Goal: Task Accomplishment & Management: Complete application form

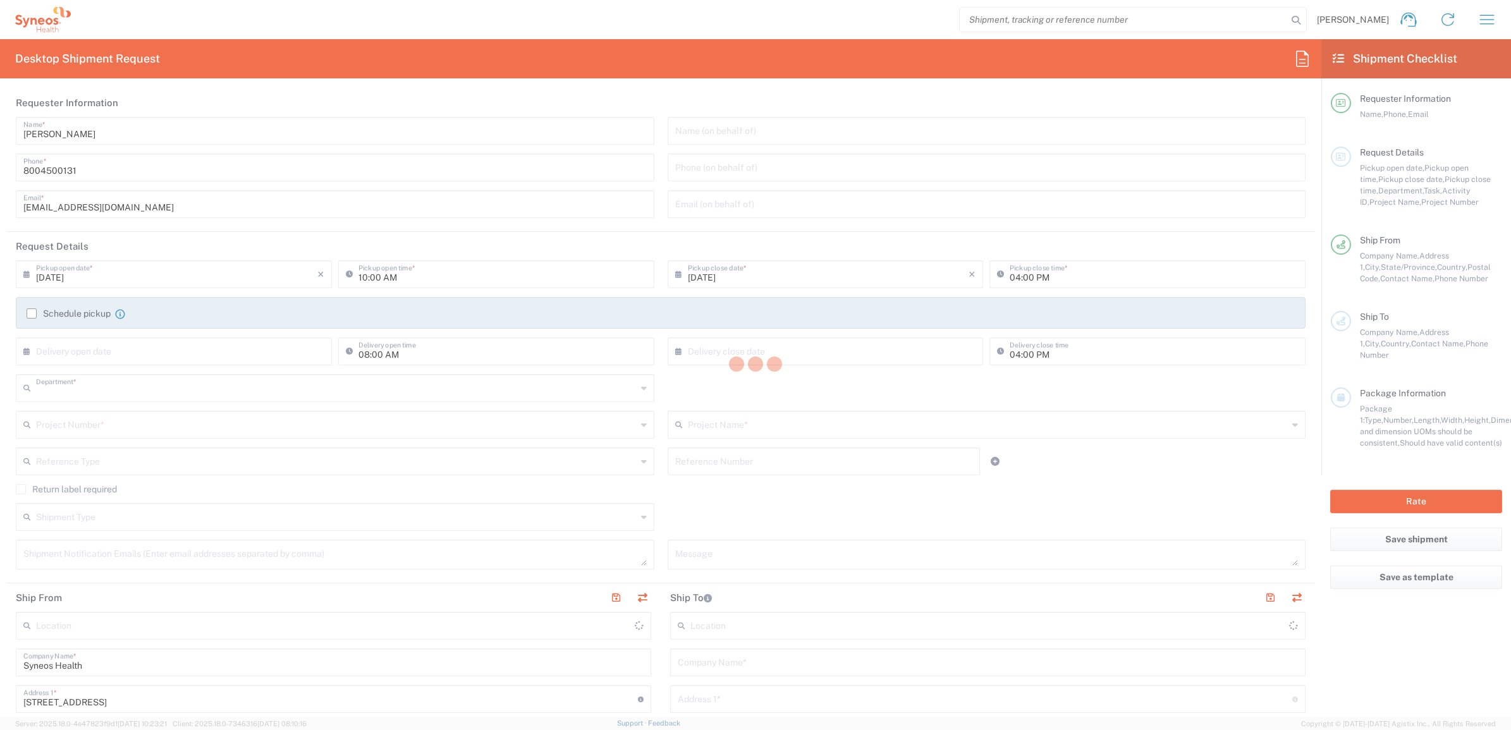
type input "4205"
type input "[US_STATE]"
type input "[GEOGRAPHIC_DATA]"
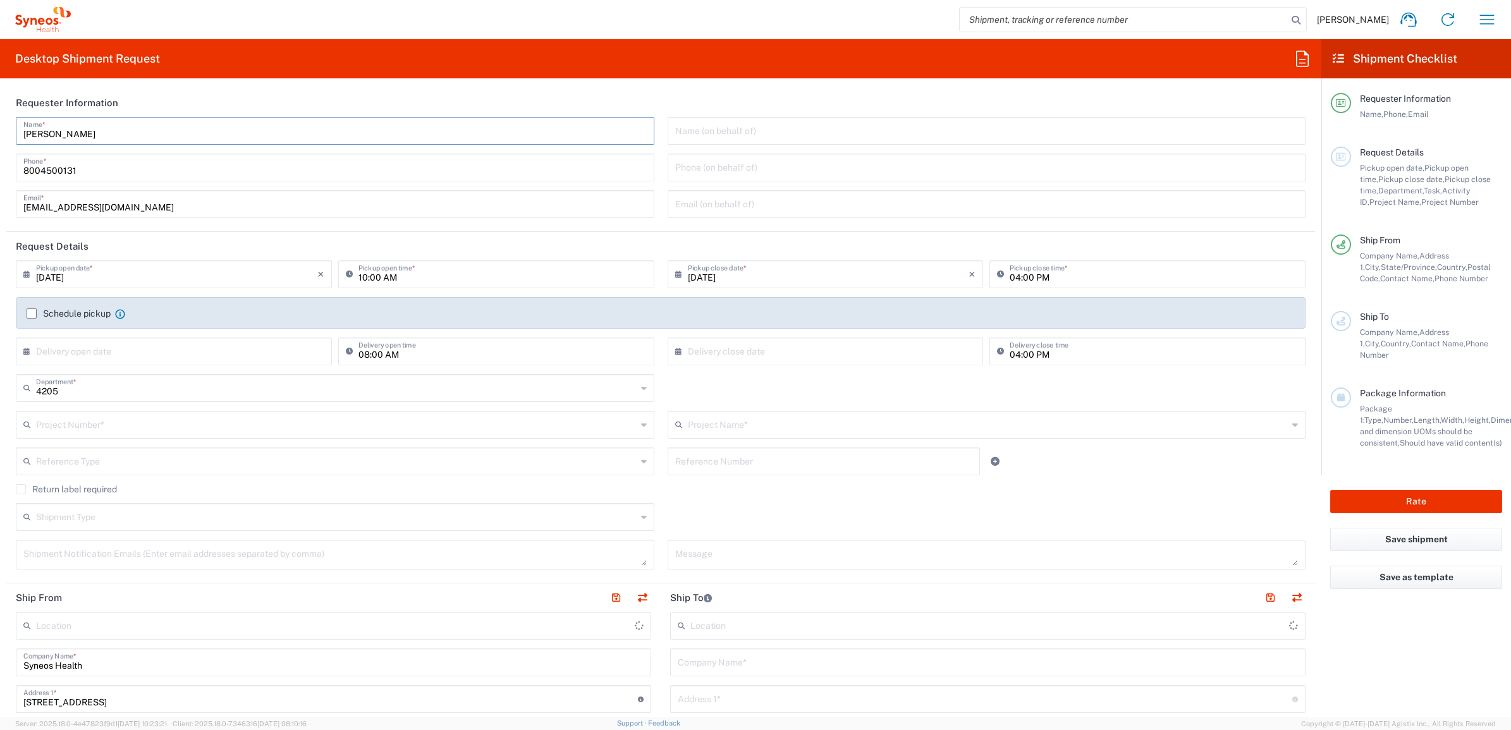
drag, startPoint x: 107, startPoint y: 128, endPoint x: 102, endPoint y: 125, distance: 6.5
click at [105, 128] on input "[PERSON_NAME]" at bounding box center [334, 130] width 623 height 22
click at [102, 125] on input "[PERSON_NAME]" at bounding box center [334, 130] width 623 height 22
type input "Syneos Health Commercial Servi- [GEOGRAPHIC_DATA] [GEOGRAPHIC_DATA]"
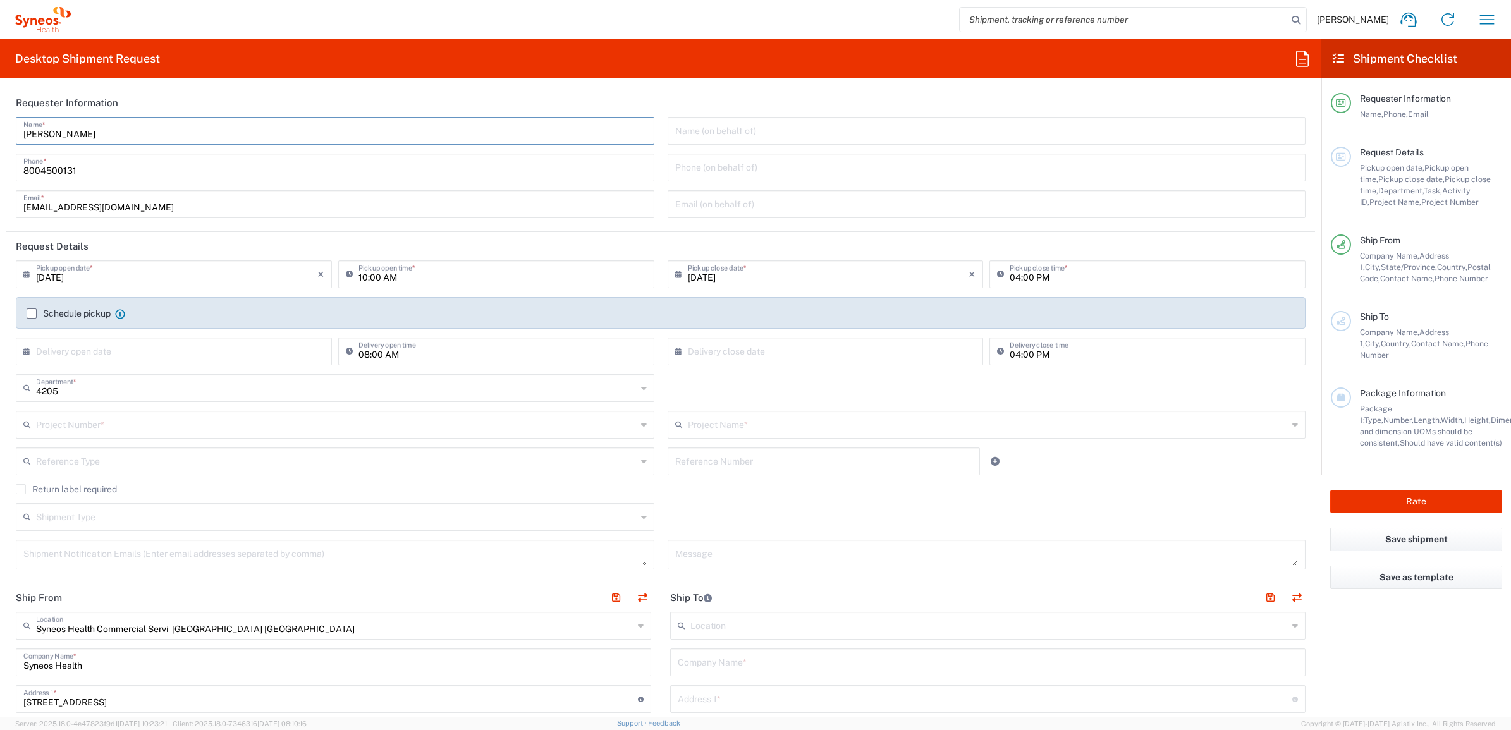
click at [98, 125] on input "[PERSON_NAME]" at bounding box center [334, 130] width 623 height 22
click at [128, 103] on header "Requester Information" at bounding box center [660, 103] width 1309 height 28
drag, startPoint x: 100, startPoint y: 135, endPoint x: -6, endPoint y: 123, distance: 106.8
click at [0, 123] on html "[PERSON_NAME] Home Shipment estimator Shipment tracking Desktop shipment reques…" at bounding box center [755, 365] width 1511 height 730
type input "Syneos Deployments"
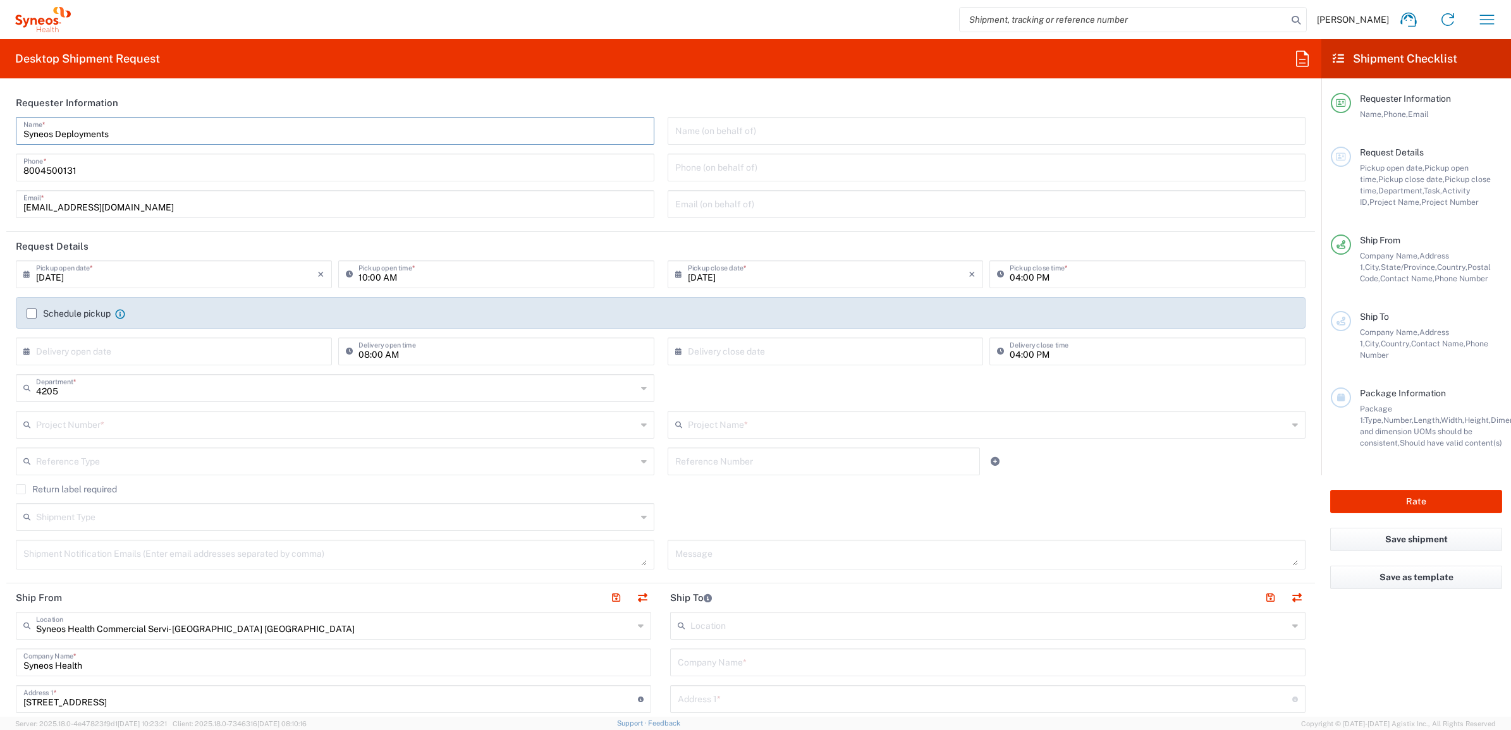
drag, startPoint x: 205, startPoint y: 87, endPoint x: 164, endPoint y: 107, distance: 46.1
click at [204, 87] on div "Desktop Shipment Request Requester Information Syneos Deployments Name * [PHONE…" at bounding box center [660, 378] width 1321 height 678
drag, startPoint x: 130, startPoint y: 130, endPoint x: 95, endPoint y: 131, distance: 35.4
click at [9, 125] on div "Syneos Deployments Name * [PHONE_NUMBER] Phone * [EMAIL_ADDRESS][DOMAIN_NAME] E…" at bounding box center [335, 172] width 652 height 110
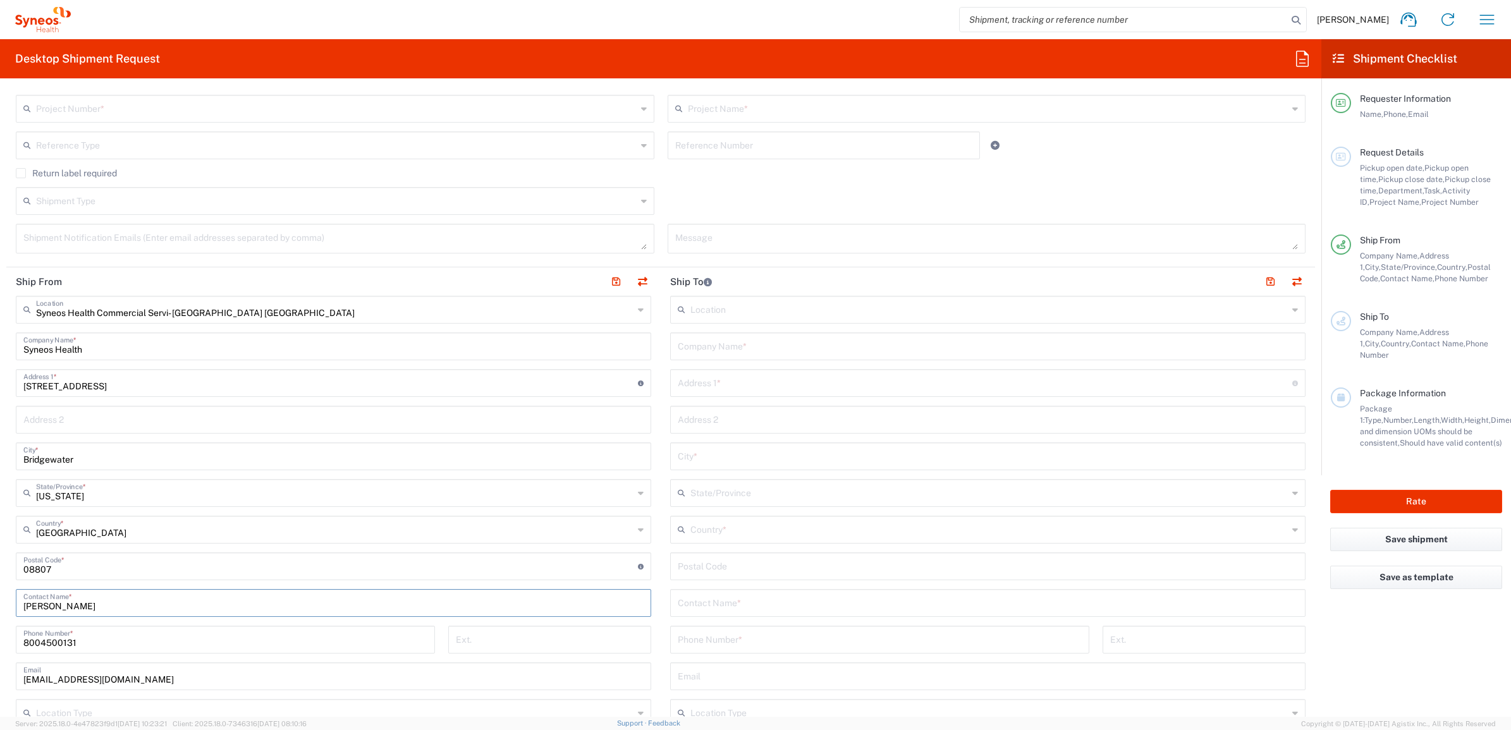
drag, startPoint x: 106, startPoint y: 597, endPoint x: 272, endPoint y: 596, distance: 166.9
click at [0, 585] on html "[PERSON_NAME] Home Shipment estimator Shipment tracking Desktop shipment reques…" at bounding box center [755, 365] width 1511 height 730
paste input "Syneos Deployments"
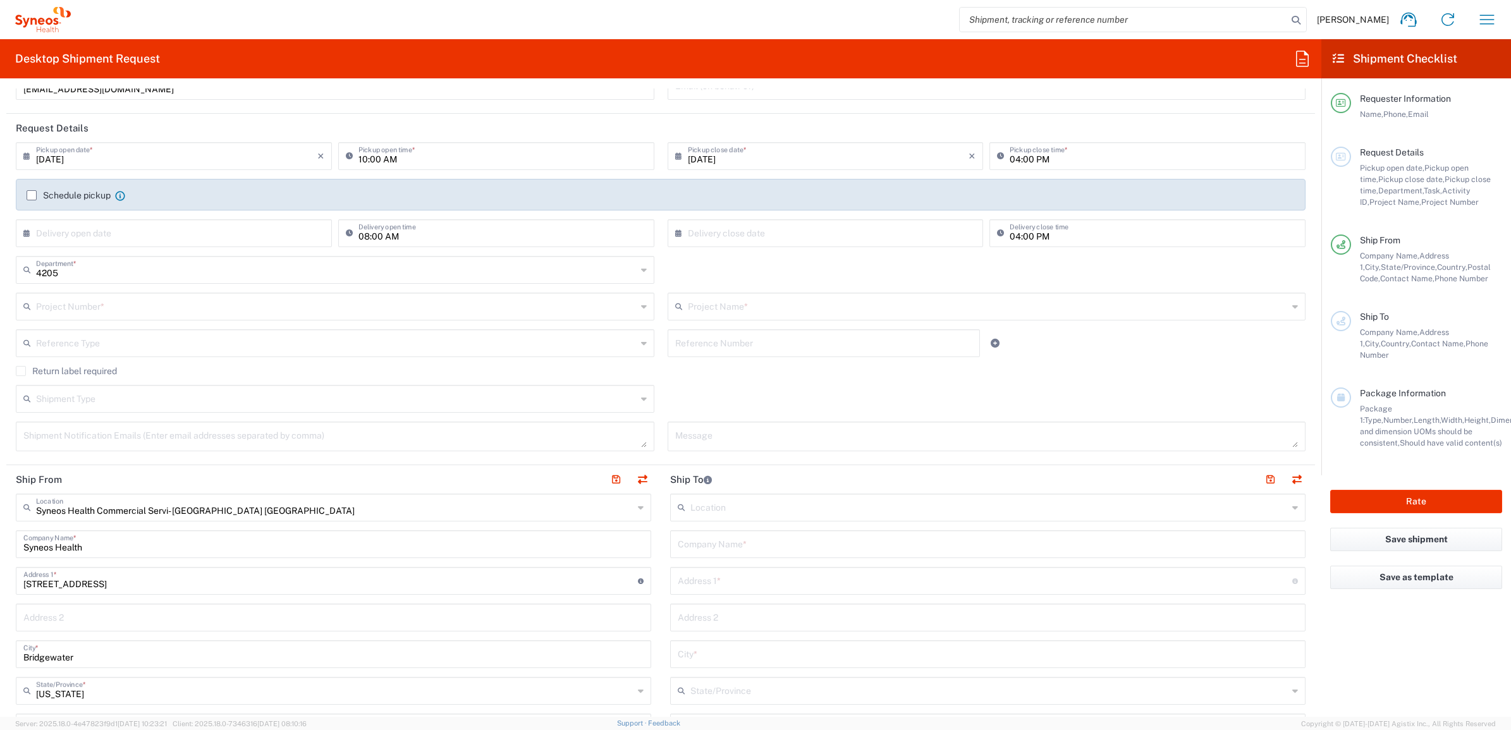
scroll to position [0, 0]
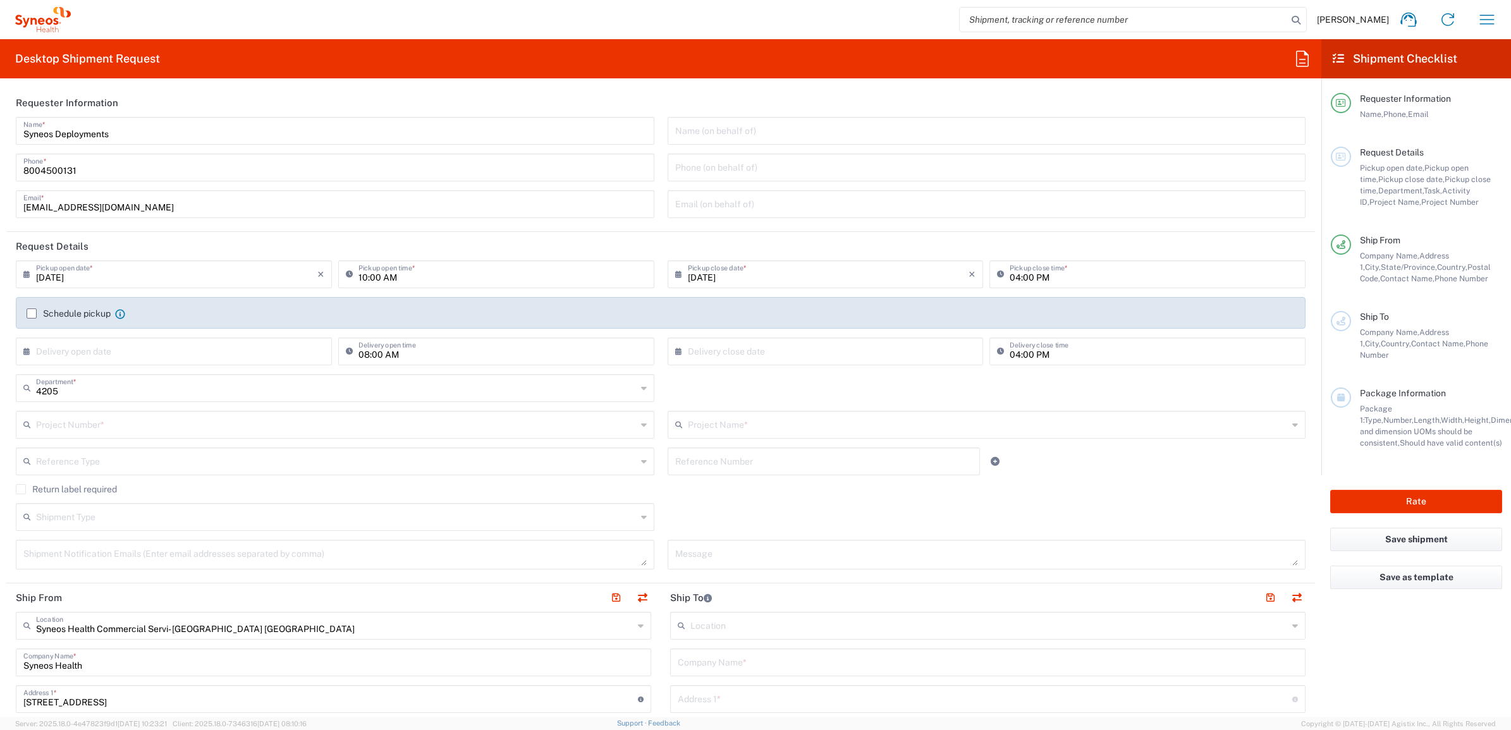
type input "Syneos Deployments"
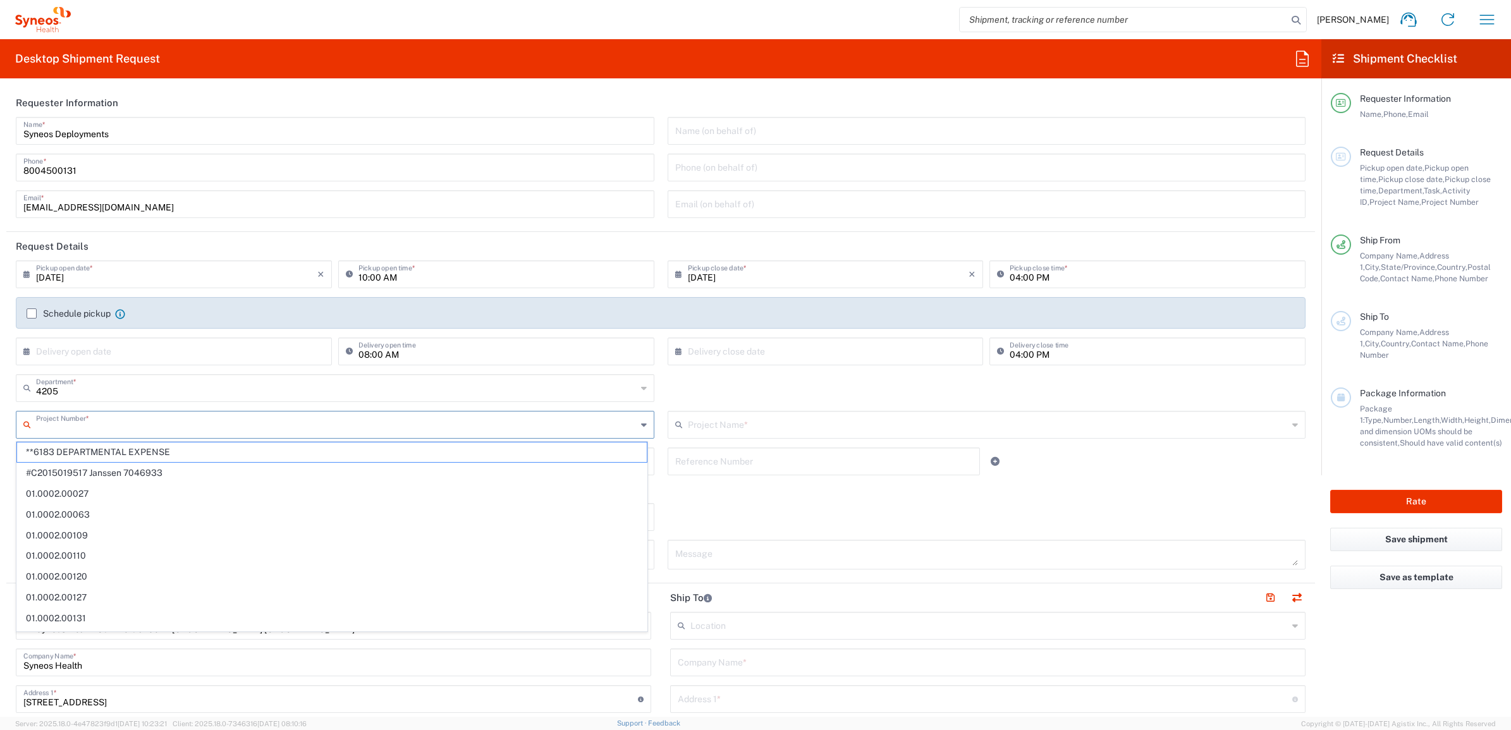
click at [369, 427] on input "text" at bounding box center [336, 424] width 601 height 22
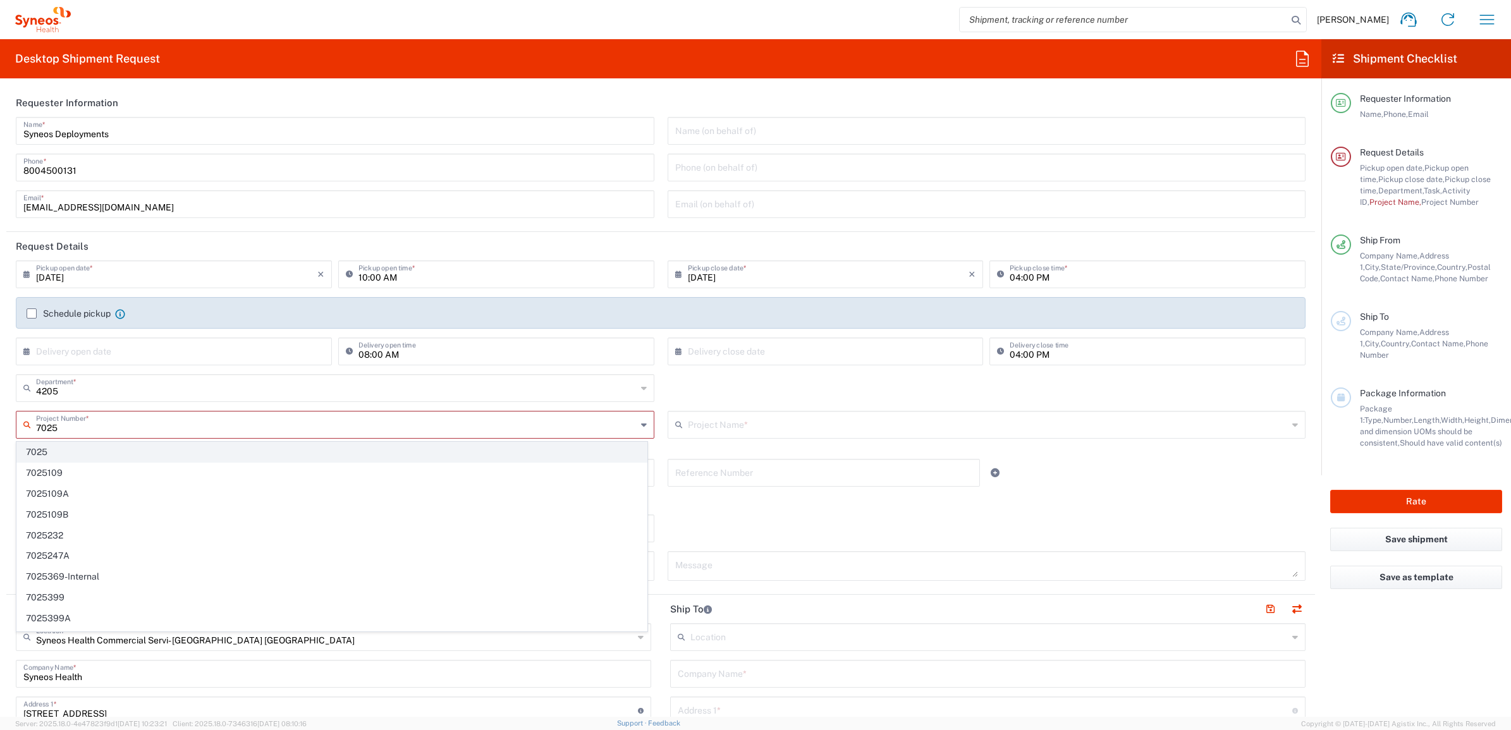
type input "7025"
click at [146, 450] on span "7025" at bounding box center [332, 453] width 630 height 20
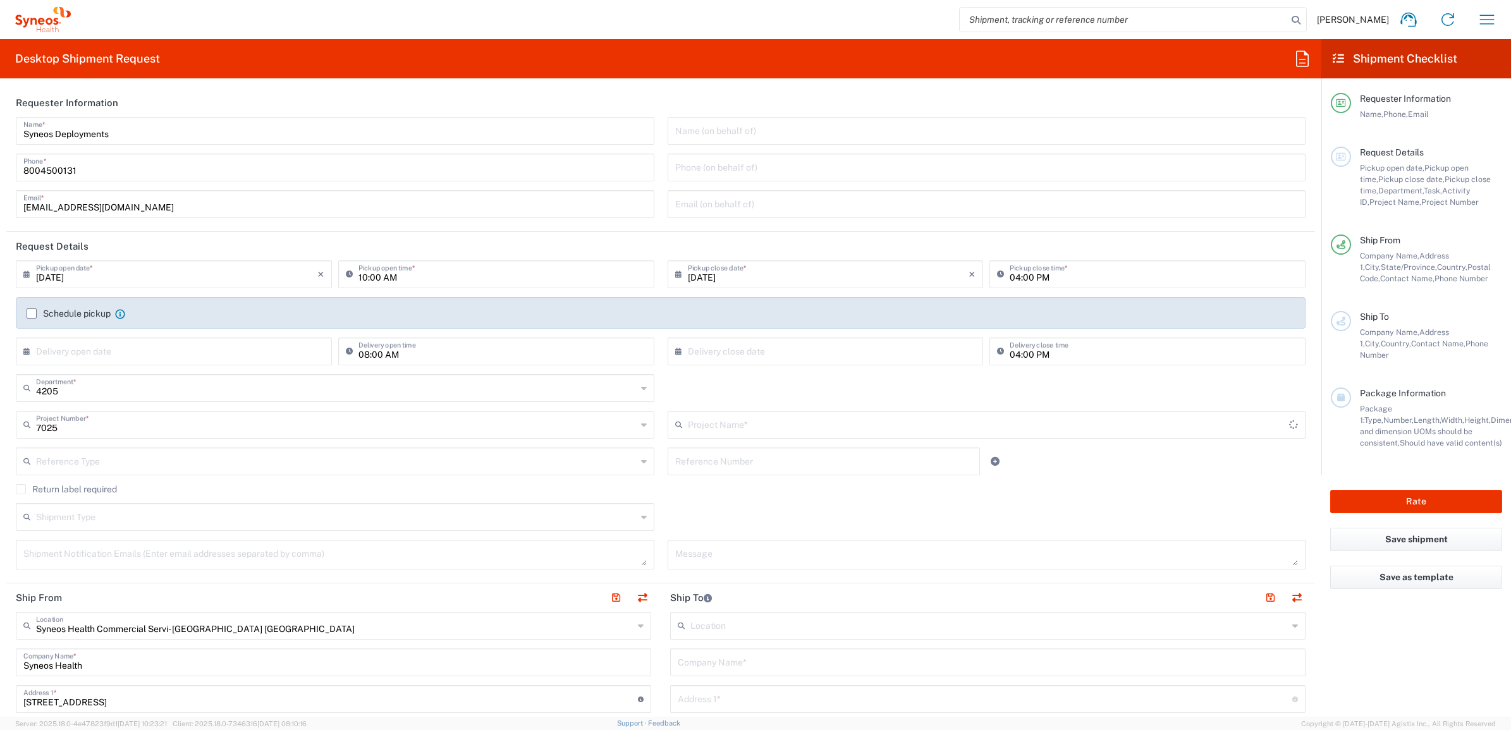
type input "ST-US - GSK VM (0325)"
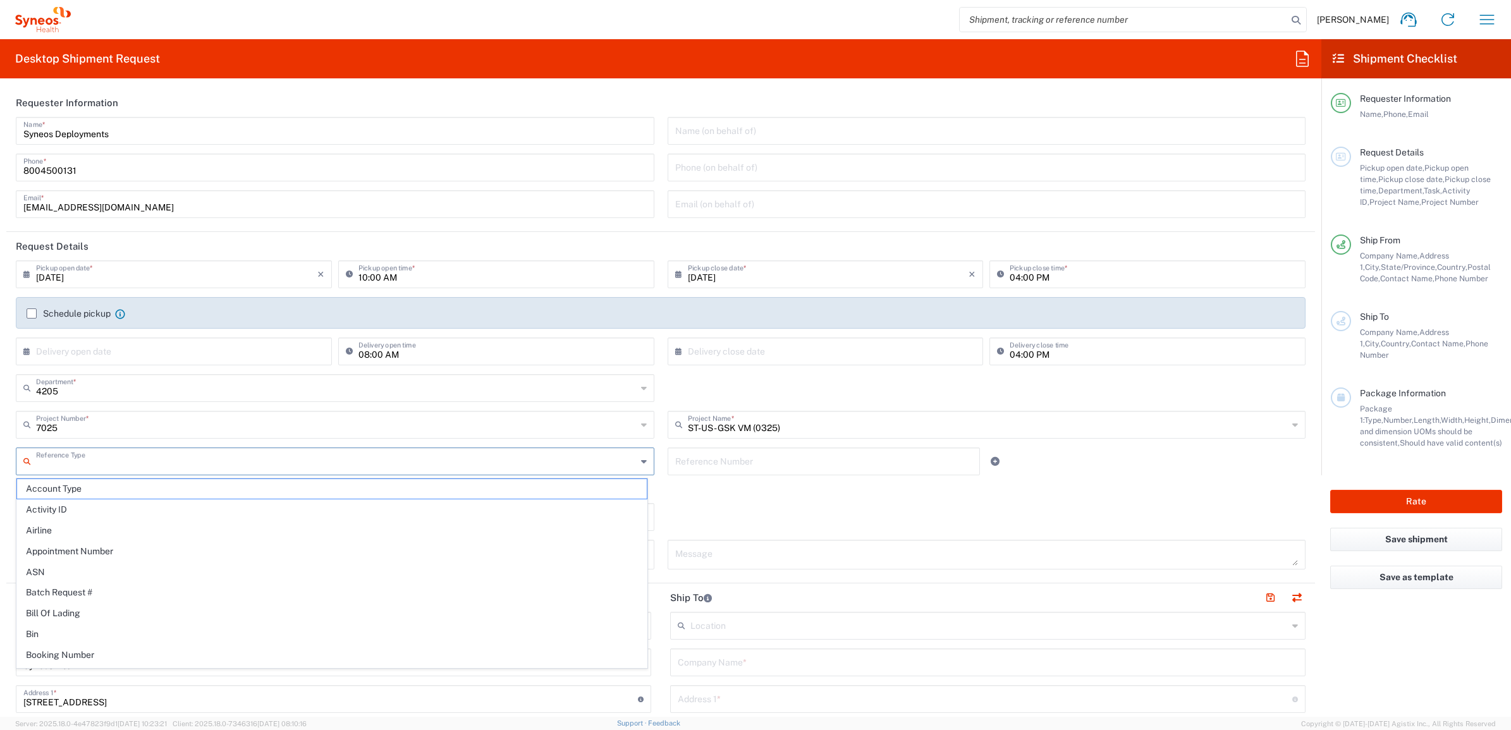
click at [518, 462] on input "text" at bounding box center [336, 461] width 601 height 22
paste input "[PERSON_NAME]"
type input "[PERSON_NAME]"
click at [697, 661] on input "text" at bounding box center [988, 662] width 620 height 22
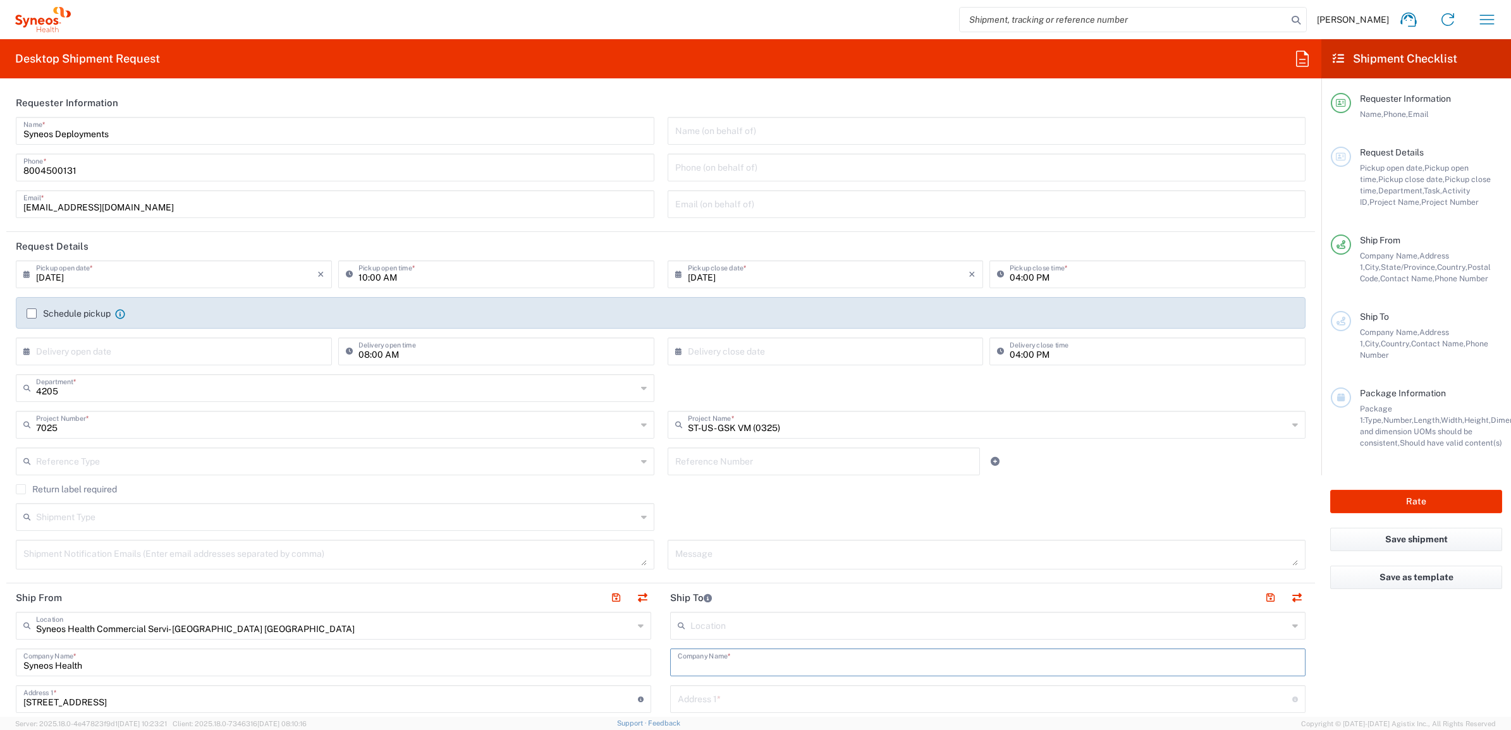
paste input "[PERSON_NAME]"
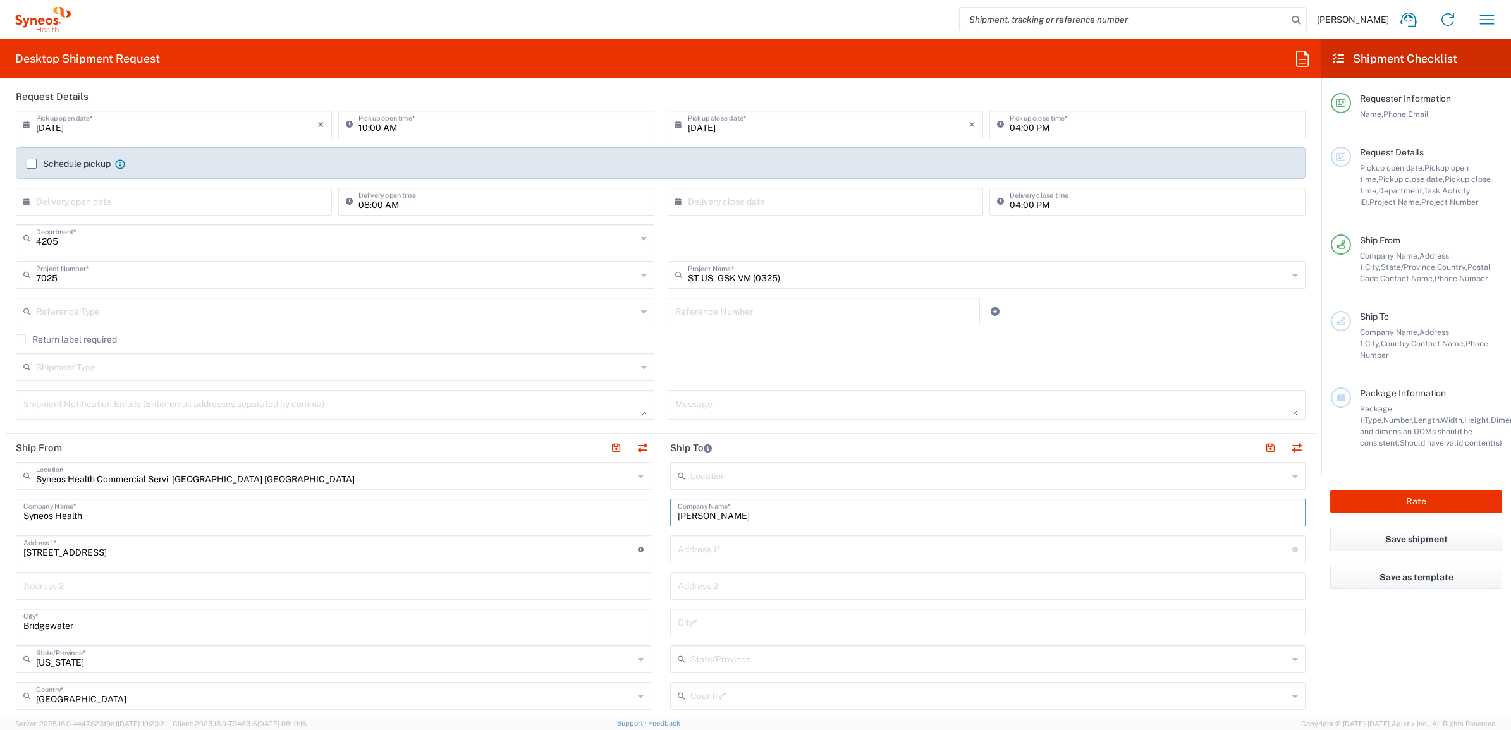
scroll to position [395, 0]
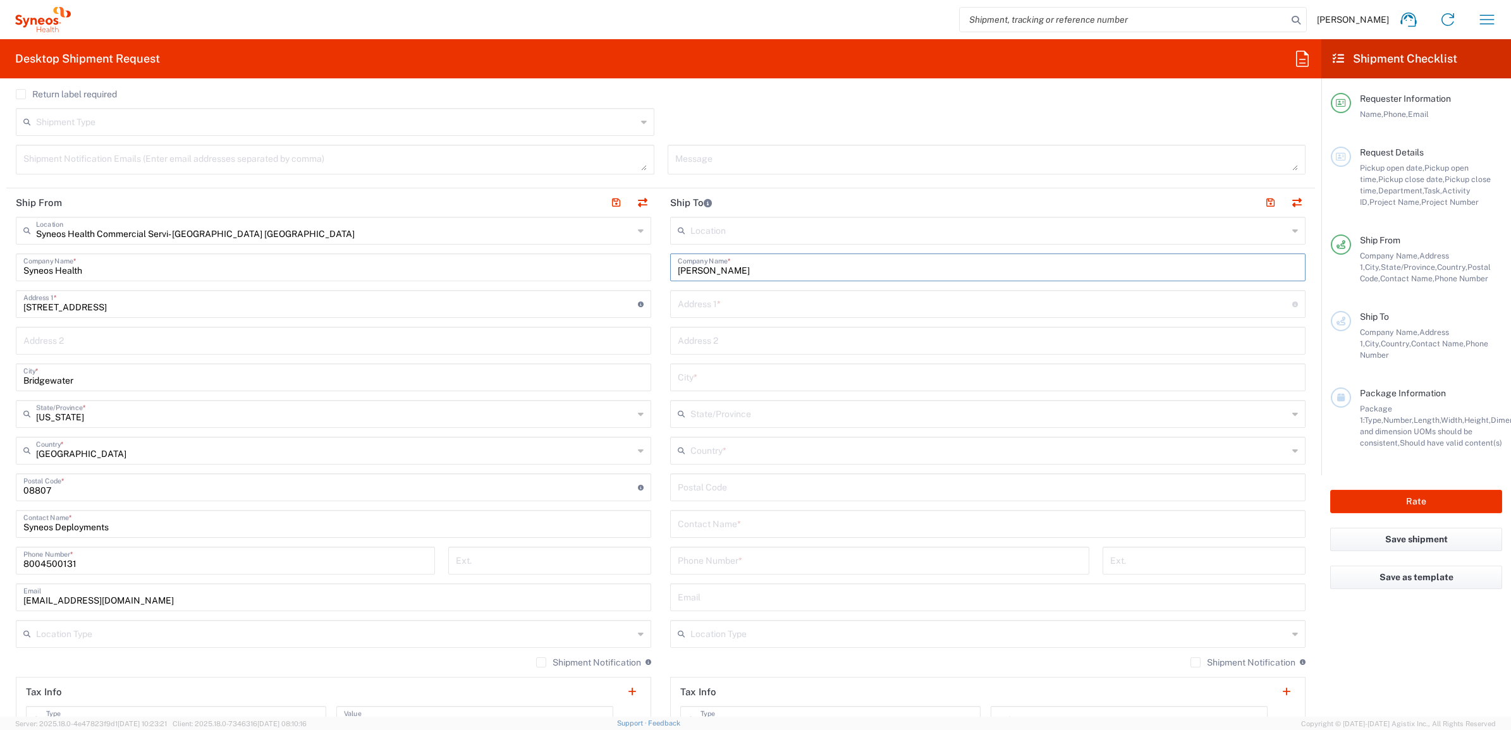
type input "[PERSON_NAME]"
click at [732, 522] on input "text" at bounding box center [988, 523] width 620 height 22
paste input "[PERSON_NAME]"
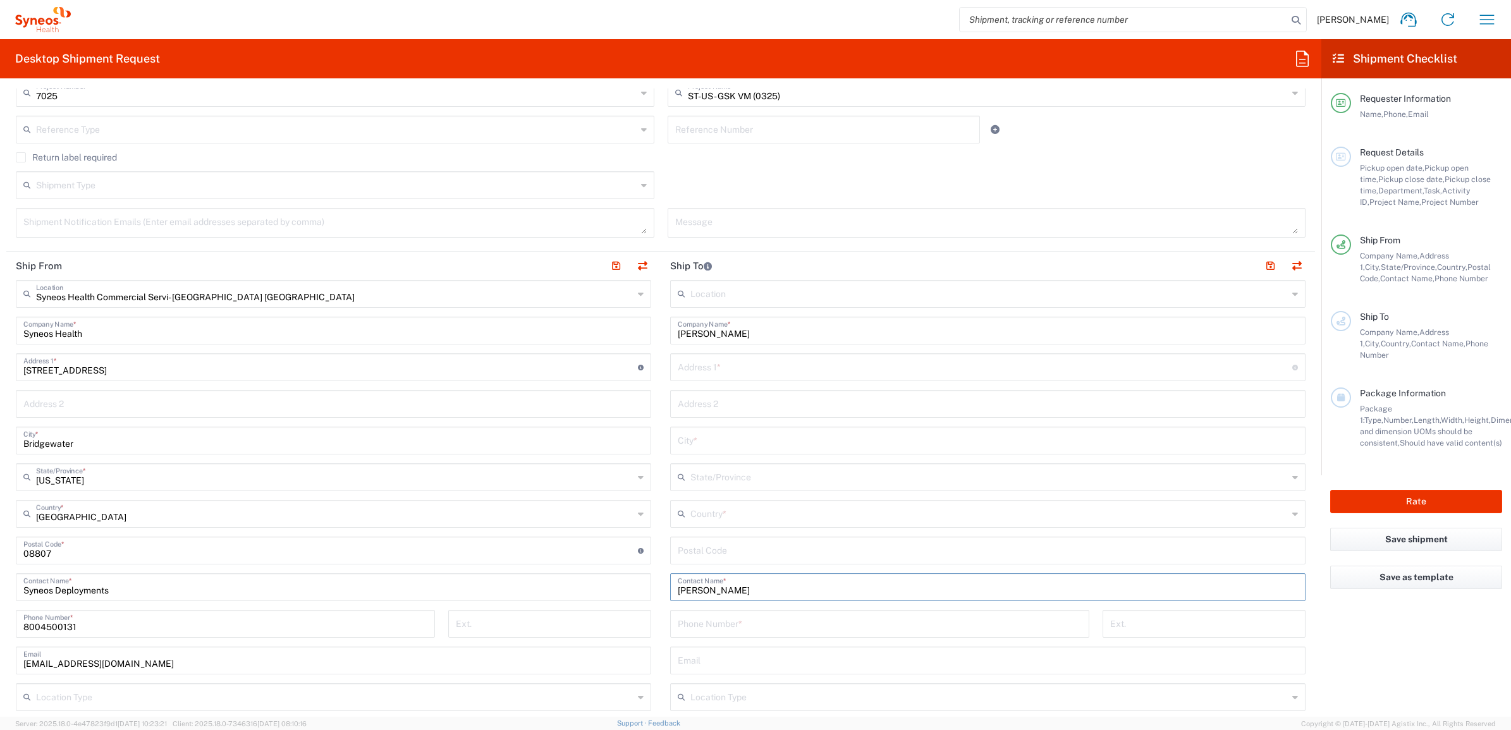
scroll to position [158, 0]
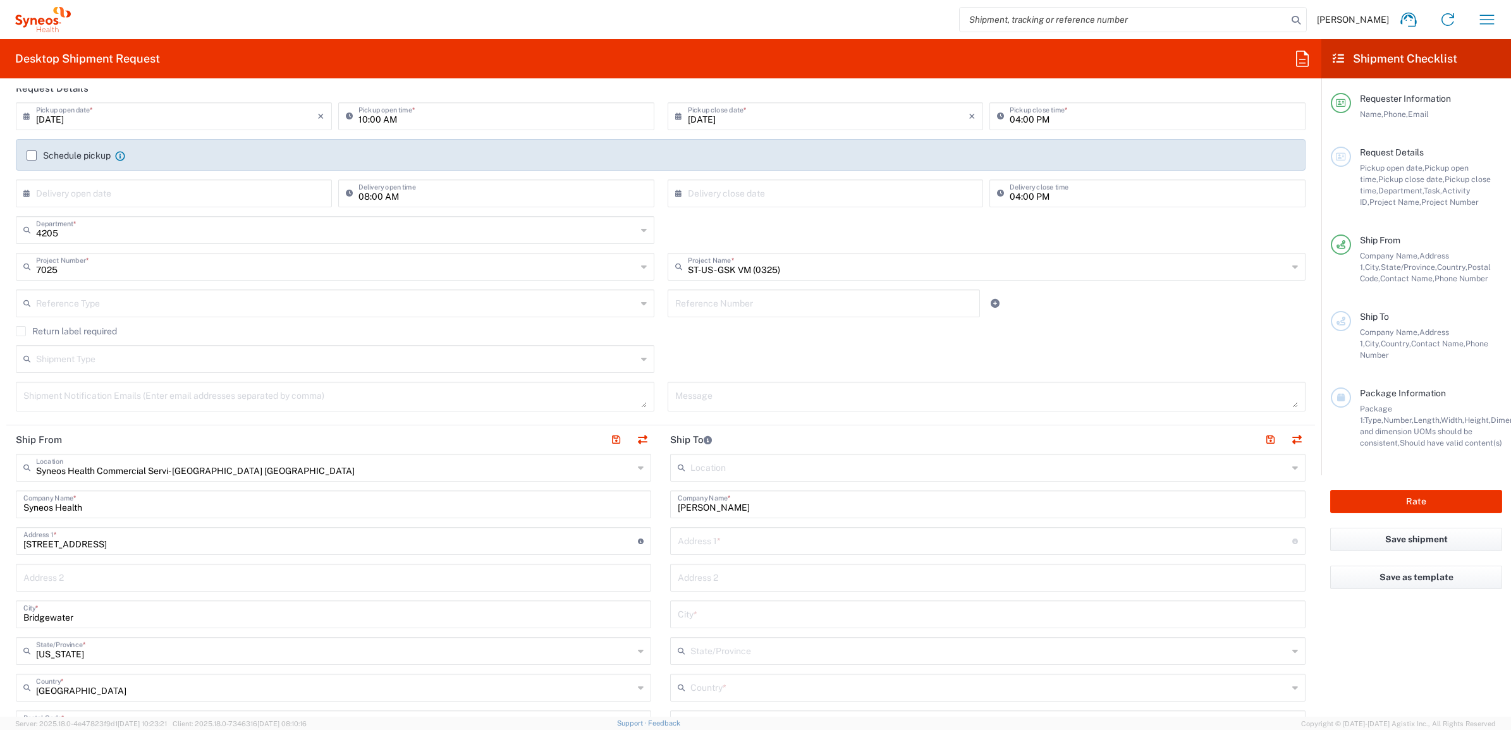
type input "[PERSON_NAME]"
click at [722, 292] on input "text" at bounding box center [823, 302] width 297 height 22
paste input "INC2640898"
type input "INC2640898"
click at [501, 307] on input "text" at bounding box center [336, 302] width 601 height 22
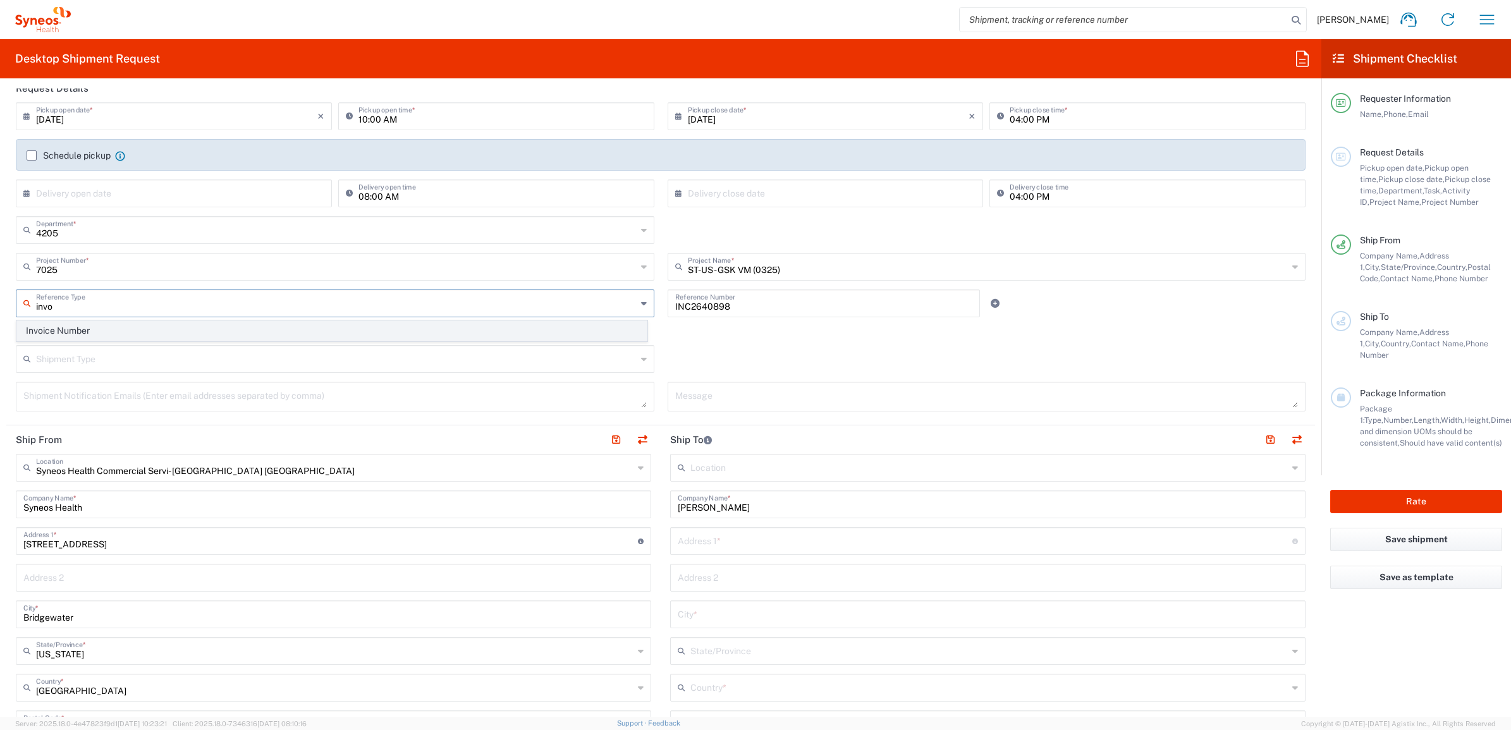
click at [525, 336] on span "Invoice Number" at bounding box center [332, 331] width 630 height 20
type input "Invoice Number"
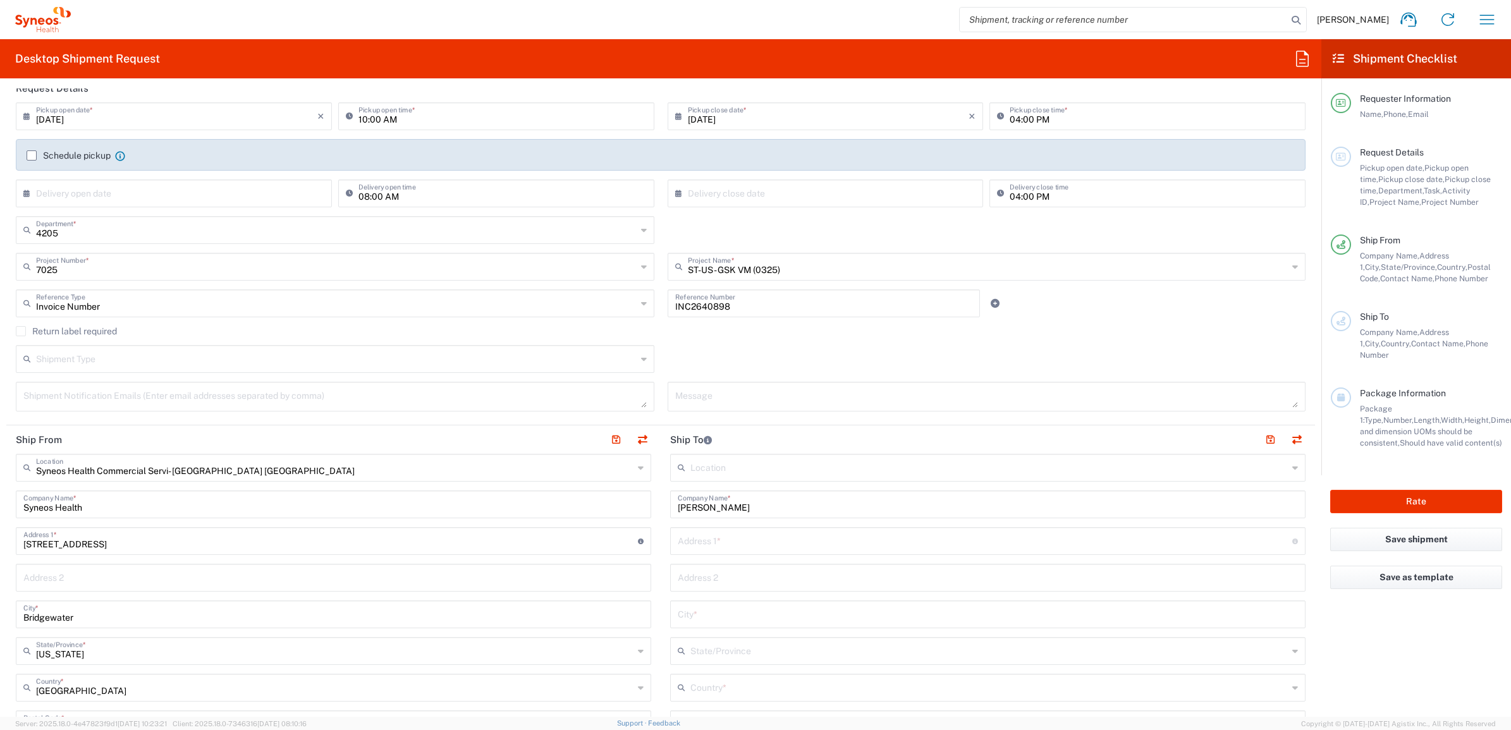
click at [655, 326] on div "[DATE] × Pickup open date * Cancel Apply 10:00 AM Pickup open time * [DATE] × P…" at bounding box center [660, 261] width 1303 height 318
drag, startPoint x: 655, startPoint y: 326, endPoint x: 663, endPoint y: 346, distance: 22.2
click at [667, 346] on div "Shipment Type Batch Regular" at bounding box center [660, 363] width 1303 height 37
click at [659, 348] on div "Shipment Type Batch Regular" at bounding box center [660, 363] width 1303 height 37
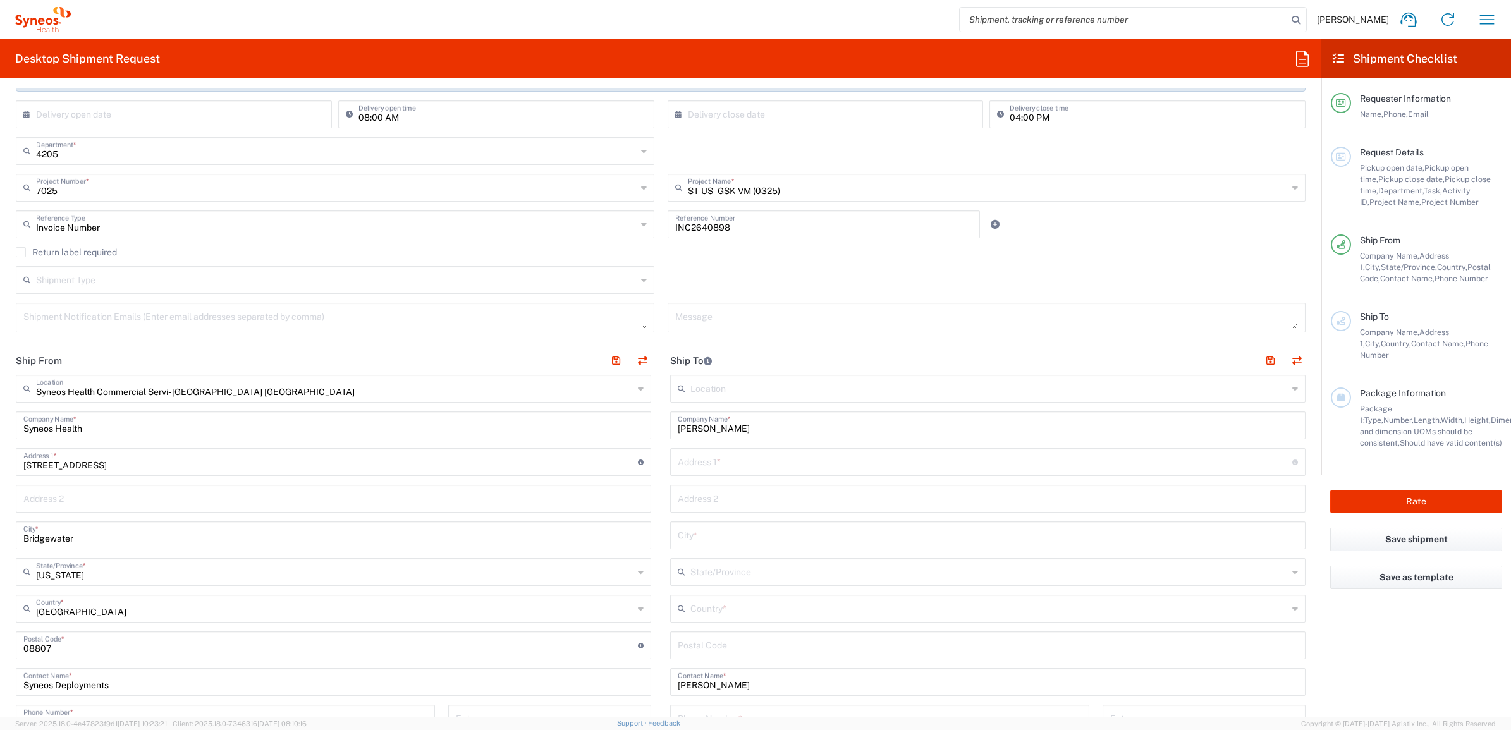
click at [703, 459] on input "text" at bounding box center [985, 461] width 615 height 22
paste input "[STREET_ADDRESS]"
type input "[STREET_ADDRESS]"
click at [697, 539] on input "text" at bounding box center [988, 534] width 620 height 22
paste input "Morristown"
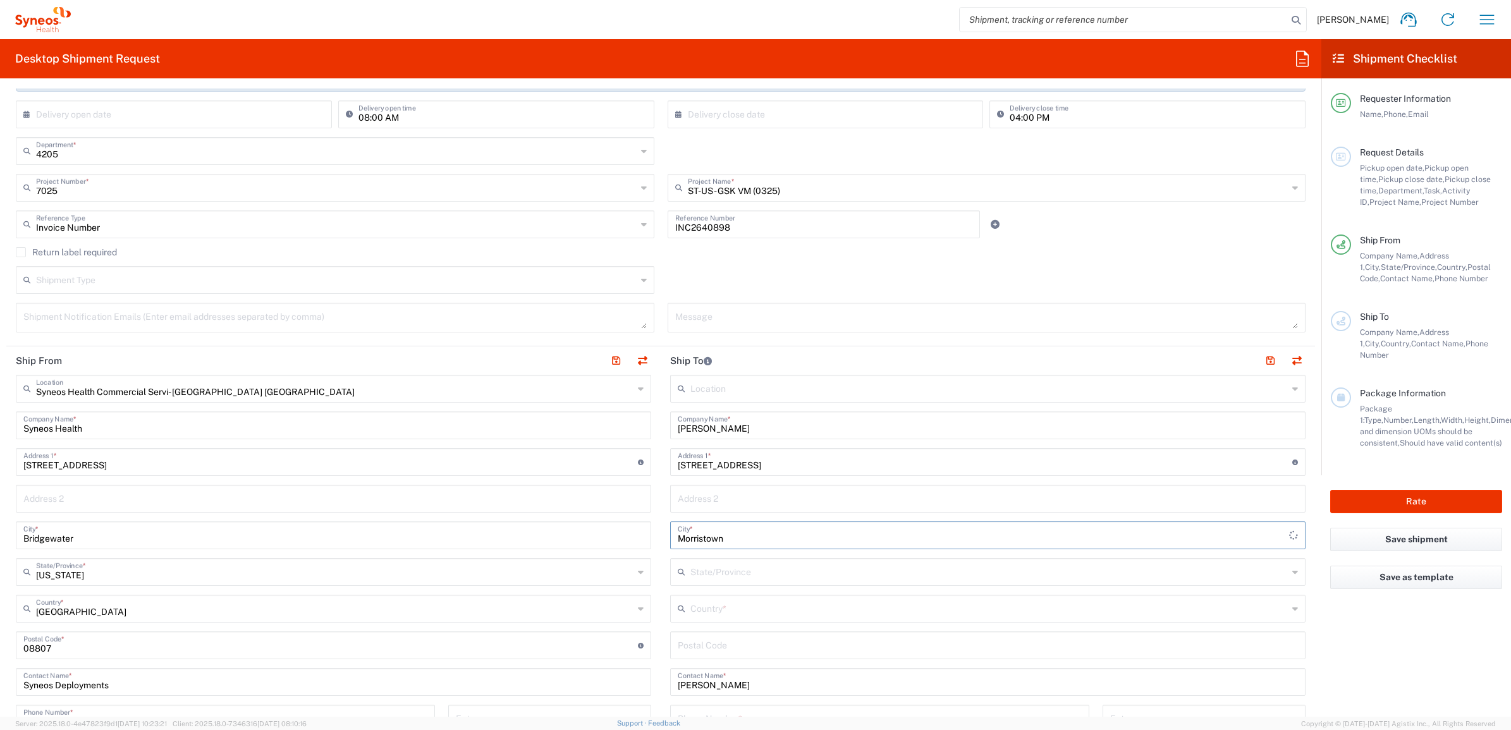
type input "Morristown"
click at [718, 576] on input "text" at bounding box center [988, 571] width 597 height 22
drag, startPoint x: 668, startPoint y: 563, endPoint x: 677, endPoint y: 563, distance: 8.9
click at [670, 563] on div "State/Province" at bounding box center [987, 572] width 635 height 28
click at [683, 568] on icon at bounding box center [684, 572] width 13 height 20
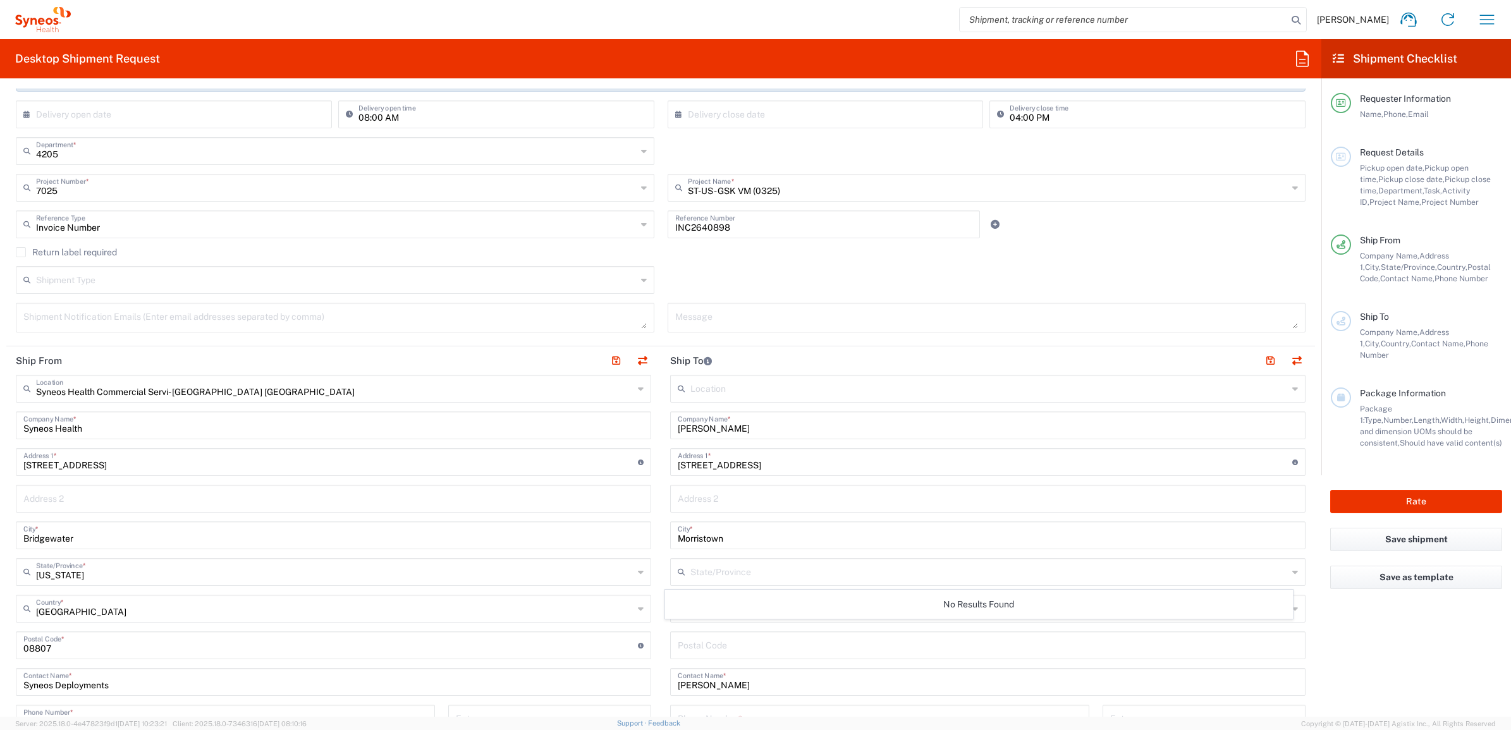
drag, startPoint x: 670, startPoint y: 636, endPoint x: 663, endPoint y: 636, distance: 7.6
click at [670, 636] on div "Postal Code" at bounding box center [987, 646] width 635 height 28
click at [723, 614] on input "text" at bounding box center [988, 608] width 597 height 22
paste input "37814"
type input "37814"
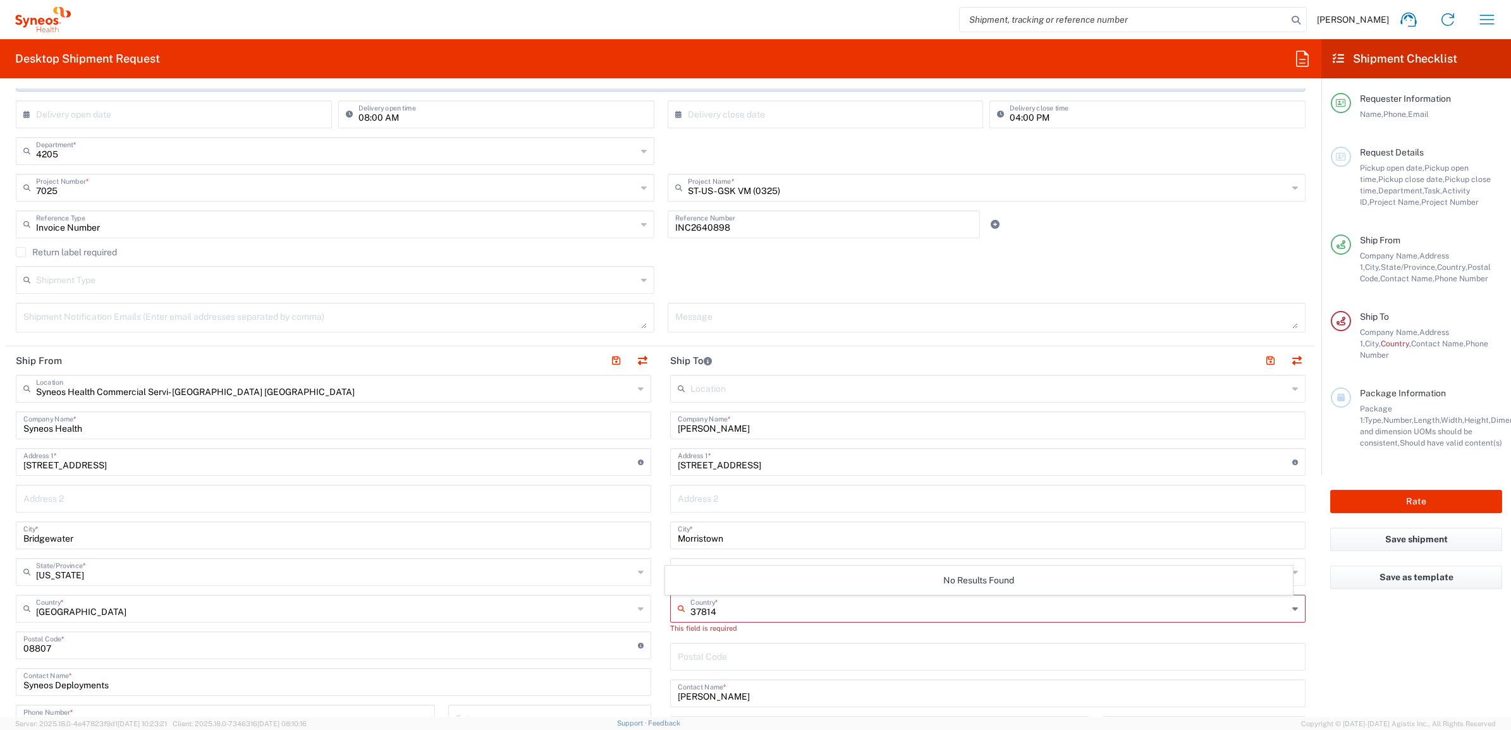
drag, startPoint x: 655, startPoint y: 608, endPoint x: 658, endPoint y: 615, distance: 6.8
click at [661, 609] on main "Location [PERSON_NAME] LLC-[GEOGRAPHIC_DATA] [GEOGRAPHIC_DATA] [GEOGRAPHIC_DATA…" at bounding box center [988, 646] width 654 height 542
click at [687, 653] on input "undefined" at bounding box center [988, 656] width 620 height 22
paste input "37814"
type input "37814"
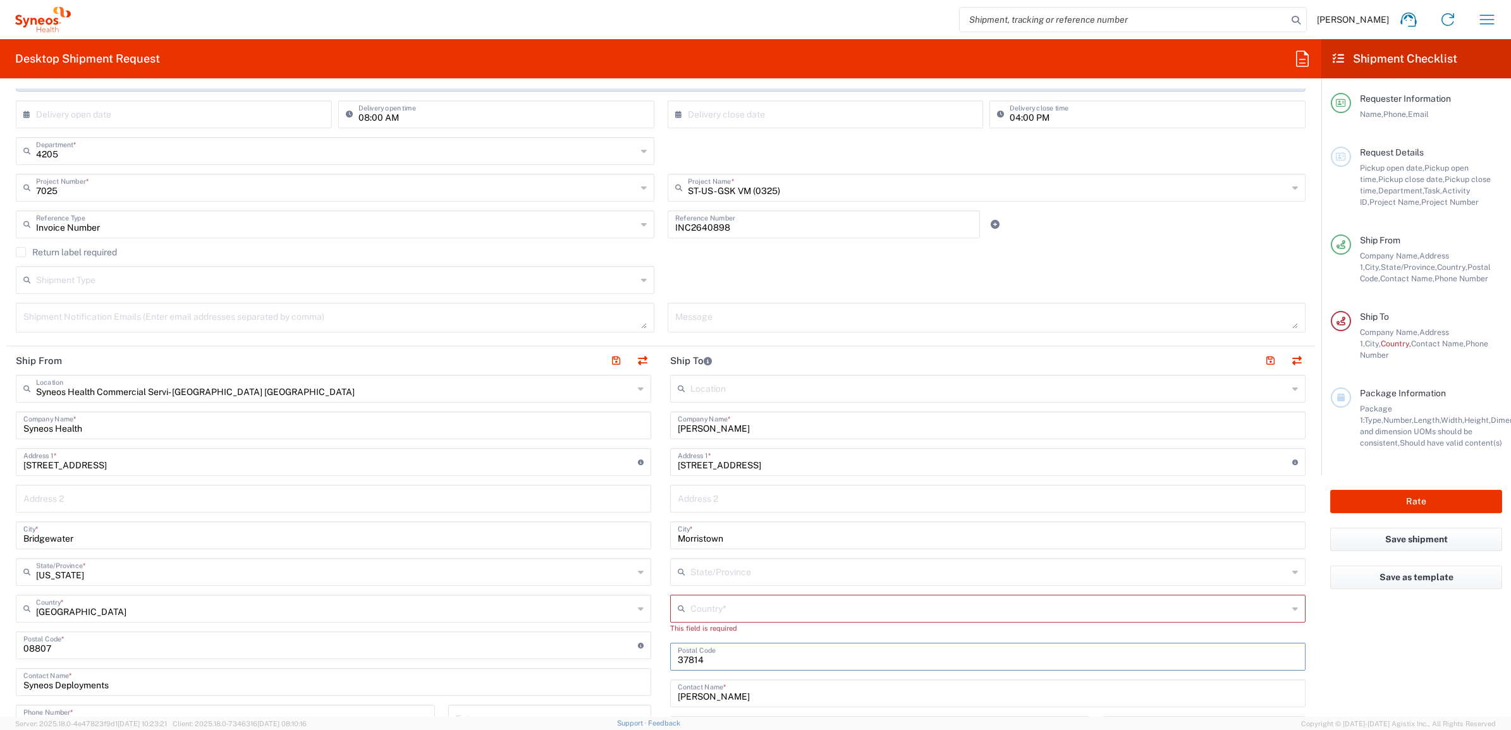
click at [699, 615] on input "text" at bounding box center [988, 608] width 597 height 22
click at [712, 584] on span "[GEOGRAPHIC_DATA]" at bounding box center [979, 585] width 627 height 20
type input "[GEOGRAPHIC_DATA]"
click at [702, 570] on input "text" at bounding box center [988, 571] width 597 height 22
click at [696, 528] on span "[US_STATE]" at bounding box center [979, 527] width 627 height 20
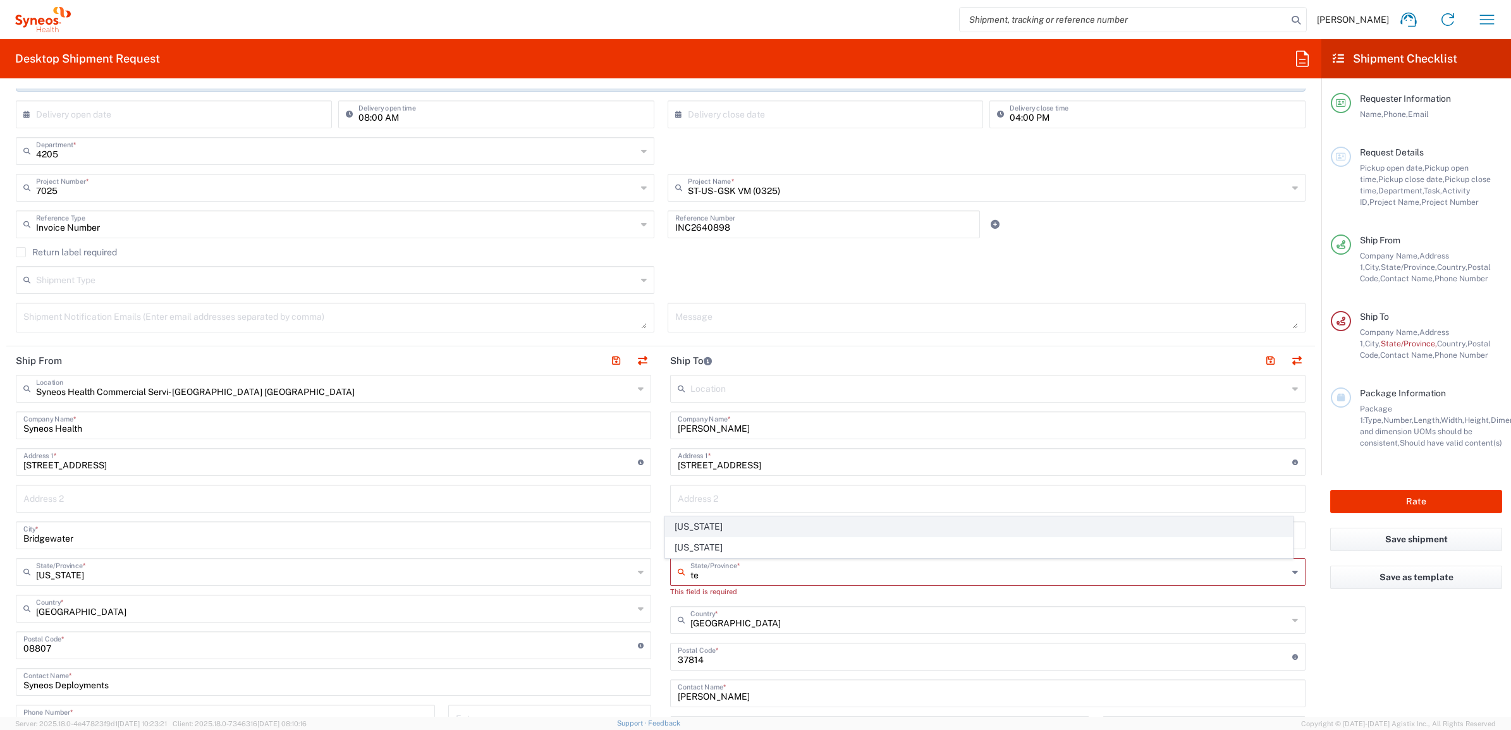
type input "[US_STATE]"
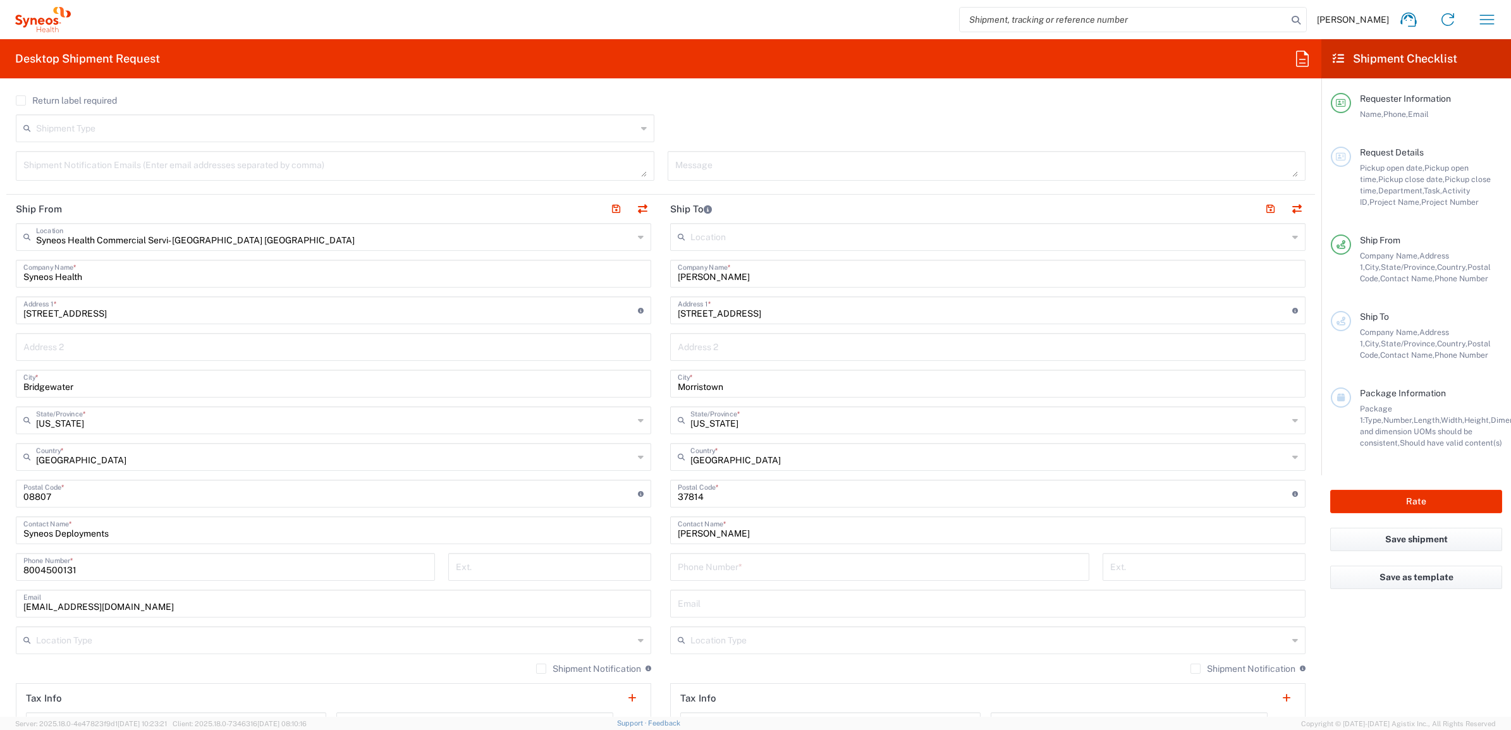
scroll to position [395, 0]
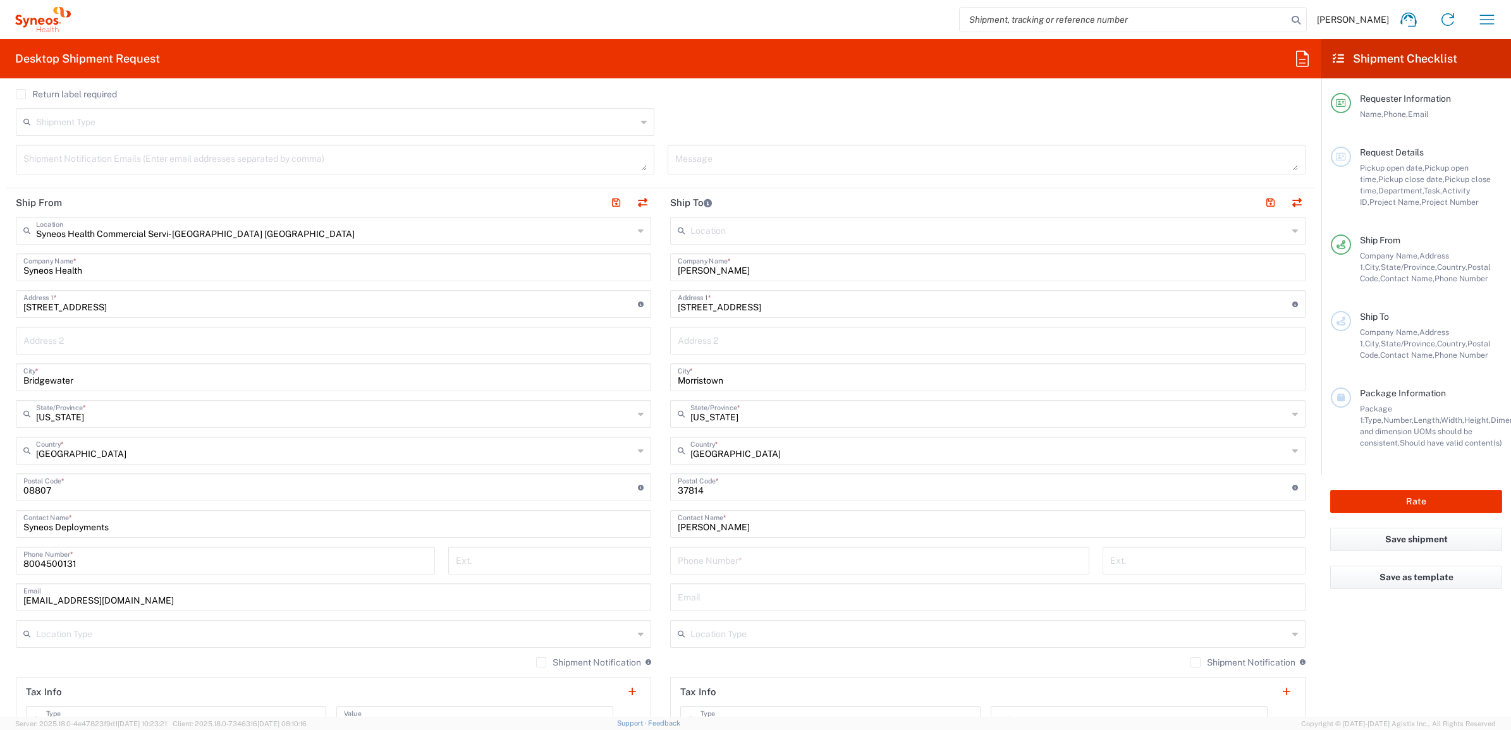
click at [804, 629] on input "text" at bounding box center [988, 633] width 597 height 22
click at [737, 561] on input "tel" at bounding box center [880, 560] width 404 height 22
paste input "[PHONE_NUMBER]"
type input "[PHONE_NUMBER]"
click at [664, 579] on div "[PHONE_NUMBER] Phone Number *" at bounding box center [880, 565] width 432 height 37
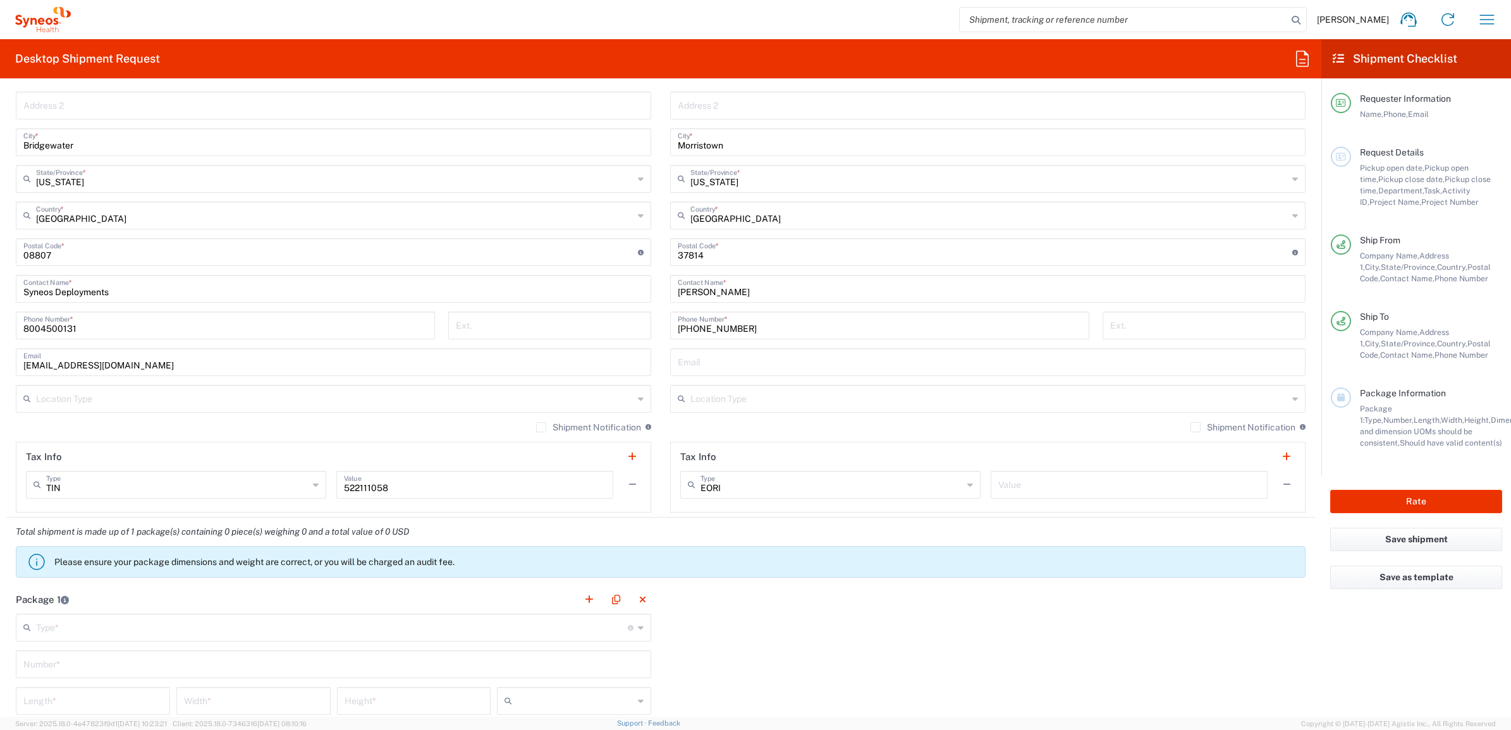
scroll to position [632, 0]
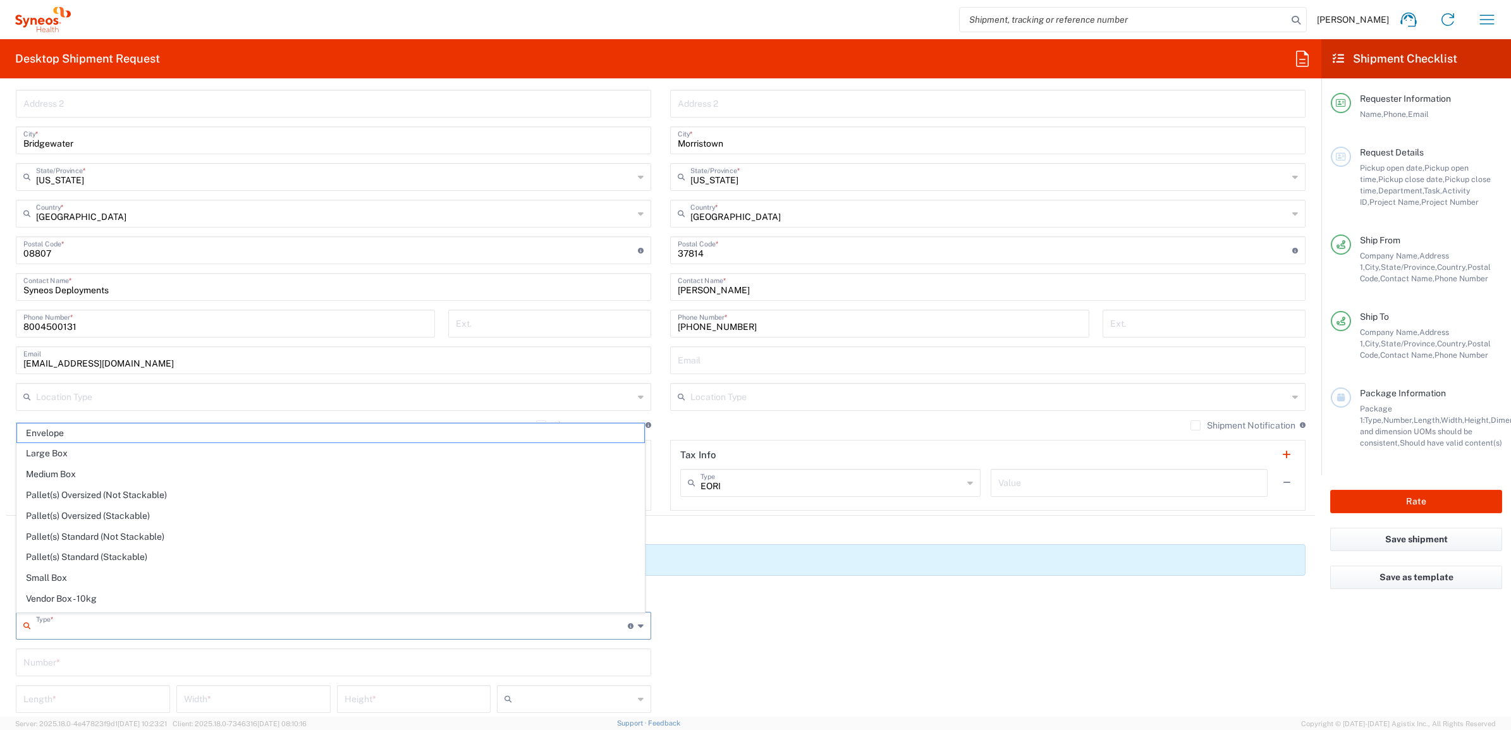
click at [68, 627] on input "text" at bounding box center [332, 625] width 592 height 22
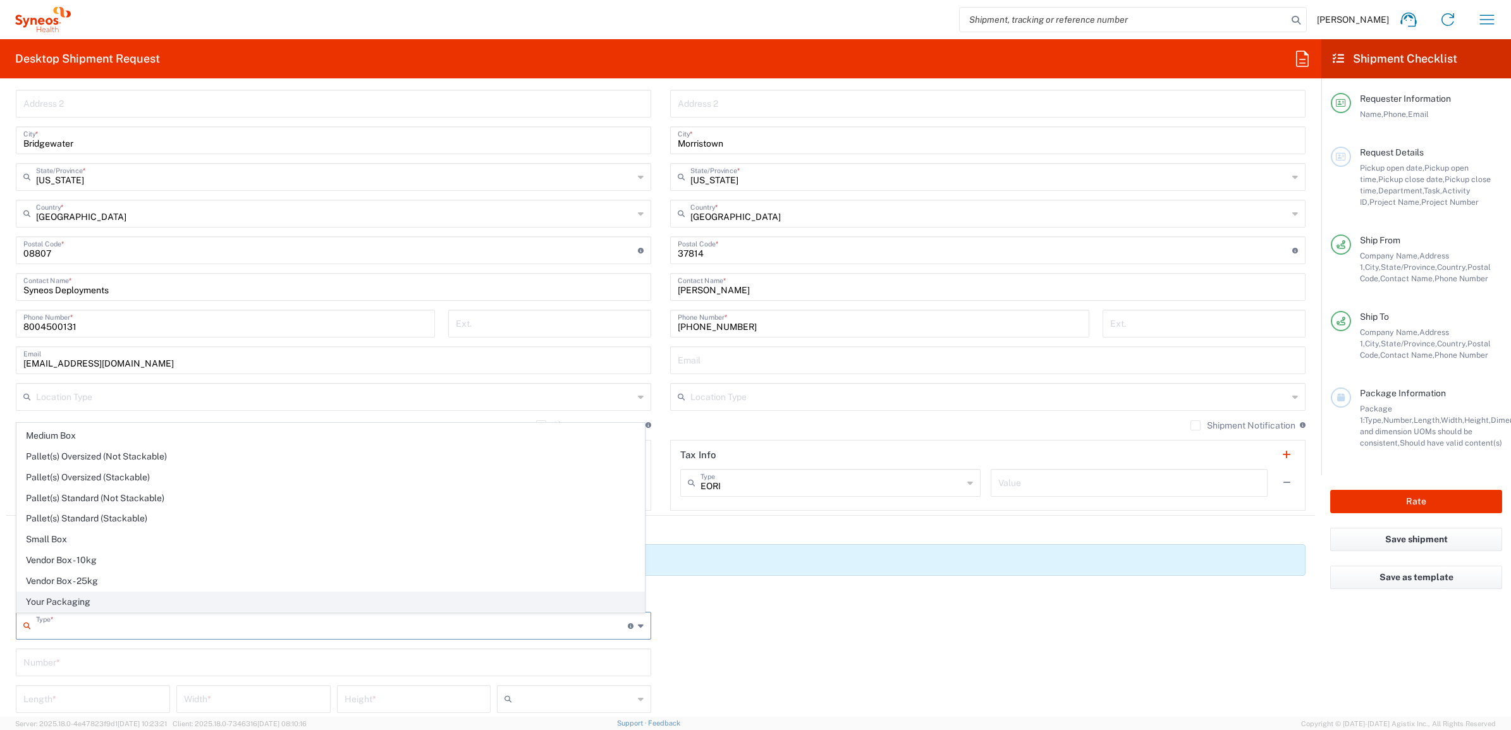
click at [89, 605] on span "Your Packaging" at bounding box center [330, 602] width 627 height 20
type input "Your Packaging"
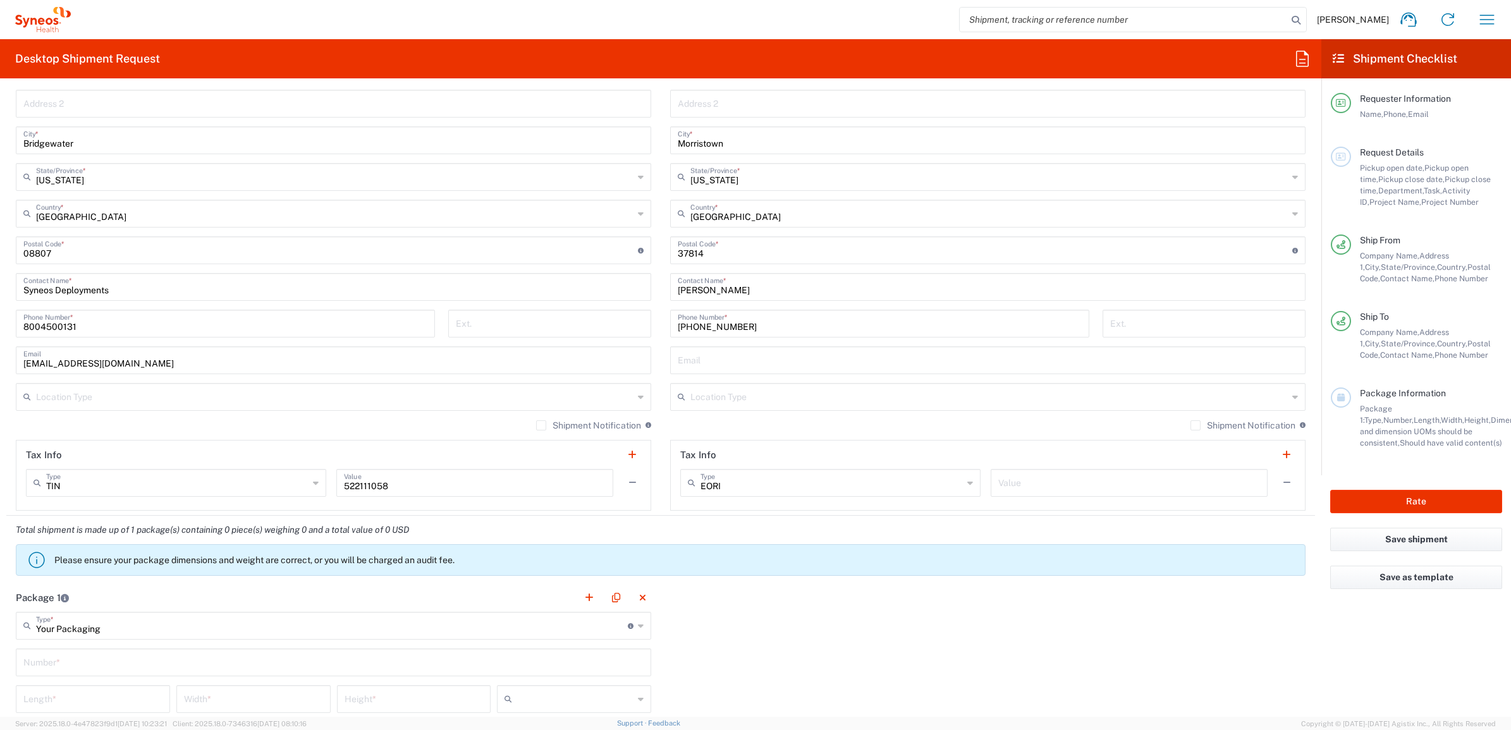
click at [87, 655] on input "text" at bounding box center [333, 662] width 620 height 22
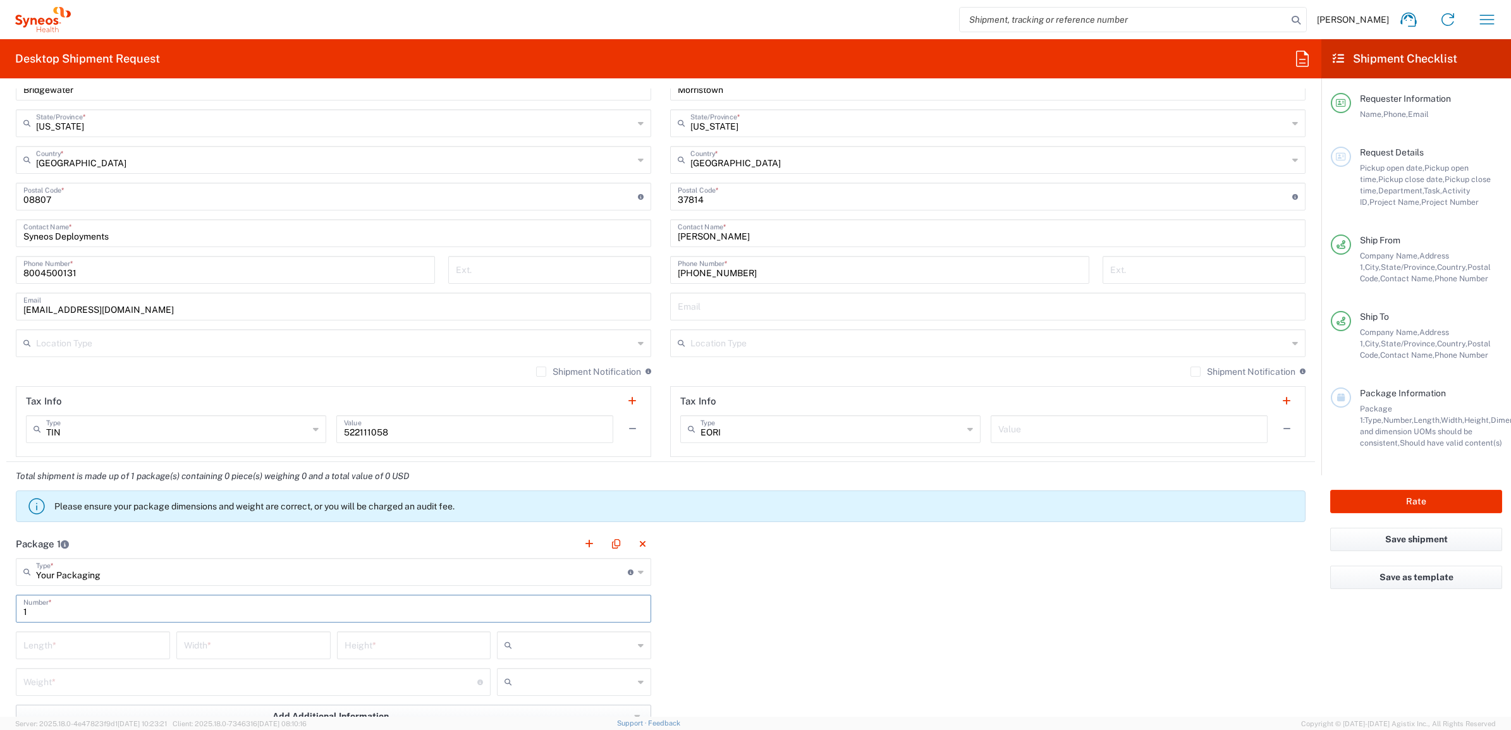
scroll to position [790, 0]
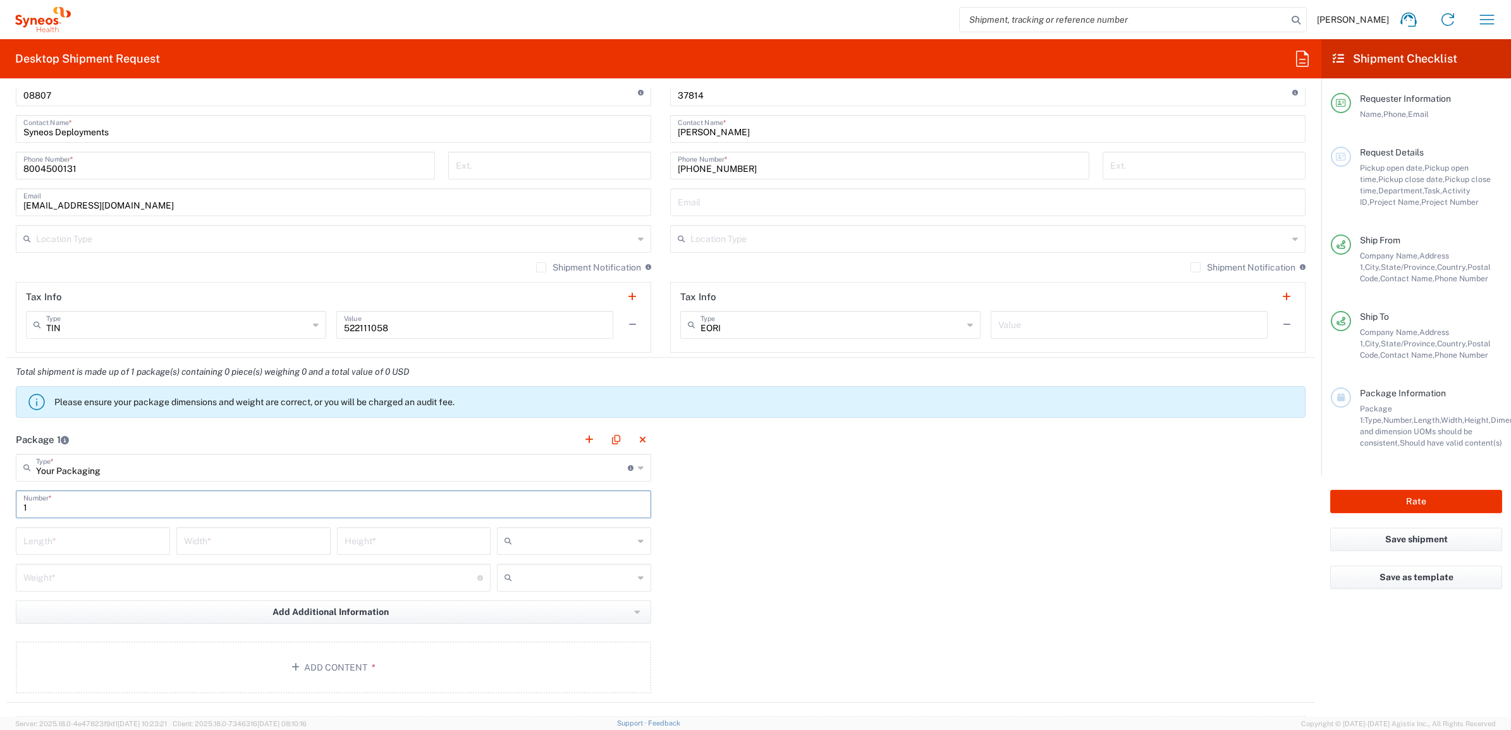
type input "1"
click at [94, 546] on input "number" at bounding box center [92, 540] width 139 height 22
click at [92, 542] on input "number" at bounding box center [92, 540] width 139 height 22
type input "15"
type input "12.5"
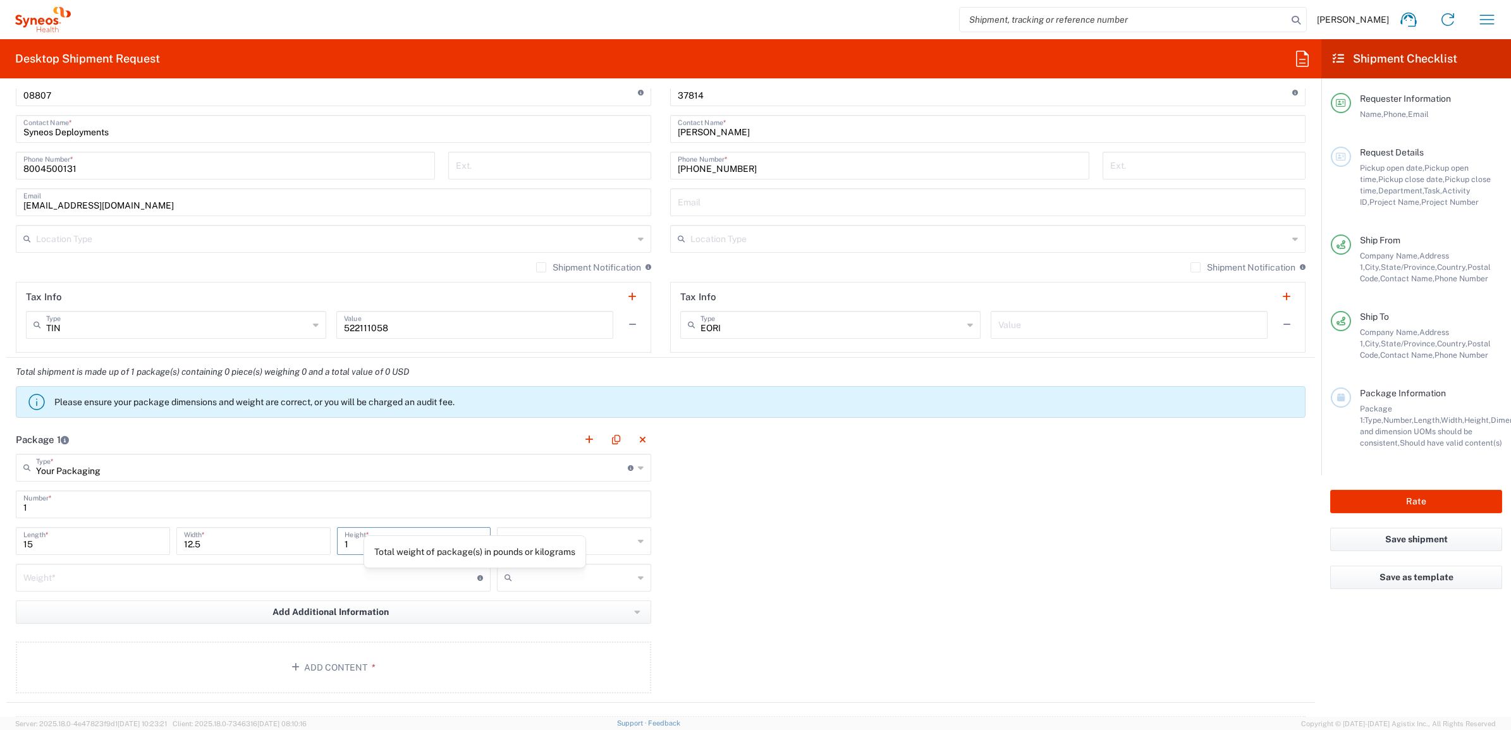
type input "1"
drag, startPoint x: 554, startPoint y: 539, endPoint x: 616, endPoint y: 539, distance: 62.0
click at [554, 539] on div "Total weight of package(s) in pounds or kilograms" at bounding box center [475, 552] width 223 height 33
click at [615, 539] on input "text" at bounding box center [575, 541] width 116 height 20
click at [556, 597] on span "ft" at bounding box center [569, 590] width 150 height 20
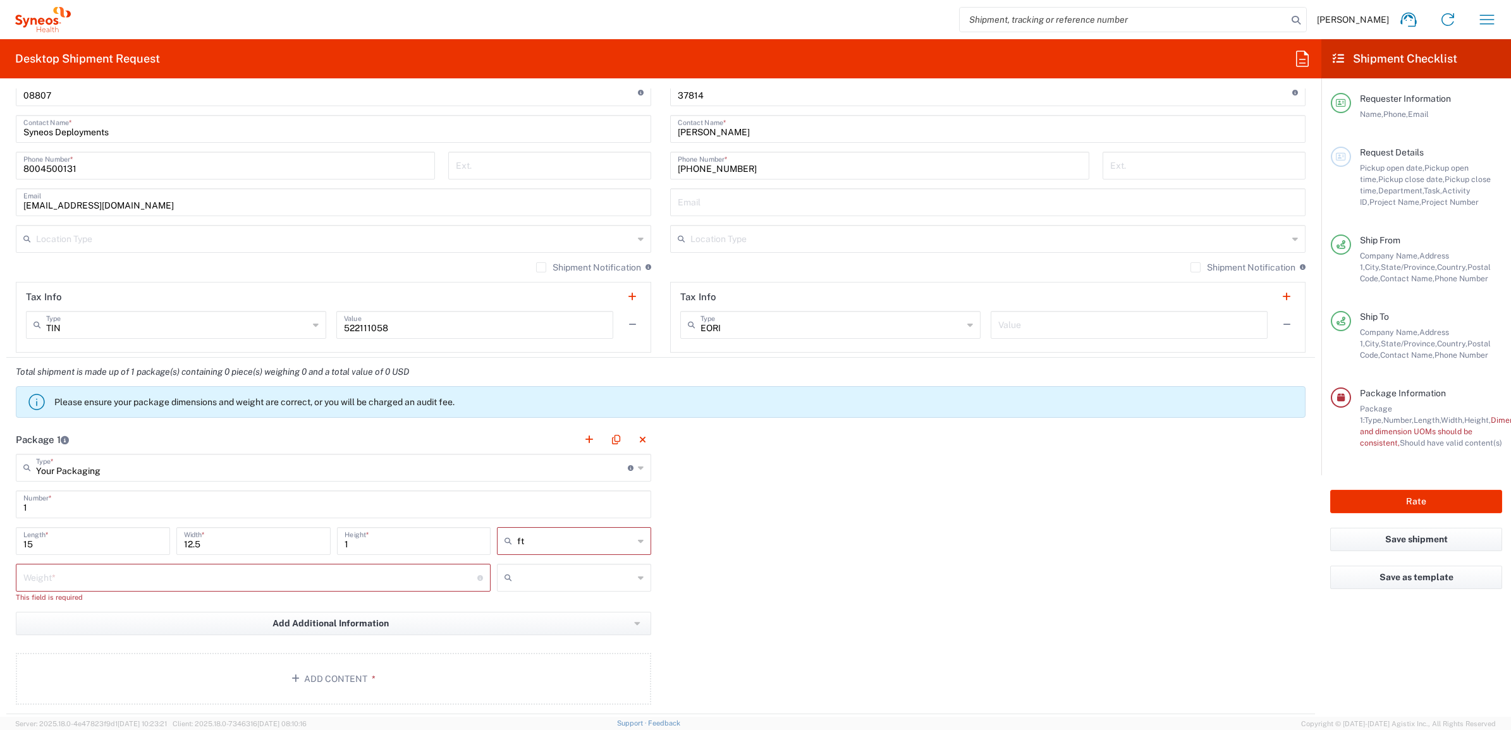
type input "ft"
click at [583, 539] on input "ft" at bounding box center [575, 541] width 116 height 20
drag, startPoint x: 542, startPoint y: 608, endPoint x: 350, endPoint y: 590, distance: 193.1
click at [541, 608] on span "in" at bounding box center [569, 611] width 150 height 20
type input "180"
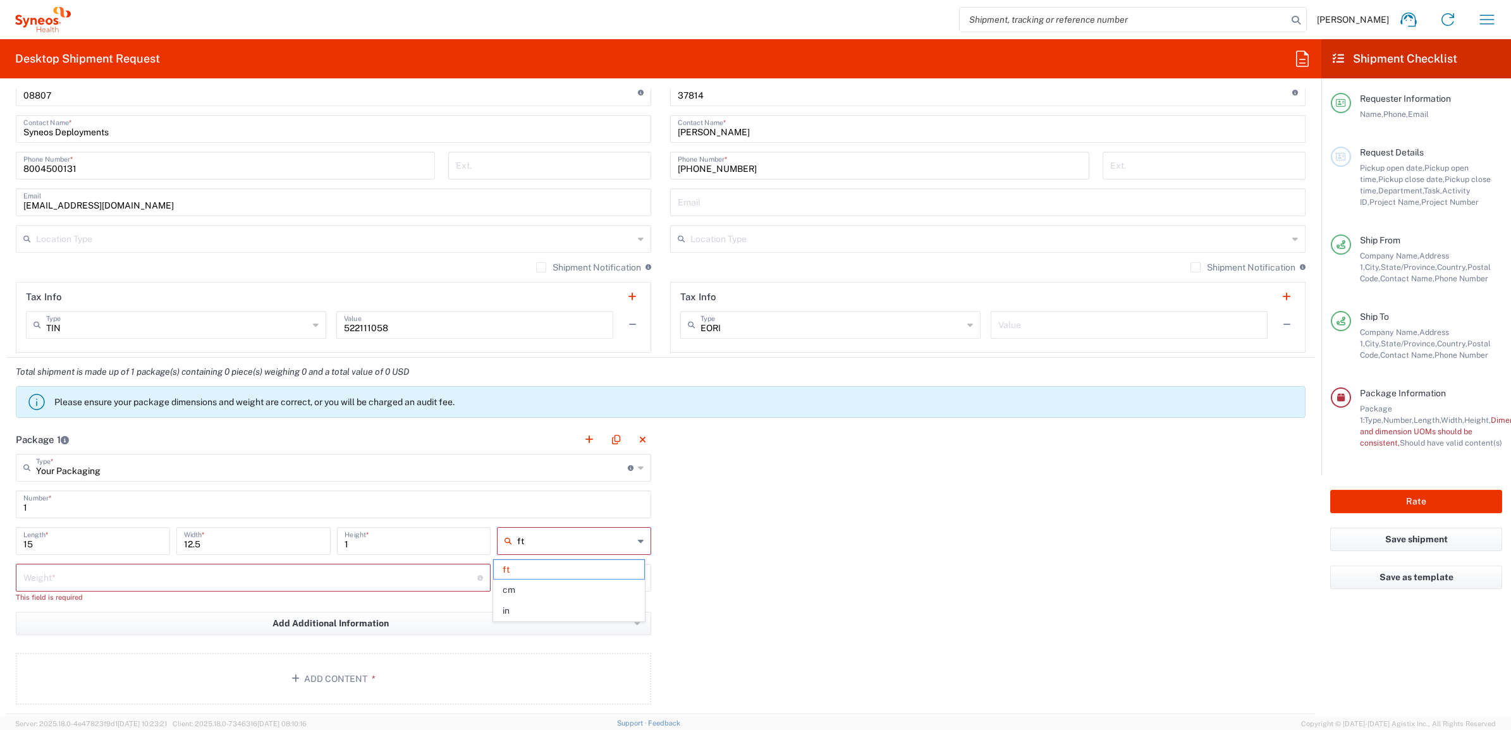
type input "150"
type input "12"
type input "in"
click at [169, 582] on input "number" at bounding box center [250, 577] width 454 height 22
type input "5"
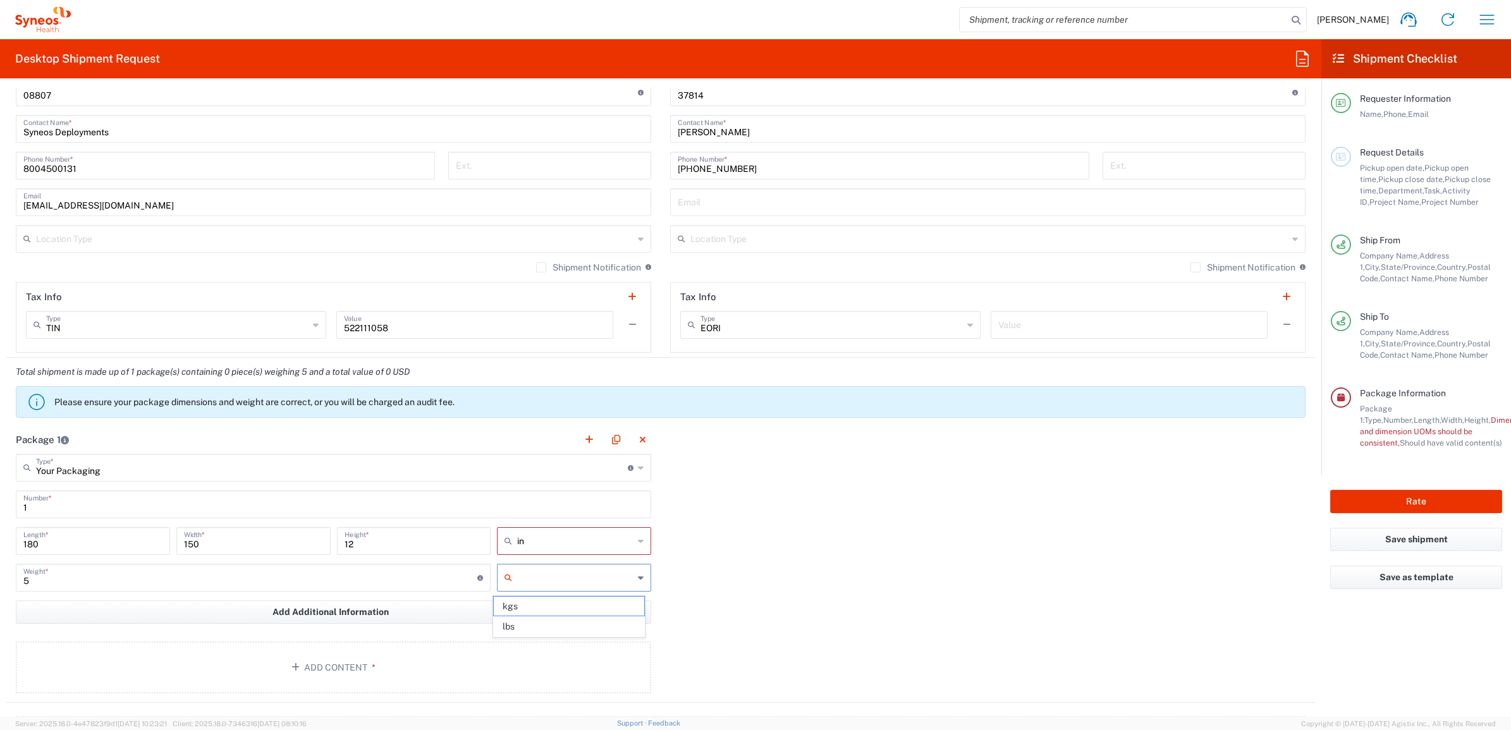
click at [566, 577] on input "text" at bounding box center [575, 578] width 116 height 20
click at [549, 634] on span "lbs" at bounding box center [569, 627] width 150 height 20
type input "lbs"
click at [417, 654] on button "Add Content *" at bounding box center [333, 668] width 635 height 52
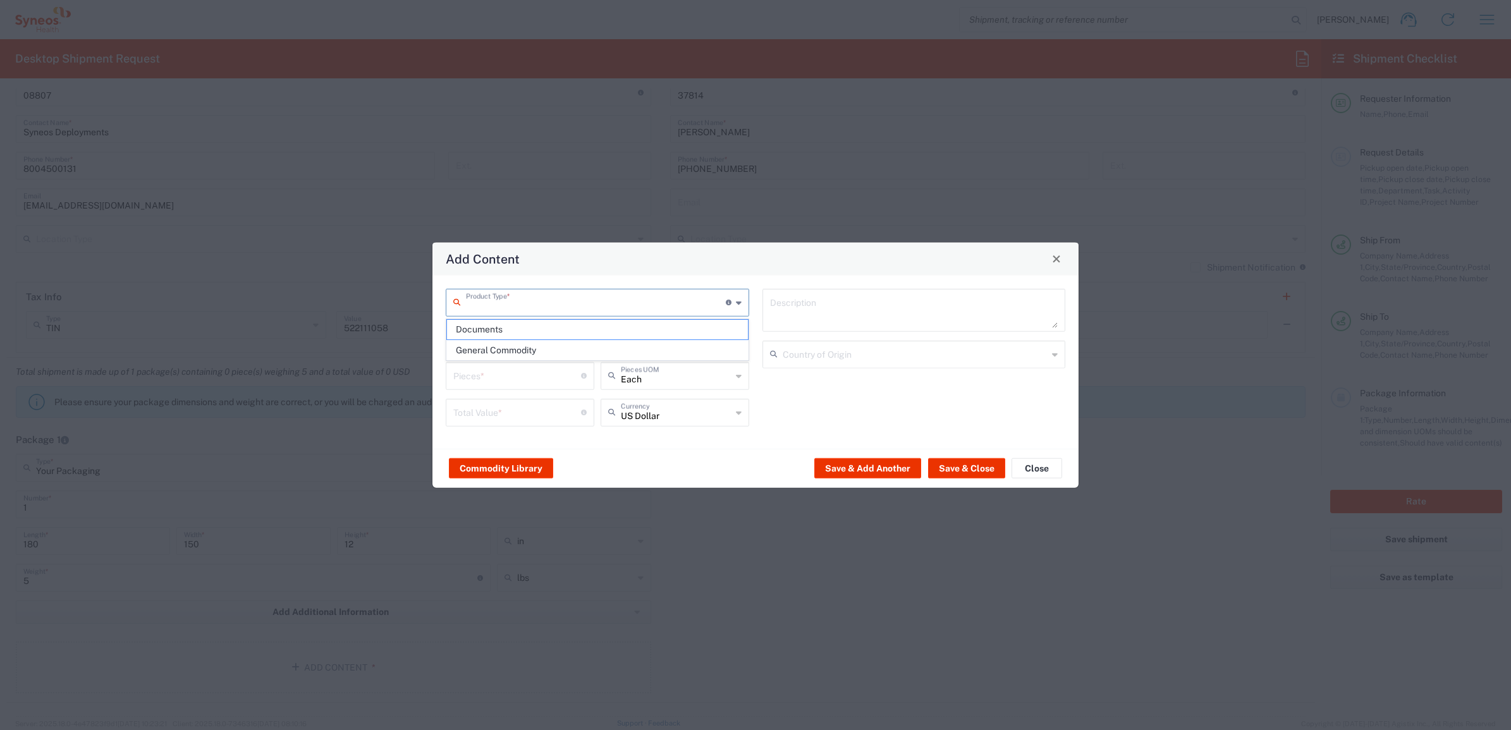
click at [522, 297] on input "text" at bounding box center [596, 301] width 260 height 22
drag, startPoint x: 498, startPoint y: 345, endPoint x: 485, endPoint y: 346, distance: 13.3
click at [498, 345] on span "General Commodity" at bounding box center [597, 351] width 300 height 20
type input "General Commodity"
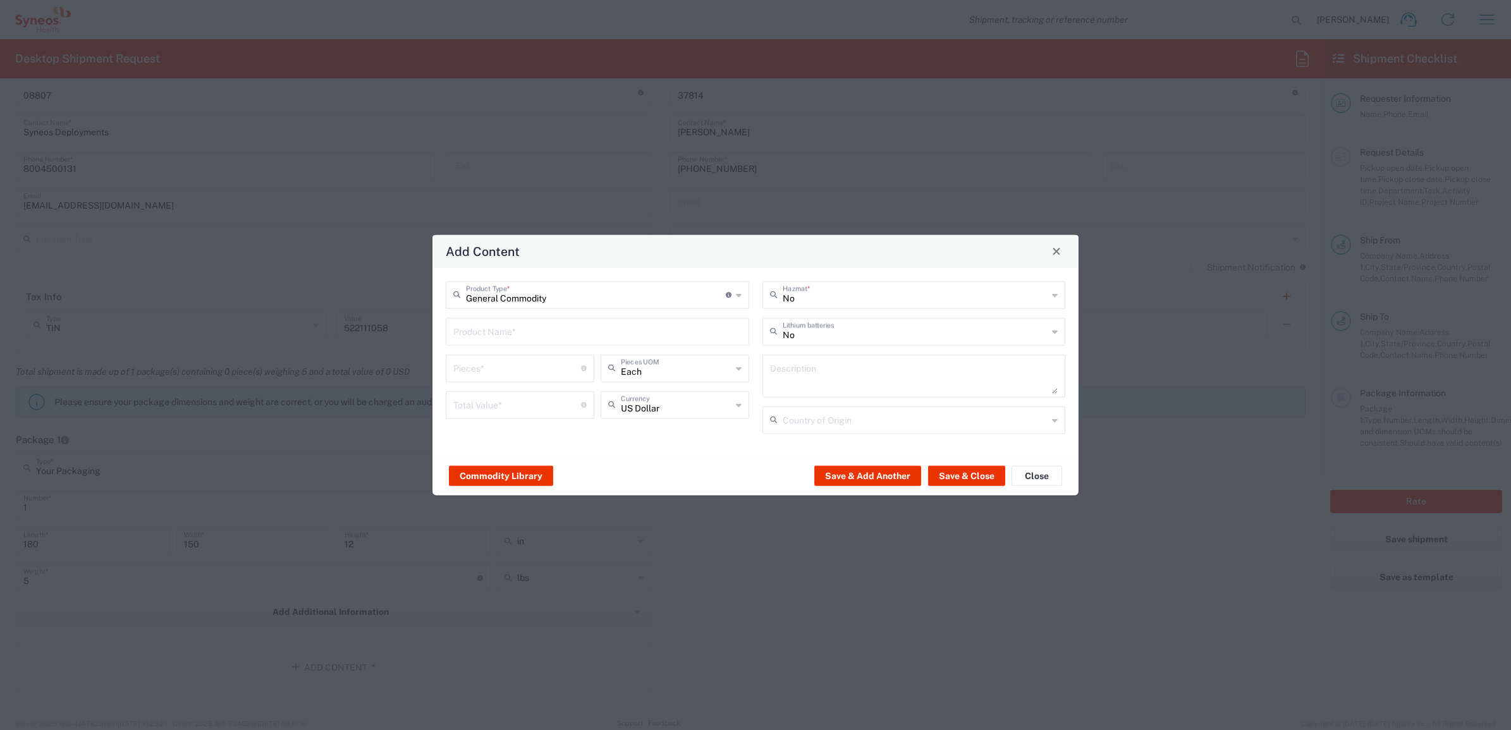
click at [501, 329] on input "text" at bounding box center [597, 330] width 288 height 22
type input "Stylus"
click at [487, 364] on div "Stylus" at bounding box center [597, 360] width 301 height 21
type input "1"
type textarea "Aluminum, rubber tip 4.38""
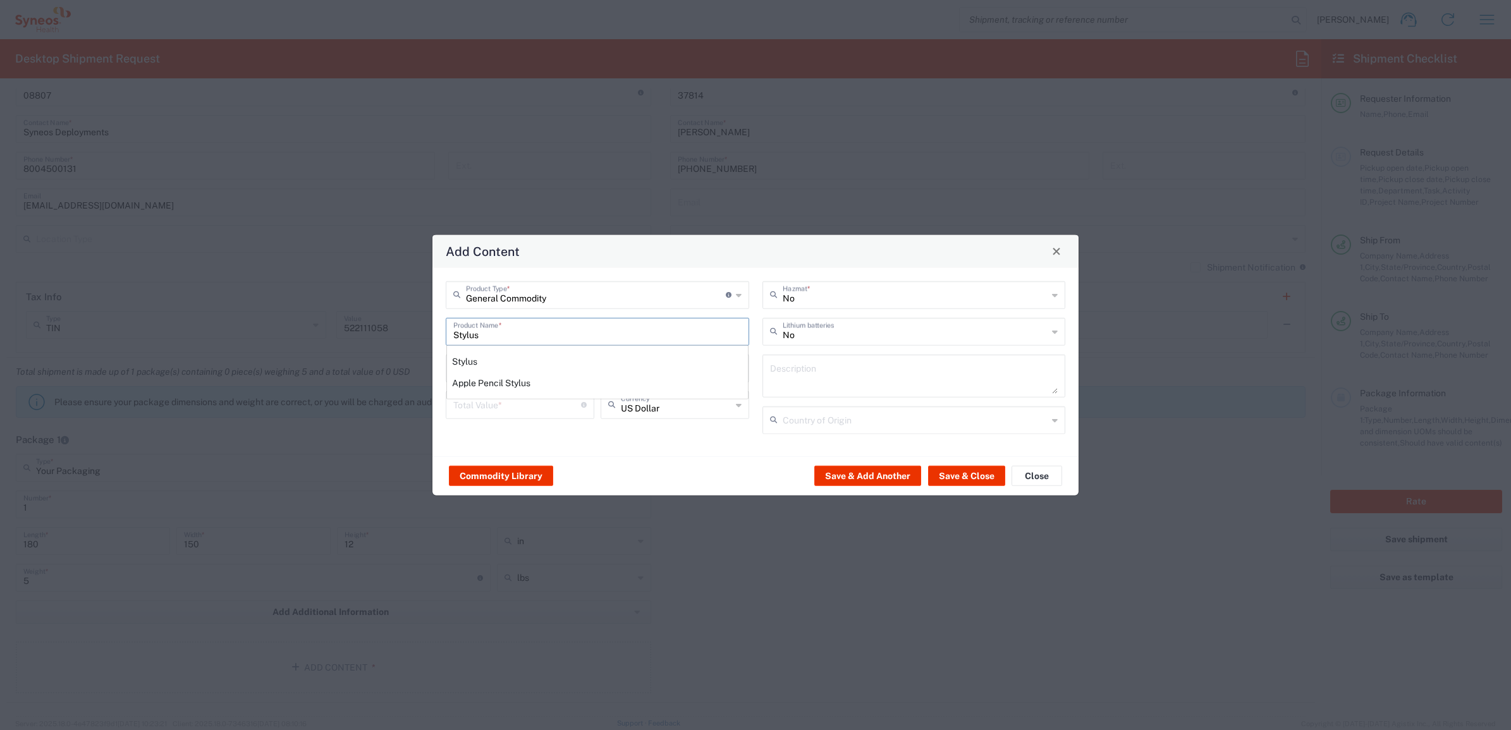
type input "[GEOGRAPHIC_DATA]"
click at [513, 399] on input "number" at bounding box center [517, 404] width 128 height 22
type input "50"
drag, startPoint x: 977, startPoint y: 492, endPoint x: 975, endPoint y: 469, distance: 22.8
click at [977, 487] on div "Commodity Library Save & Add Another Save & Close Close" at bounding box center [755, 476] width 646 height 40
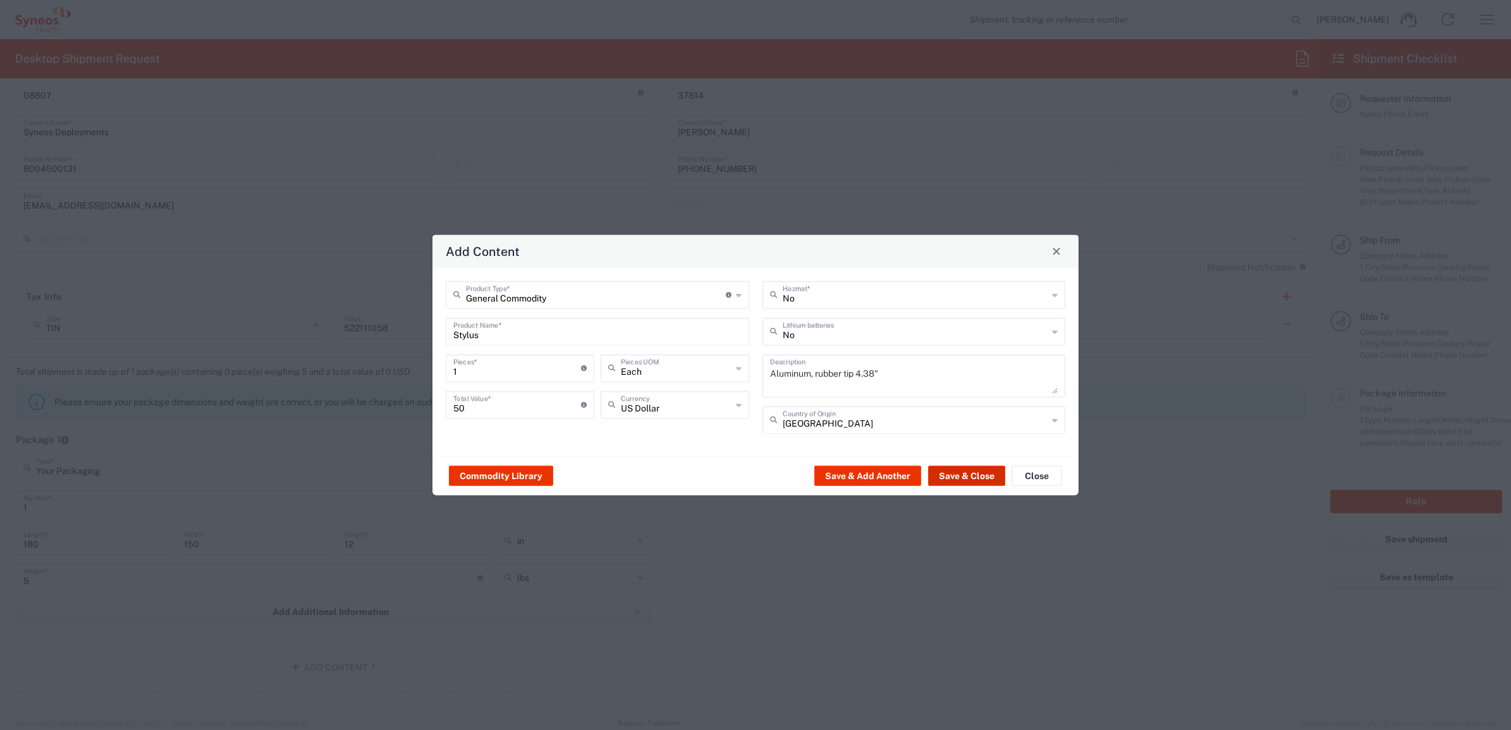
click at [974, 469] on button "Save & Close" at bounding box center [966, 476] width 77 height 20
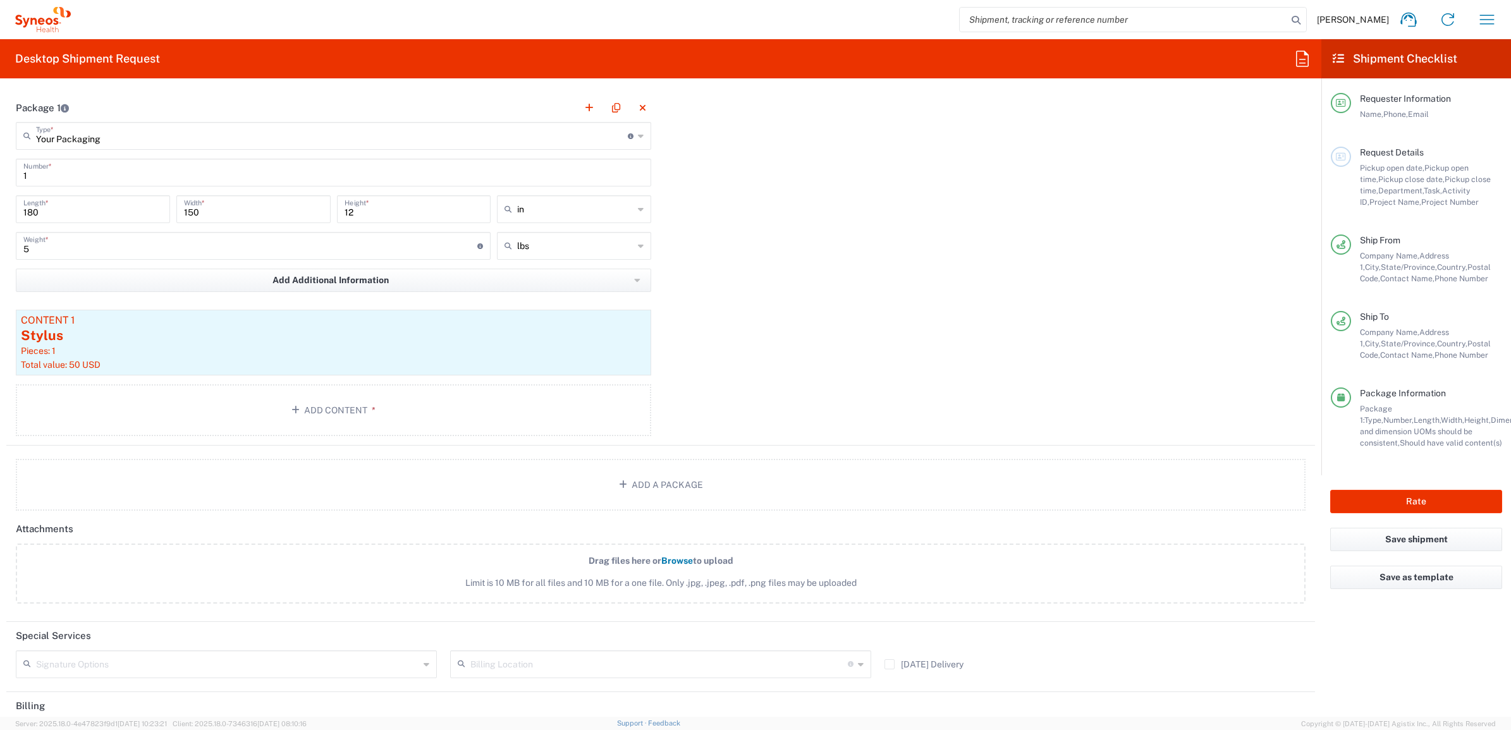
scroll to position [1264, 0]
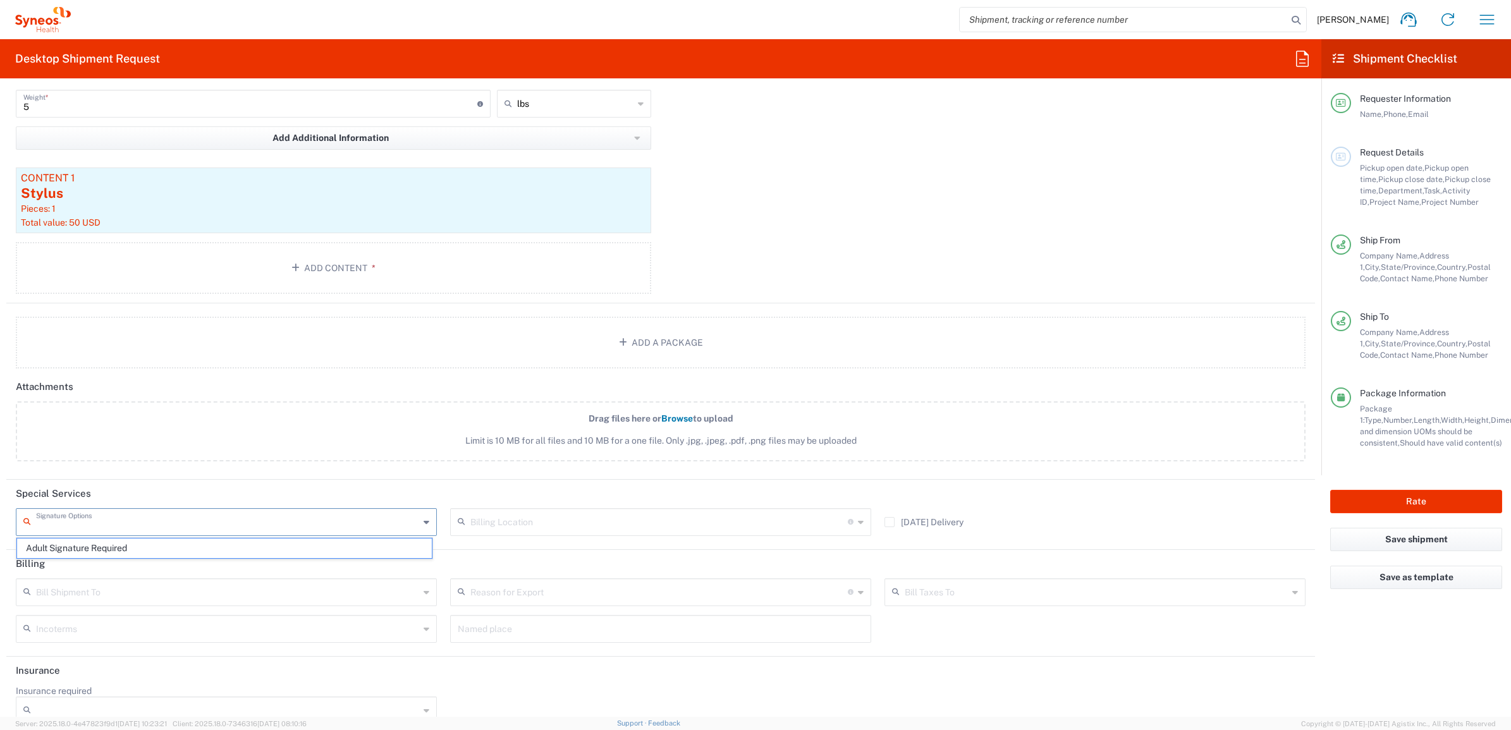
click at [147, 525] on input "text" at bounding box center [227, 521] width 383 height 22
click at [708, 180] on div "Package 1 Your Packaging Type * Material used to package goods Envelope Large B…" at bounding box center [660, 127] width 1309 height 352
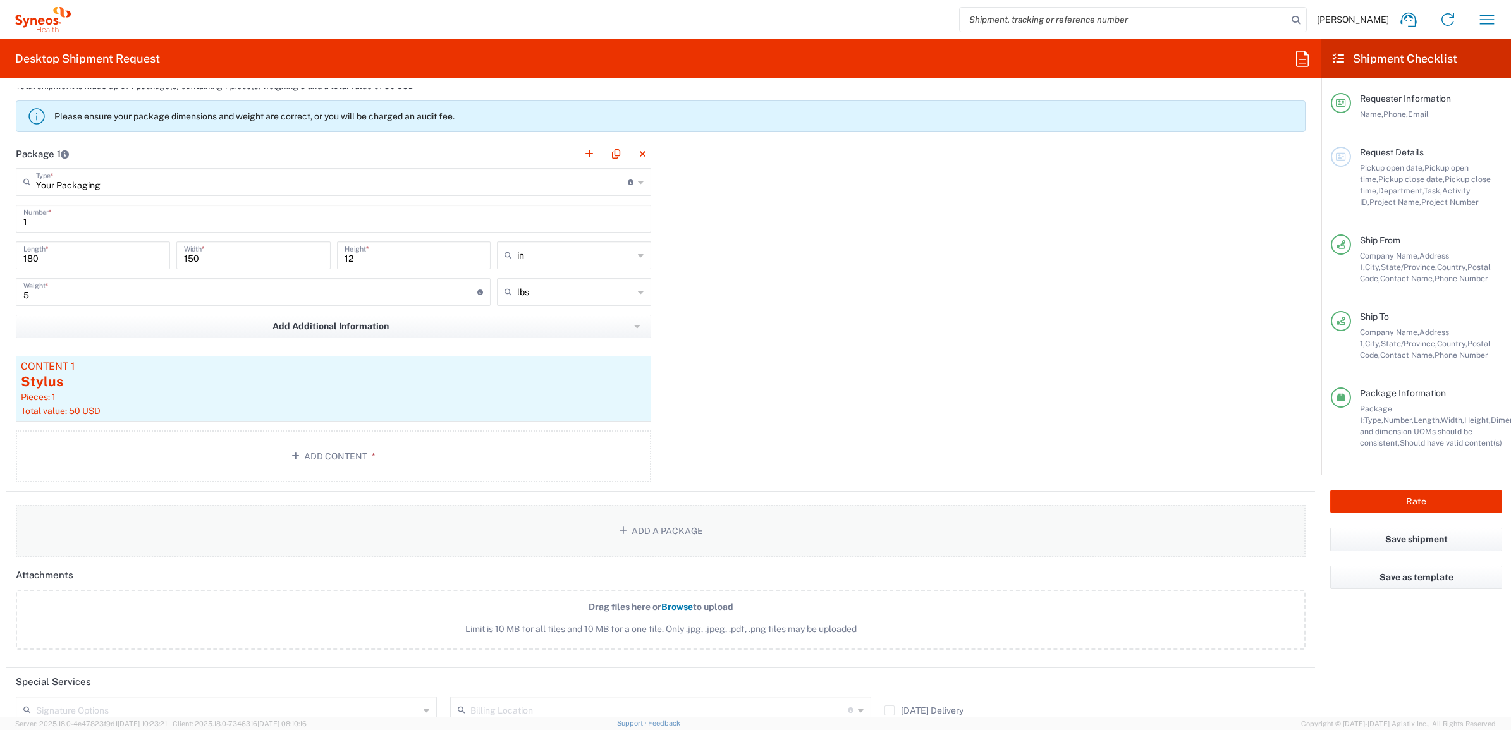
scroll to position [1048, 0]
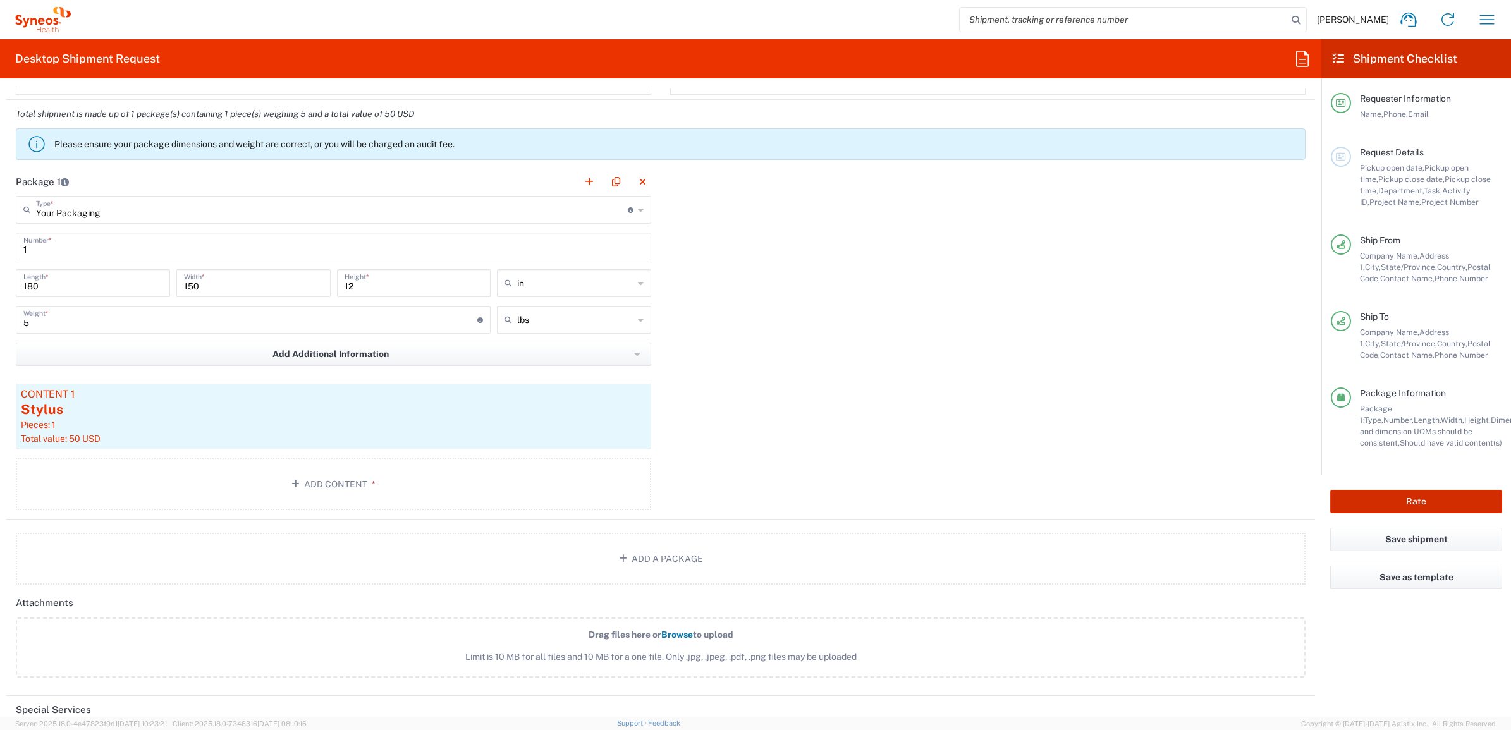
click at [1376, 503] on button "Rate" at bounding box center [1416, 501] width 172 height 23
type input "7025"
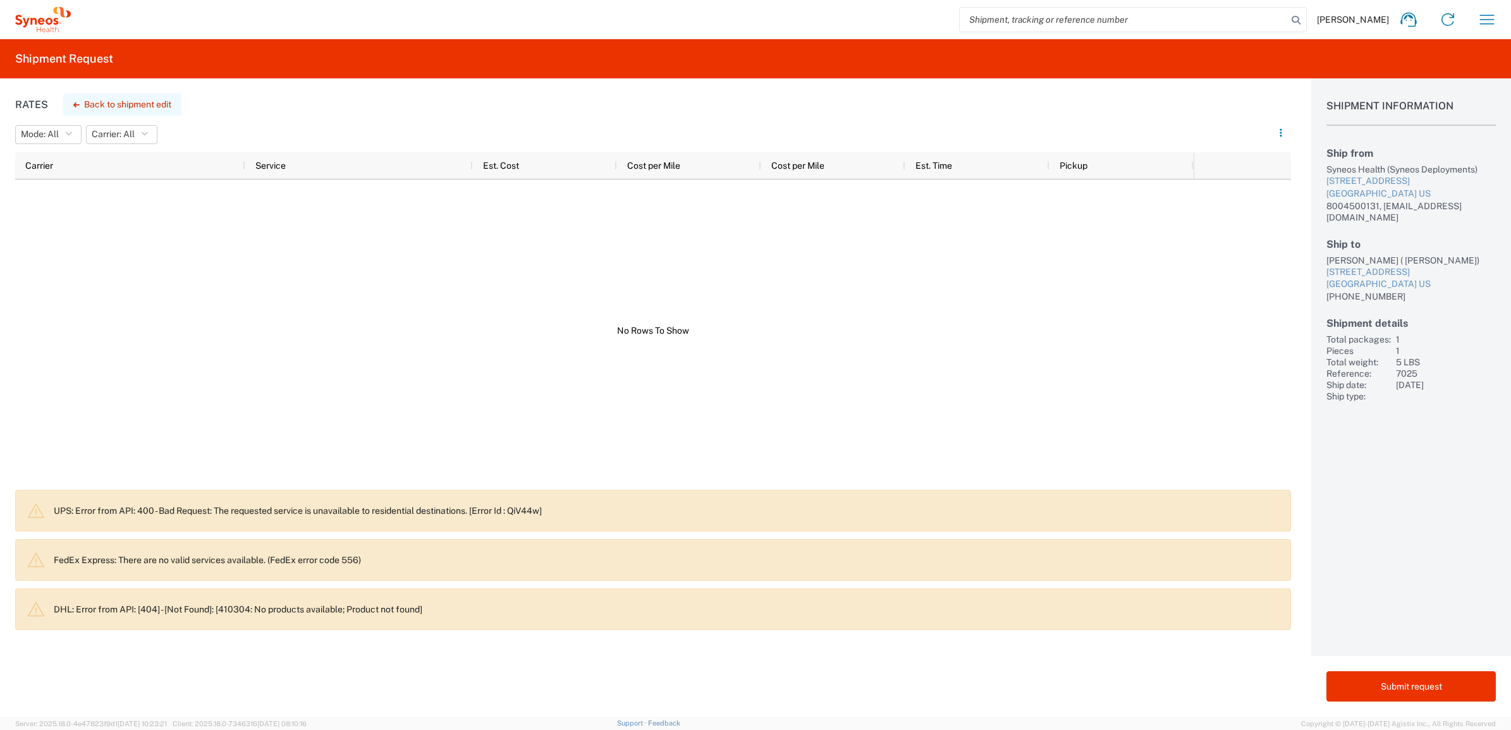
click at [147, 98] on button "Back to shipment edit" at bounding box center [122, 105] width 118 height 22
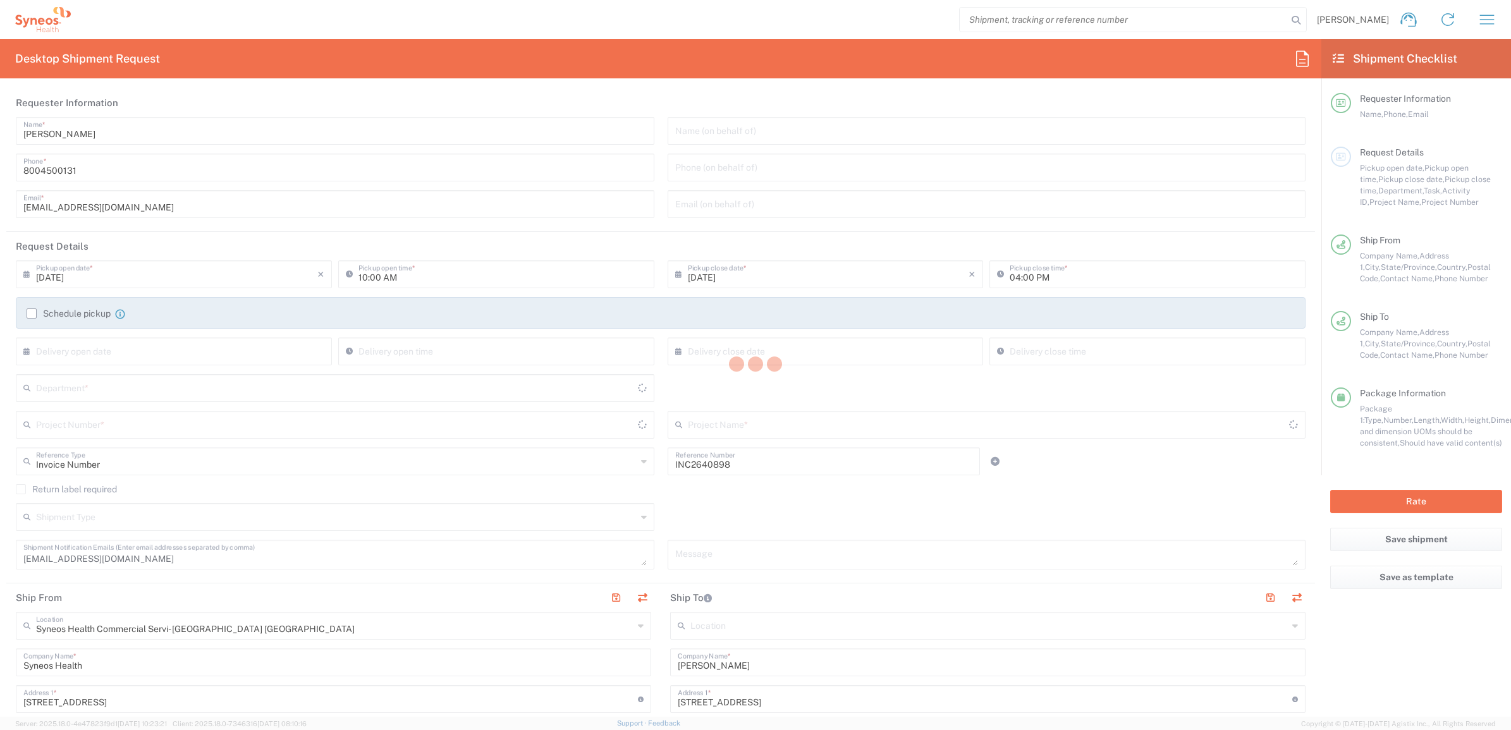
type input "7025"
type input "[US_STATE]"
type input "Your Packaging"
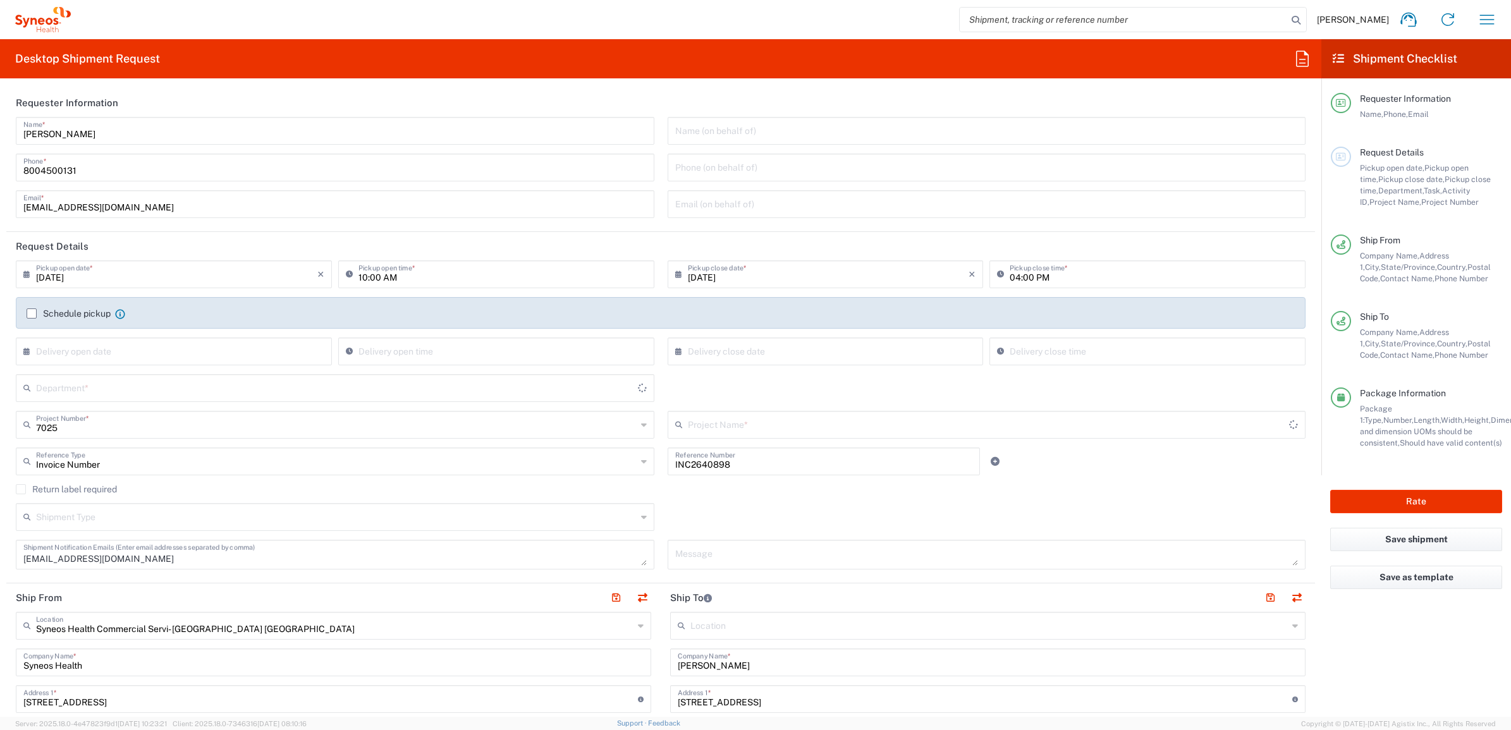
type input "ST-US - GSK VM (0325)"
type input "4205"
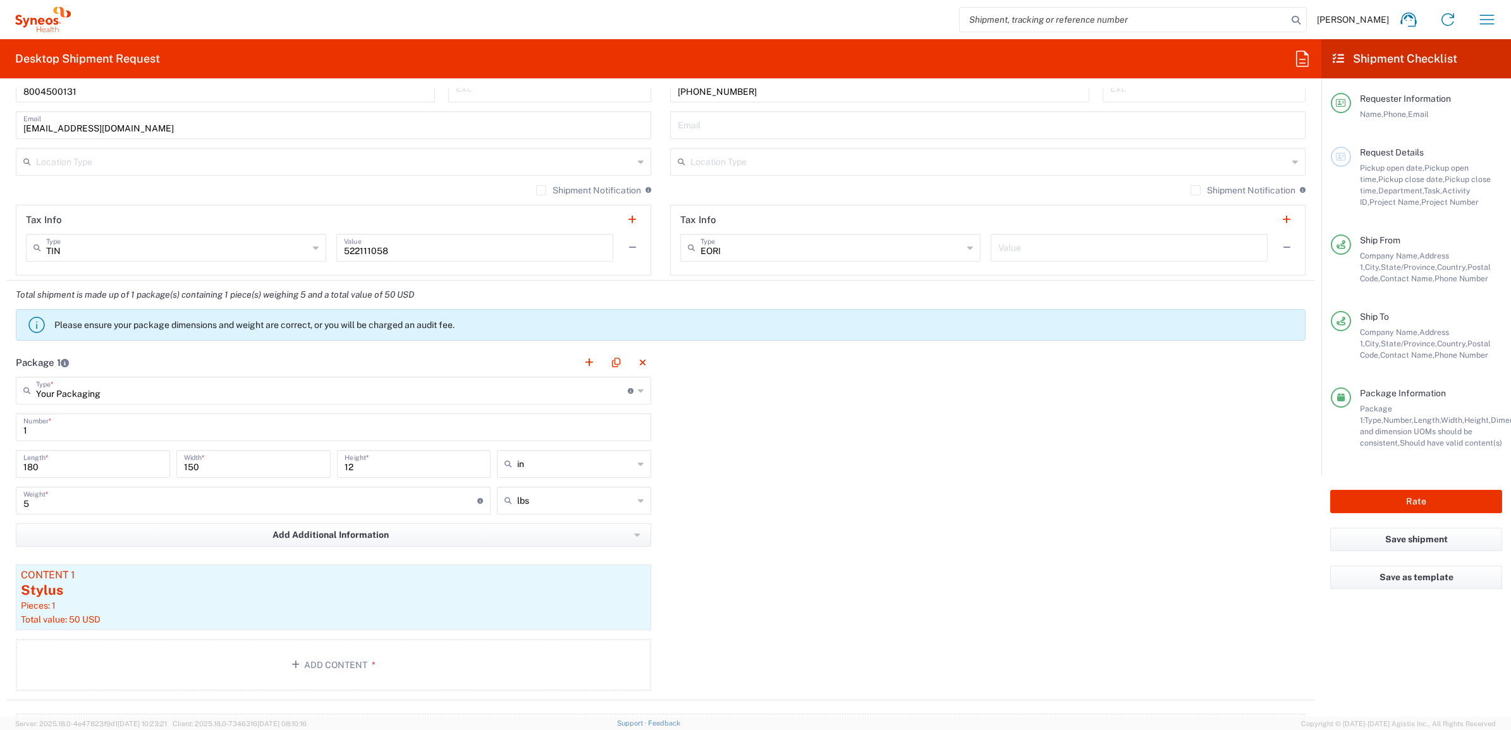
scroll to position [869, 0]
click at [64, 467] on input "180" at bounding box center [92, 461] width 139 height 22
click at [64, 468] on input "180" at bounding box center [92, 461] width 139 height 22
type input "15"
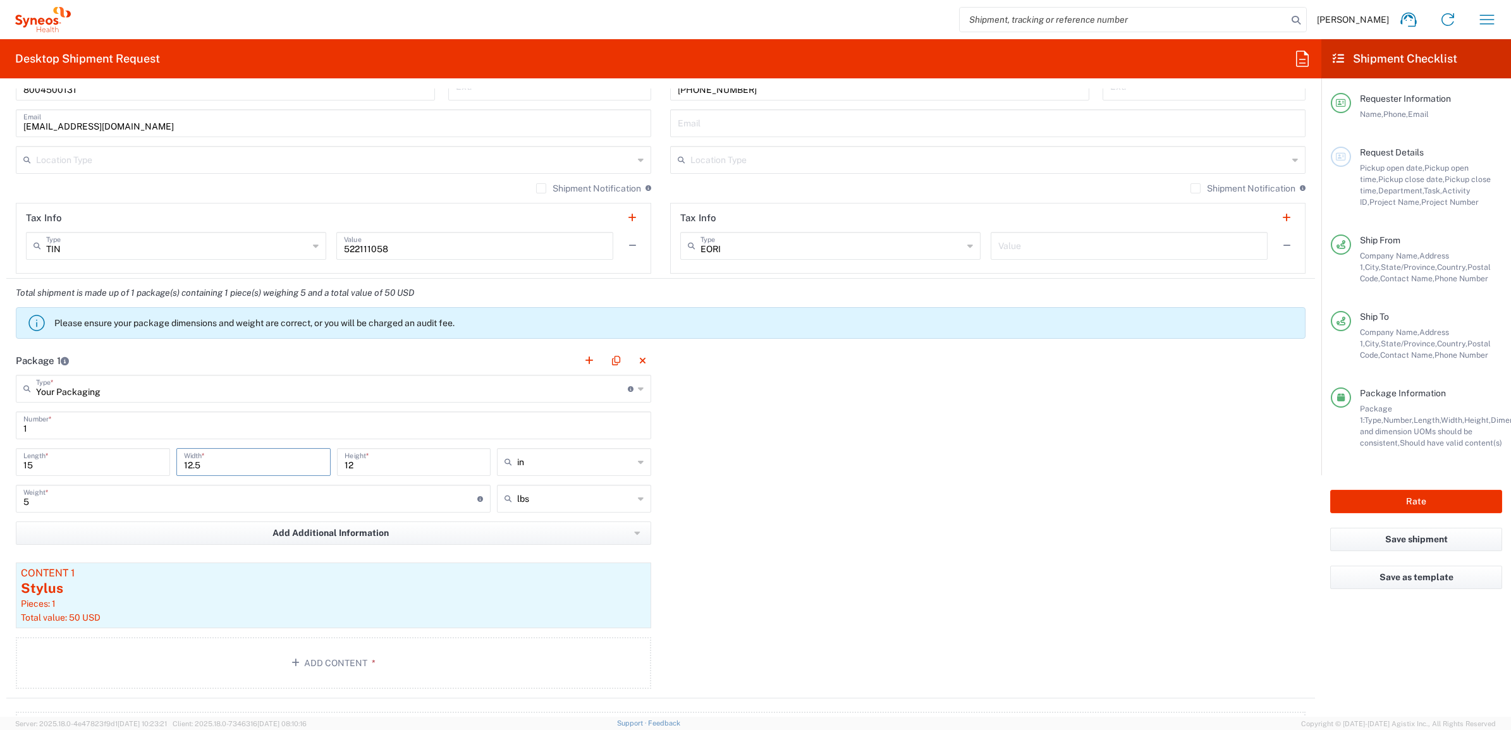
type input "12.5"
type input "1"
click at [722, 469] on div "Package 1 Your Packaging Type * Material used to package goods Your Packaging E…" at bounding box center [660, 522] width 1309 height 352
click at [733, 417] on div "Package 1 Your Packaging Type * Material used to package goods Your Packaging E…" at bounding box center [660, 522] width 1309 height 352
click at [1380, 492] on button "Rate" at bounding box center [1416, 501] width 172 height 23
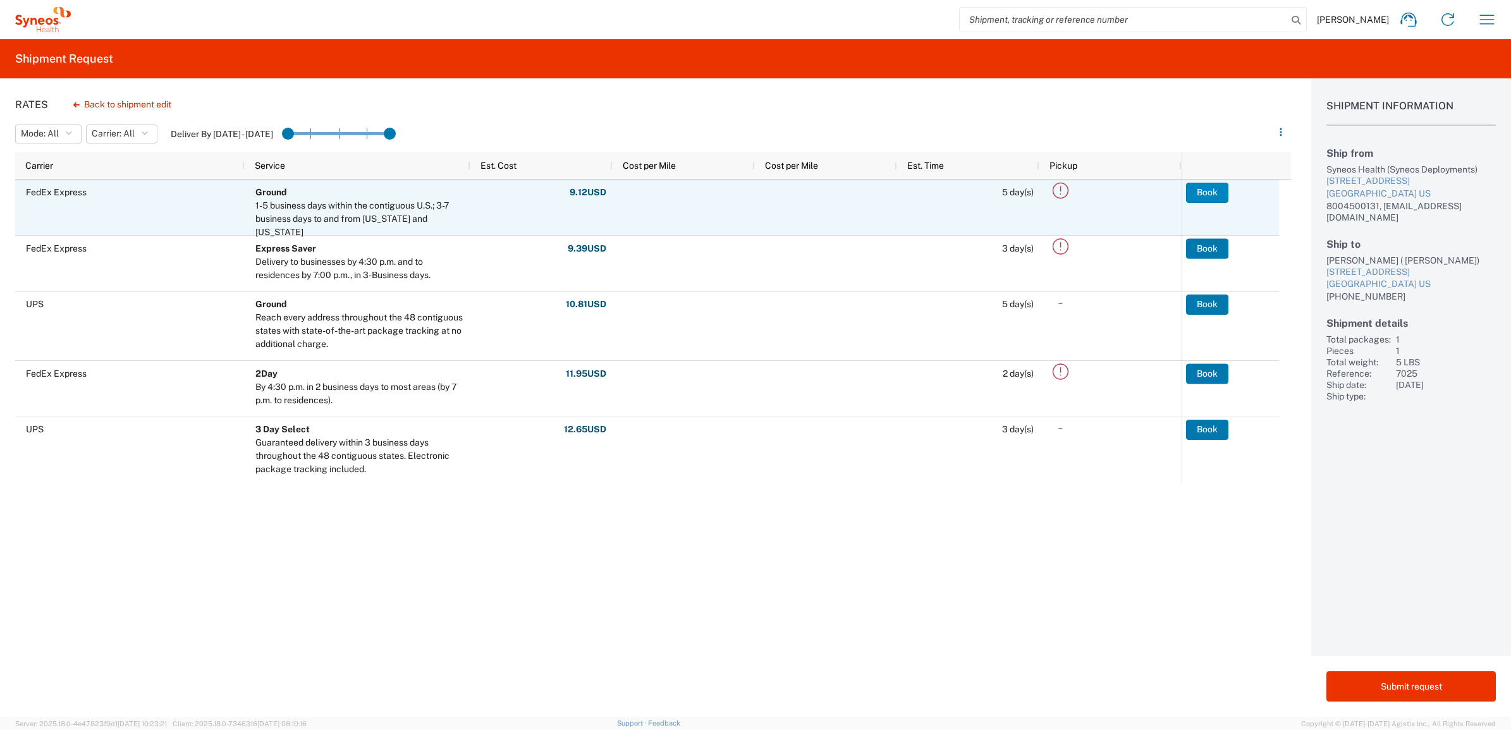
click at [1211, 188] on button "Book" at bounding box center [1207, 193] width 42 height 20
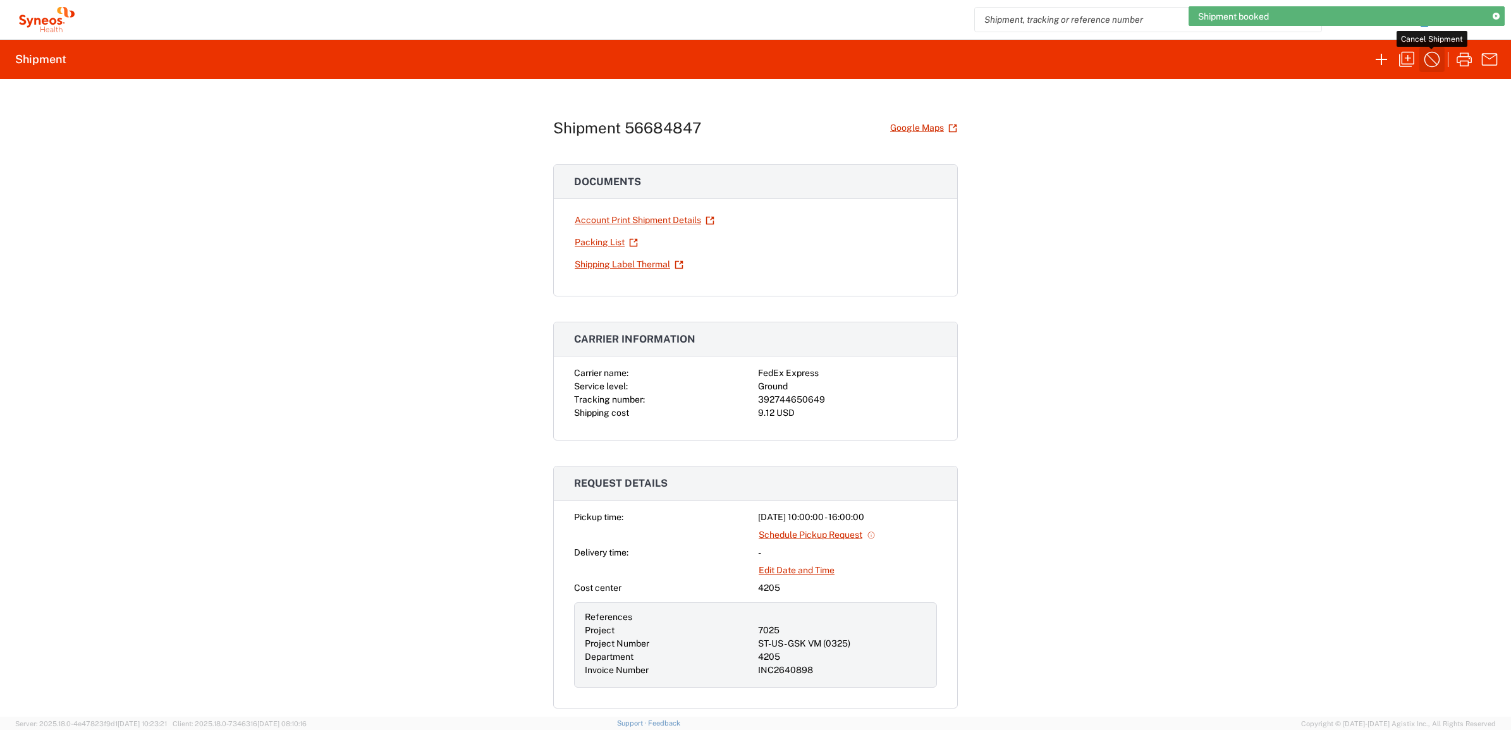
click at [1433, 63] on icon "button" at bounding box center [1432, 59] width 20 height 20
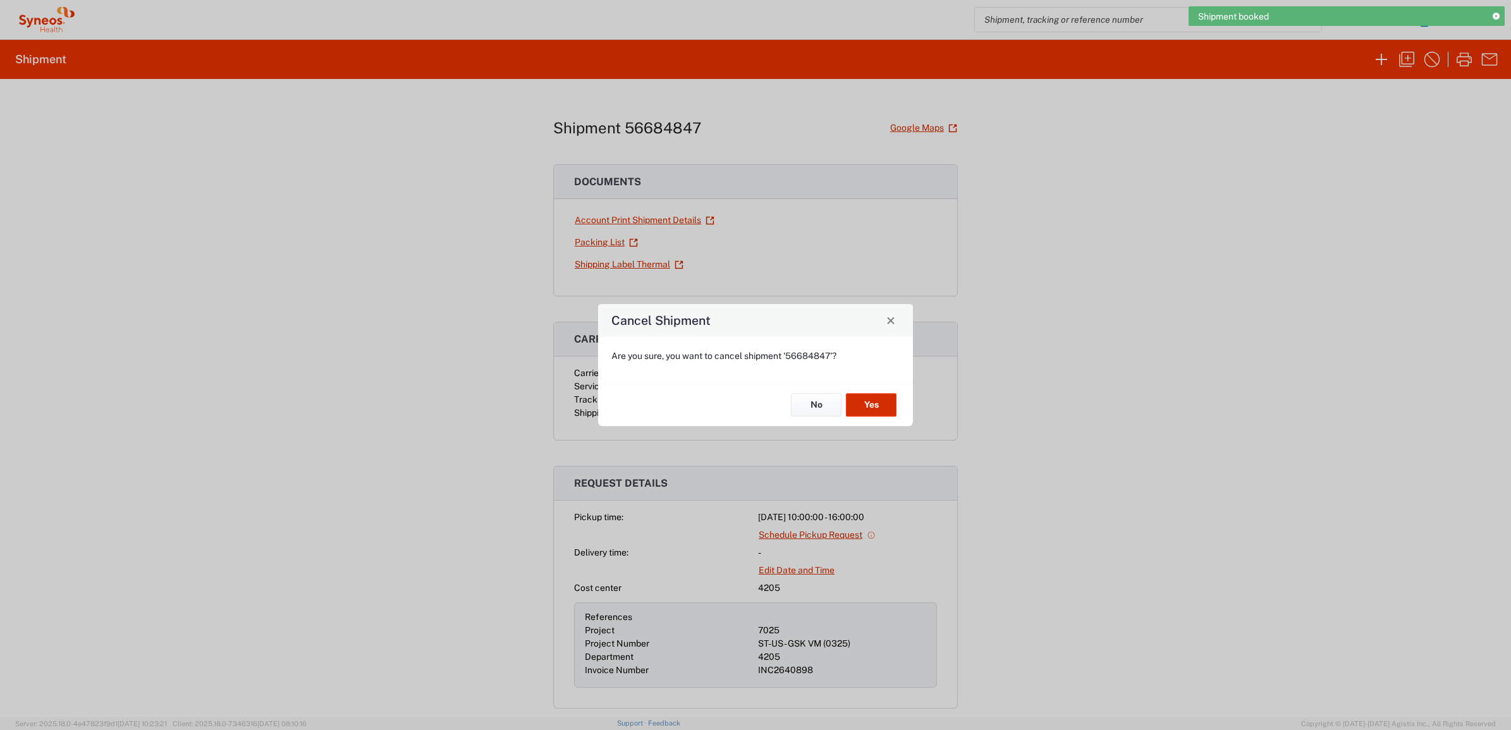
click at [863, 403] on button "Yes" at bounding box center [871, 405] width 51 height 23
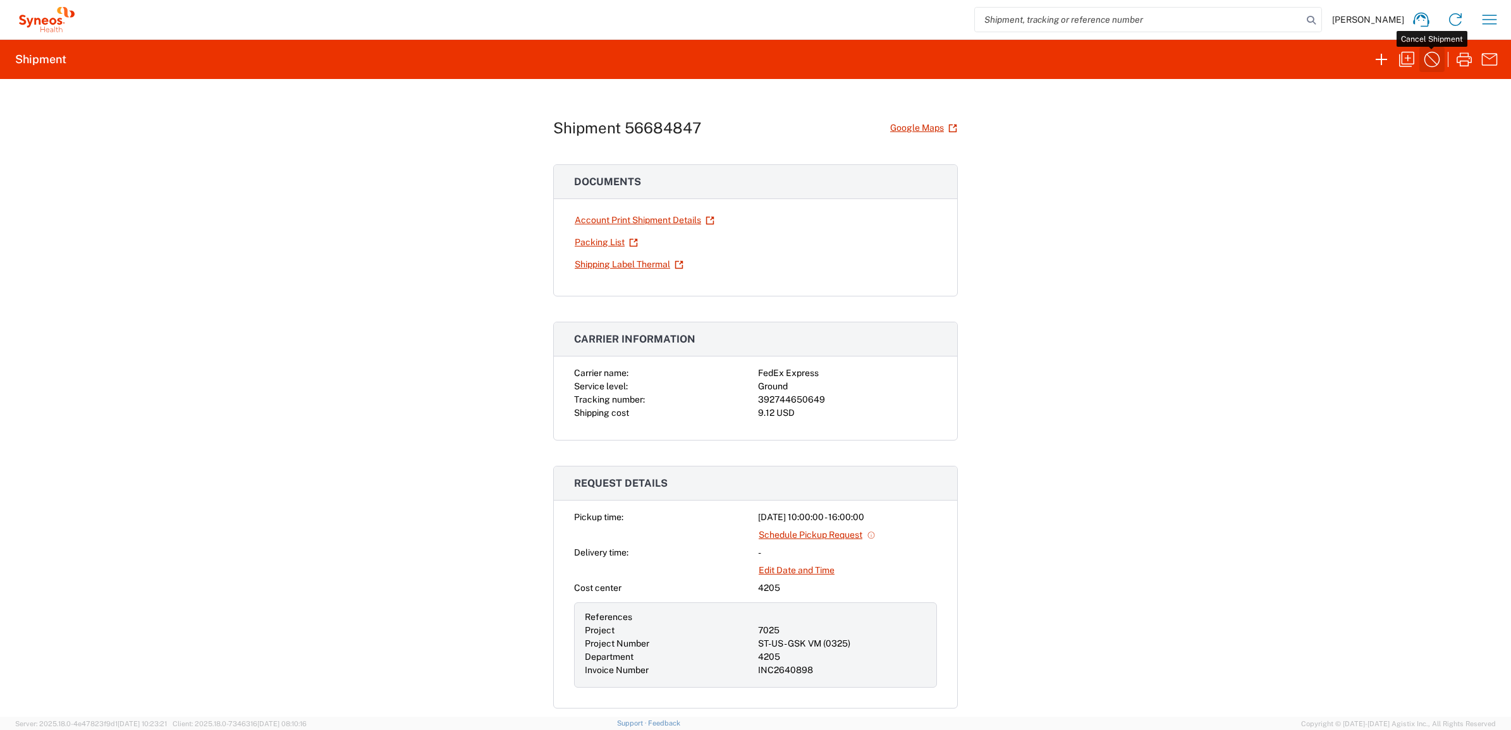
click at [1427, 55] on icon "button" at bounding box center [1432, 60] width 16 height 16
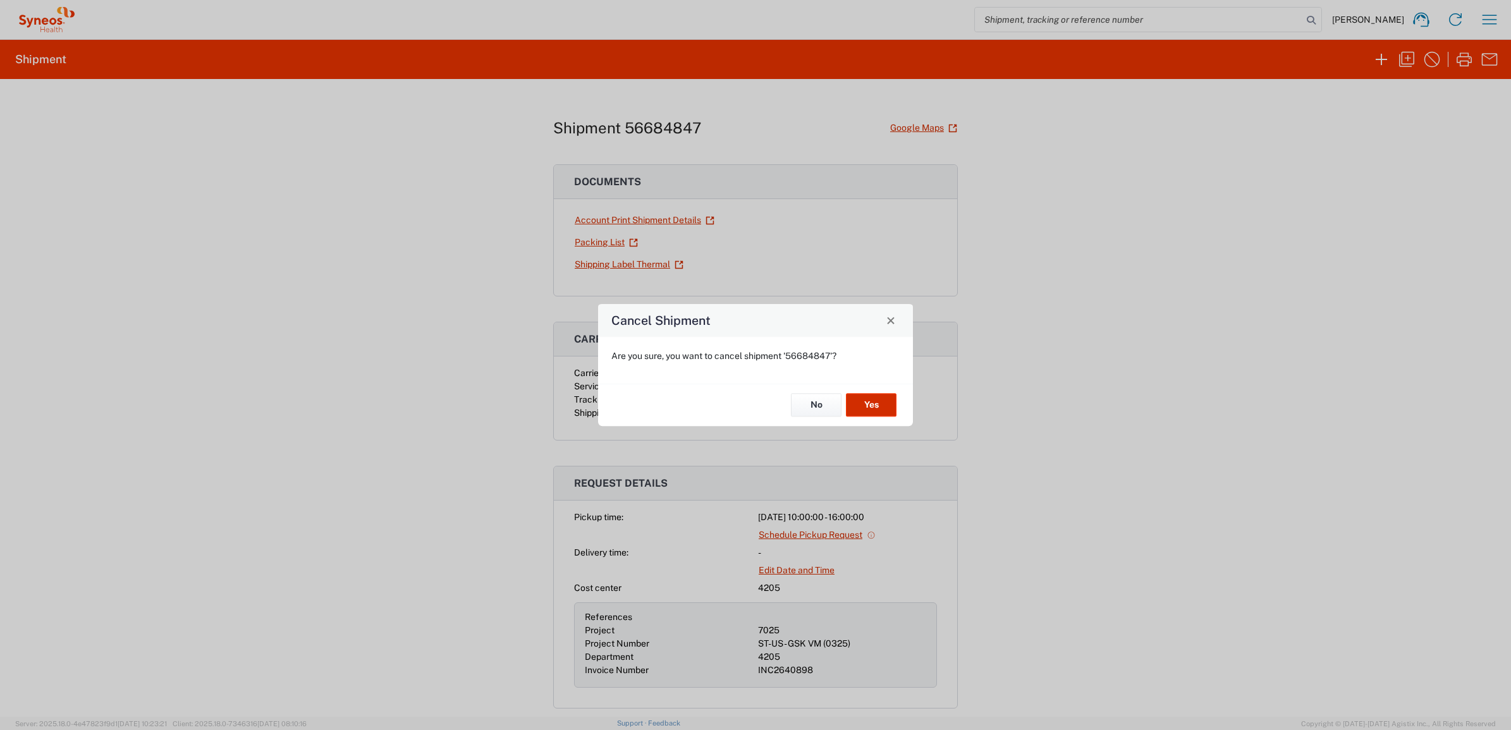
click at [870, 403] on button "Yes" at bounding box center [871, 405] width 51 height 23
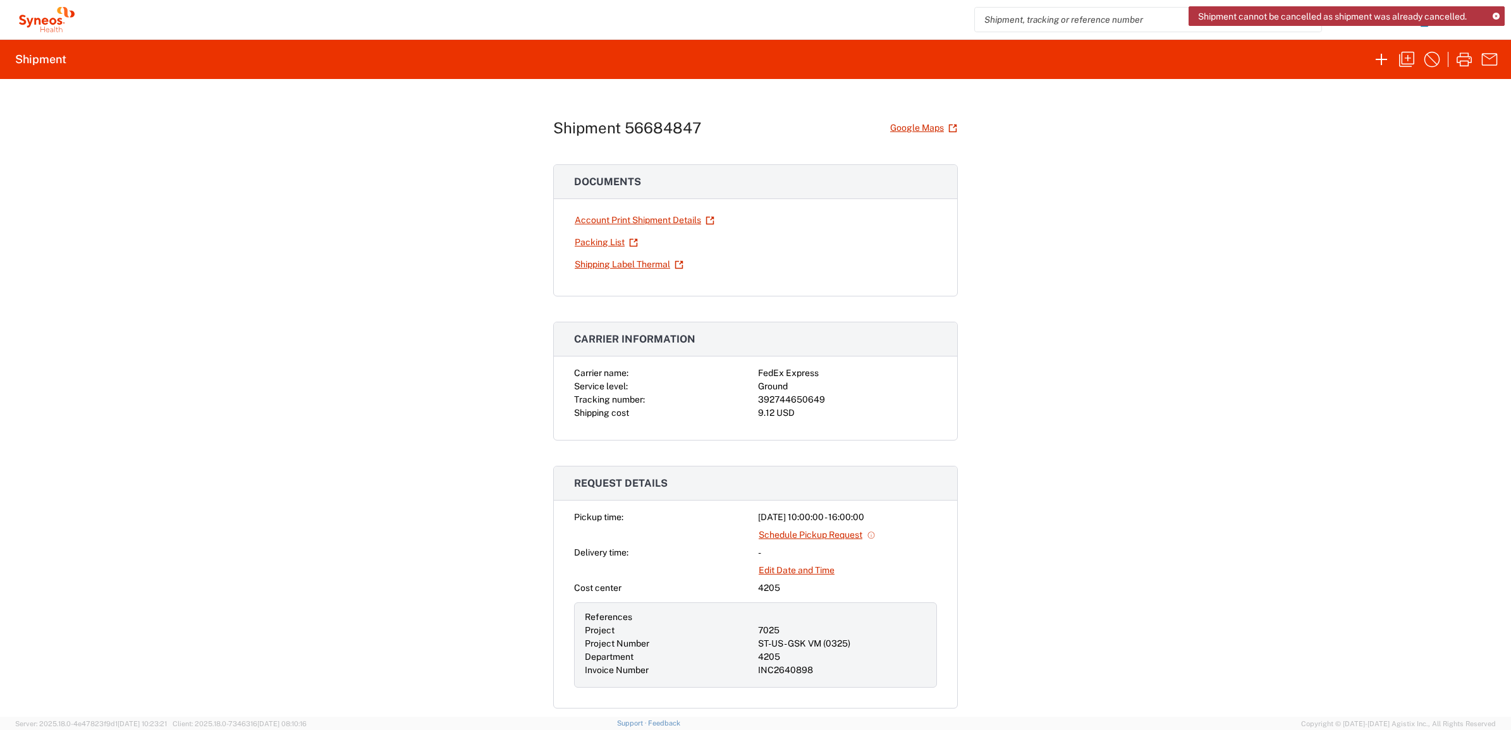
click at [1339, 207] on div "Shipment 56684847 Google Maps Documents Account Print Shipment Details Packing …" at bounding box center [755, 398] width 1511 height 638
click at [1405, 63] on icon "button" at bounding box center [1407, 59] width 20 height 20
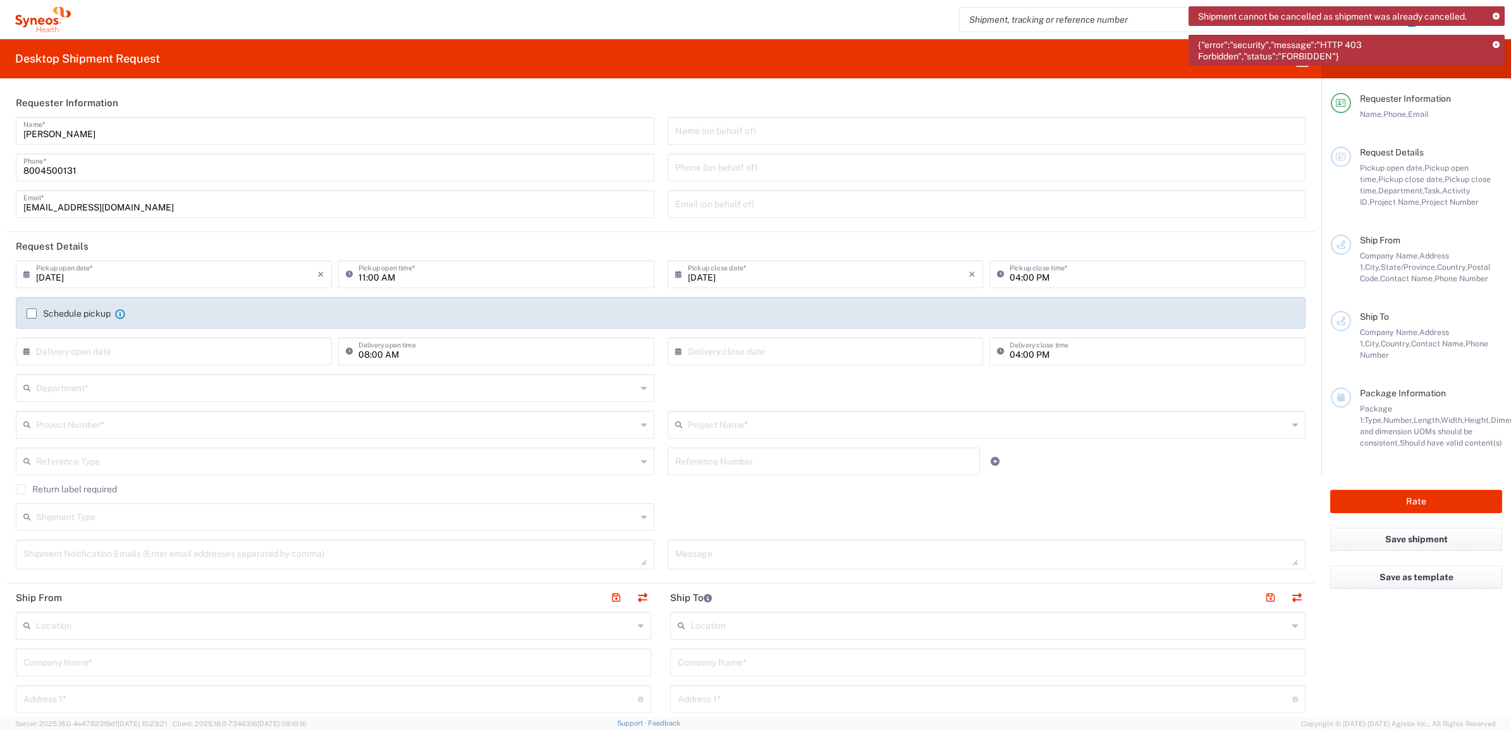
click at [89, 127] on input "[PERSON_NAME]" at bounding box center [334, 130] width 623 height 22
type input "Syneos Deployments"
click at [143, 92] on header "Requester Information" at bounding box center [660, 103] width 1309 height 28
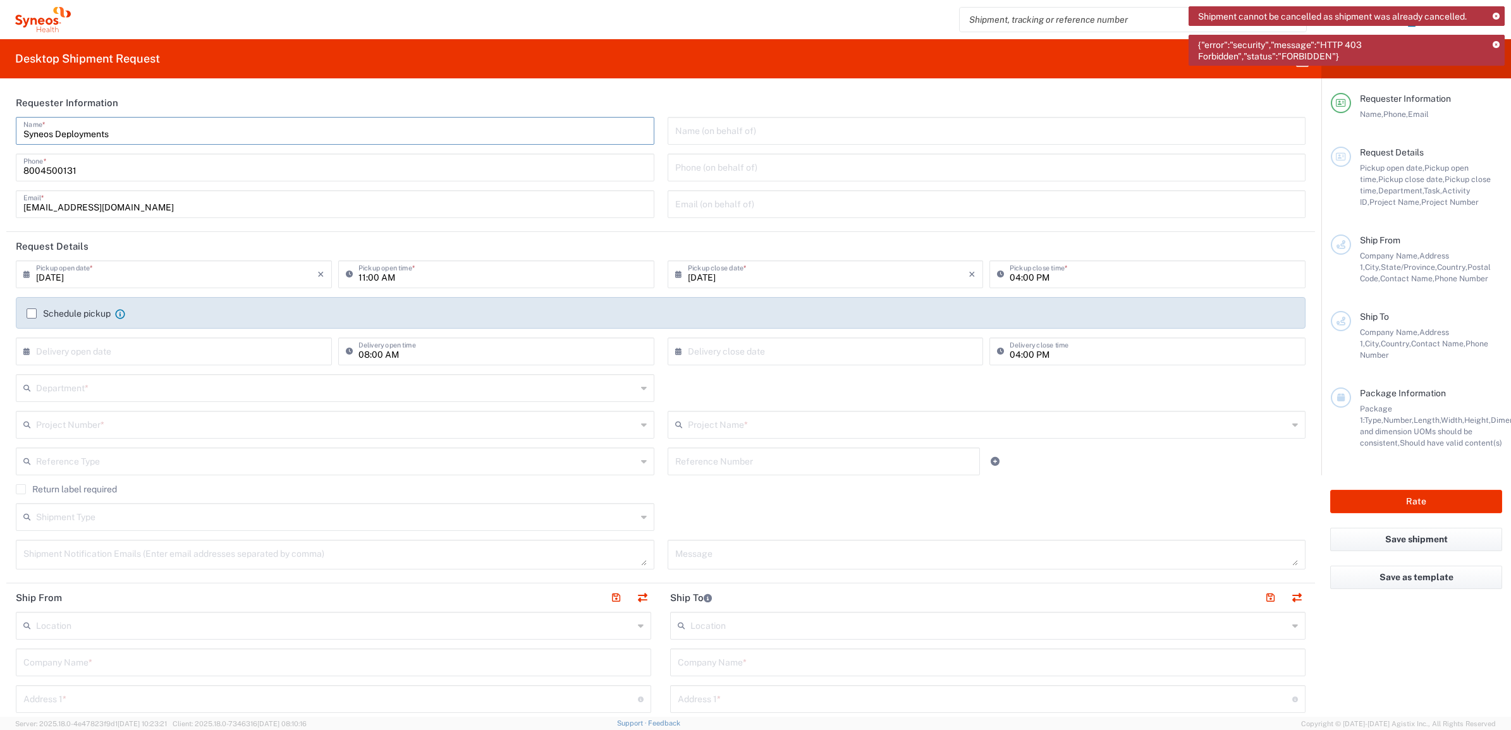
drag, startPoint x: 127, startPoint y: 134, endPoint x: 13, endPoint y: 127, distance: 114.6
click at [13, 127] on div "Syneos Deployments Name * [PHONE_NUMBER] Phone * [EMAIL_ADDRESS][DOMAIN_NAME] E…" at bounding box center [335, 172] width 652 height 110
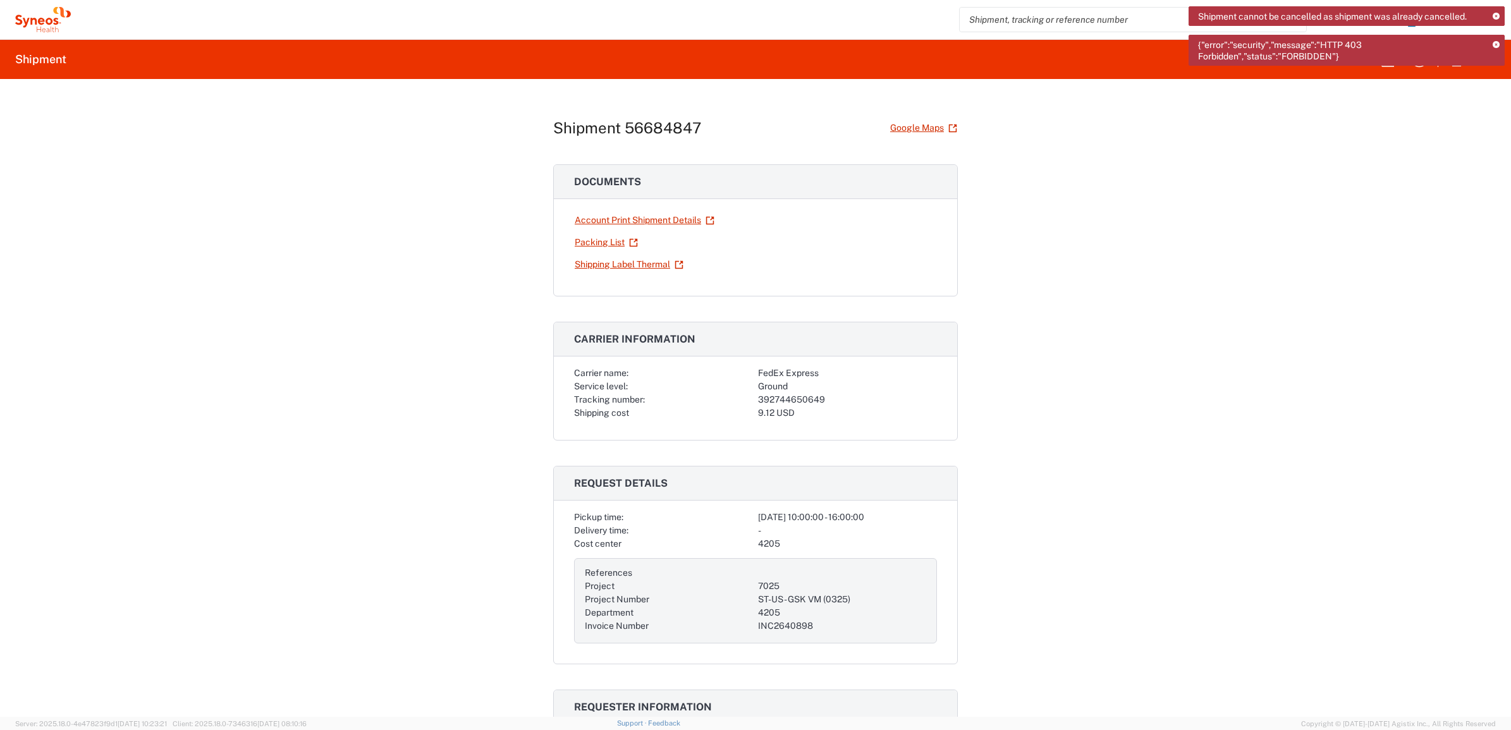
click at [1493, 42] on icon at bounding box center [1496, 45] width 7 height 7
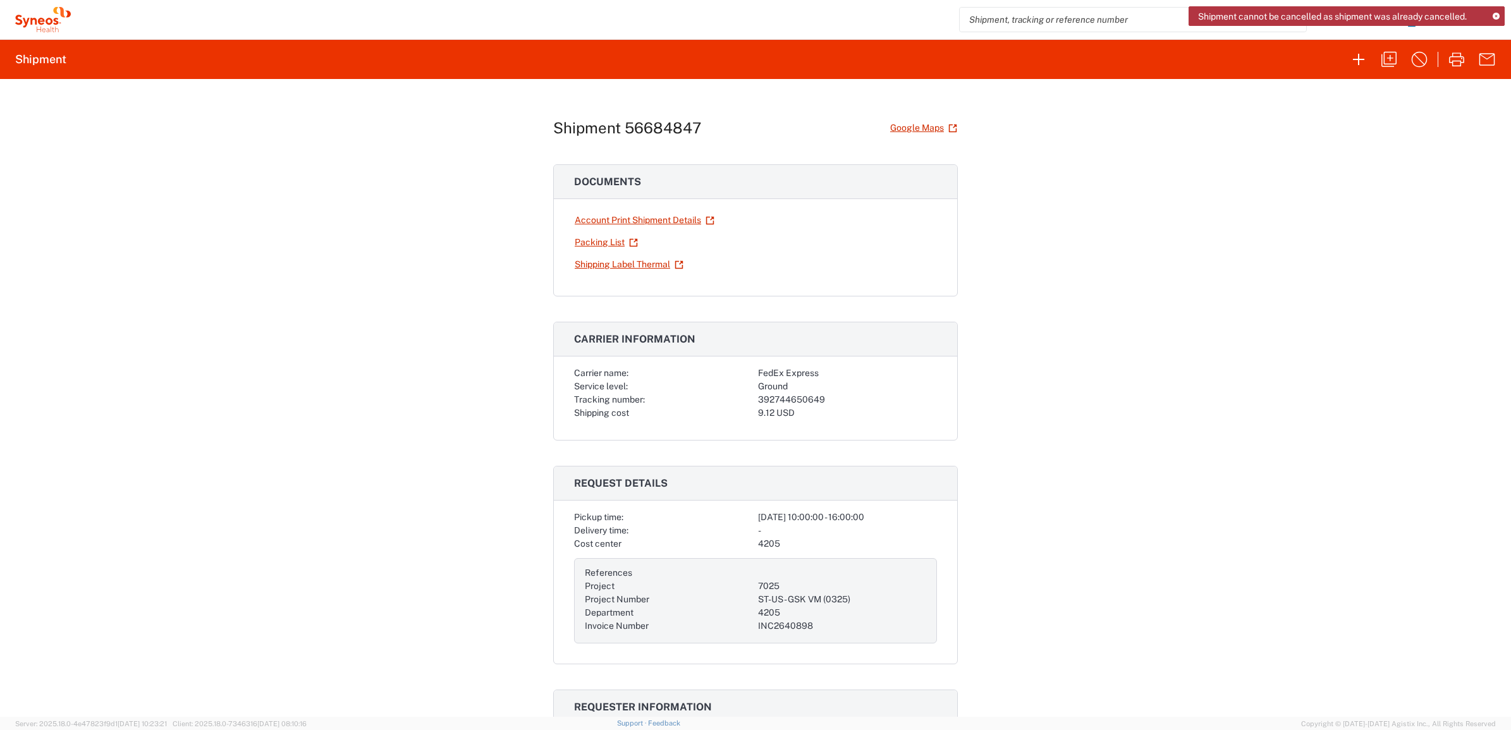
click at [1495, 7] on div "Shipment cannot be cancelled as shipment was already cancelled." at bounding box center [1347, 16] width 316 height 20
click at [1494, 16] on icon at bounding box center [1496, 16] width 7 height 7
click at [1380, 65] on icon "button" at bounding box center [1389, 59] width 20 height 20
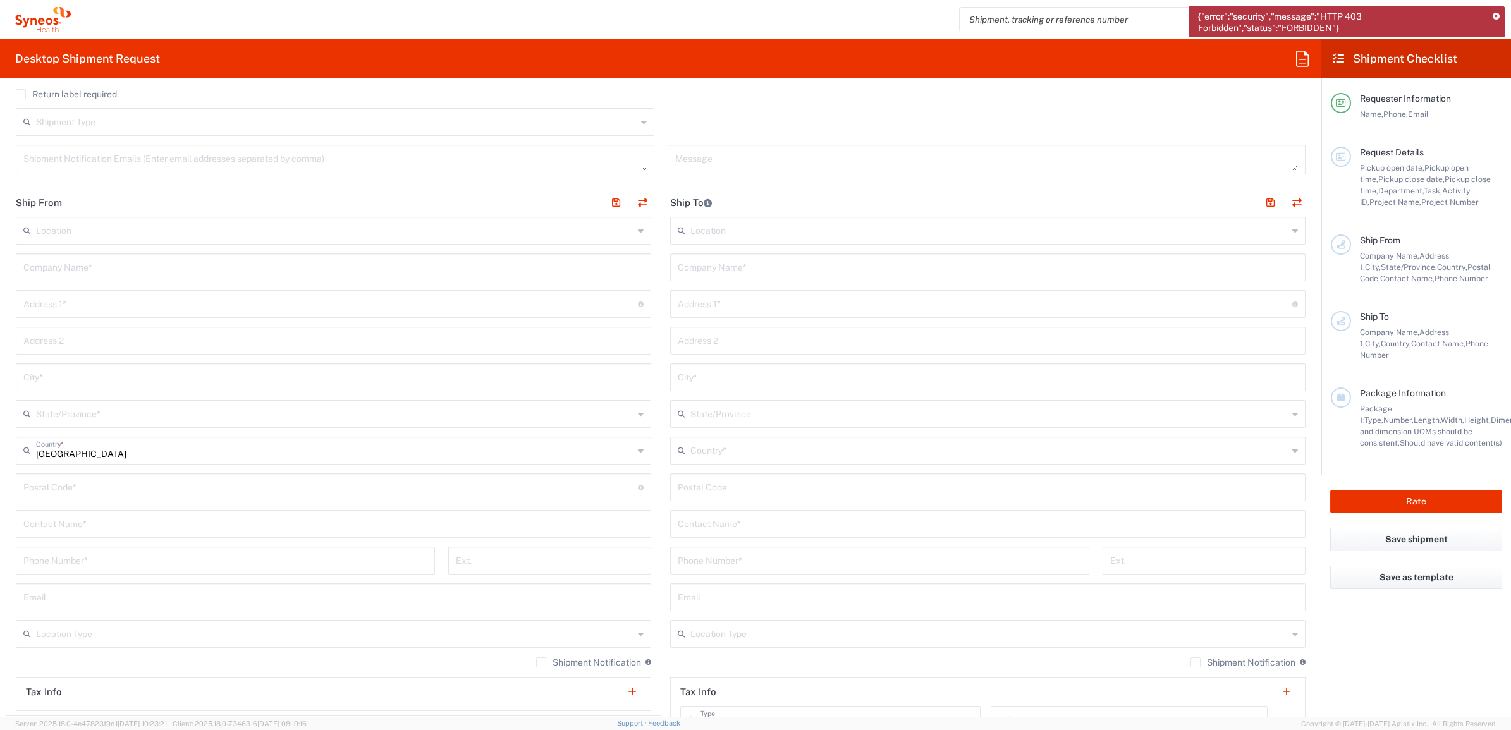
scroll to position [711, 0]
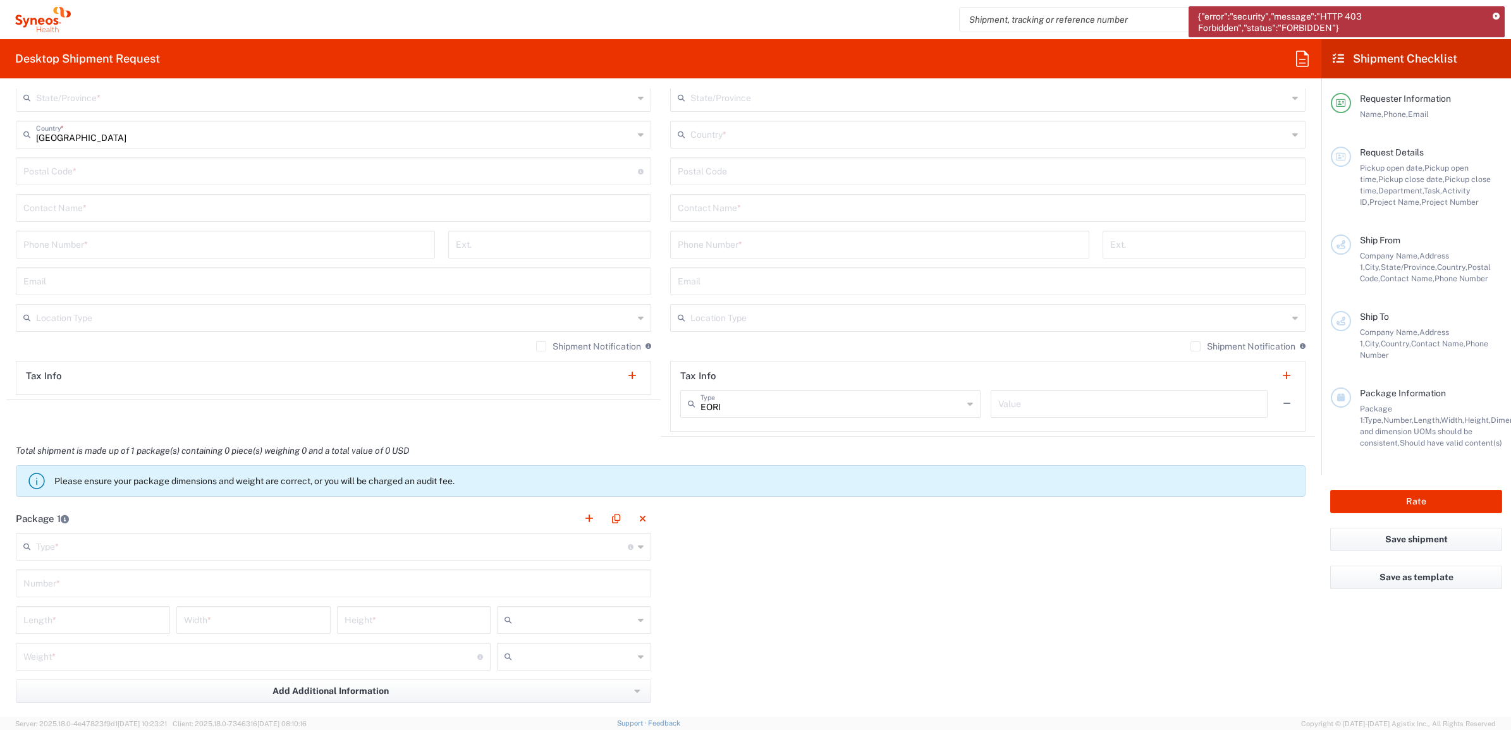
click at [1497, 18] on icon at bounding box center [1496, 16] width 7 height 7
